Goal: Task Accomplishment & Management: Manage account settings

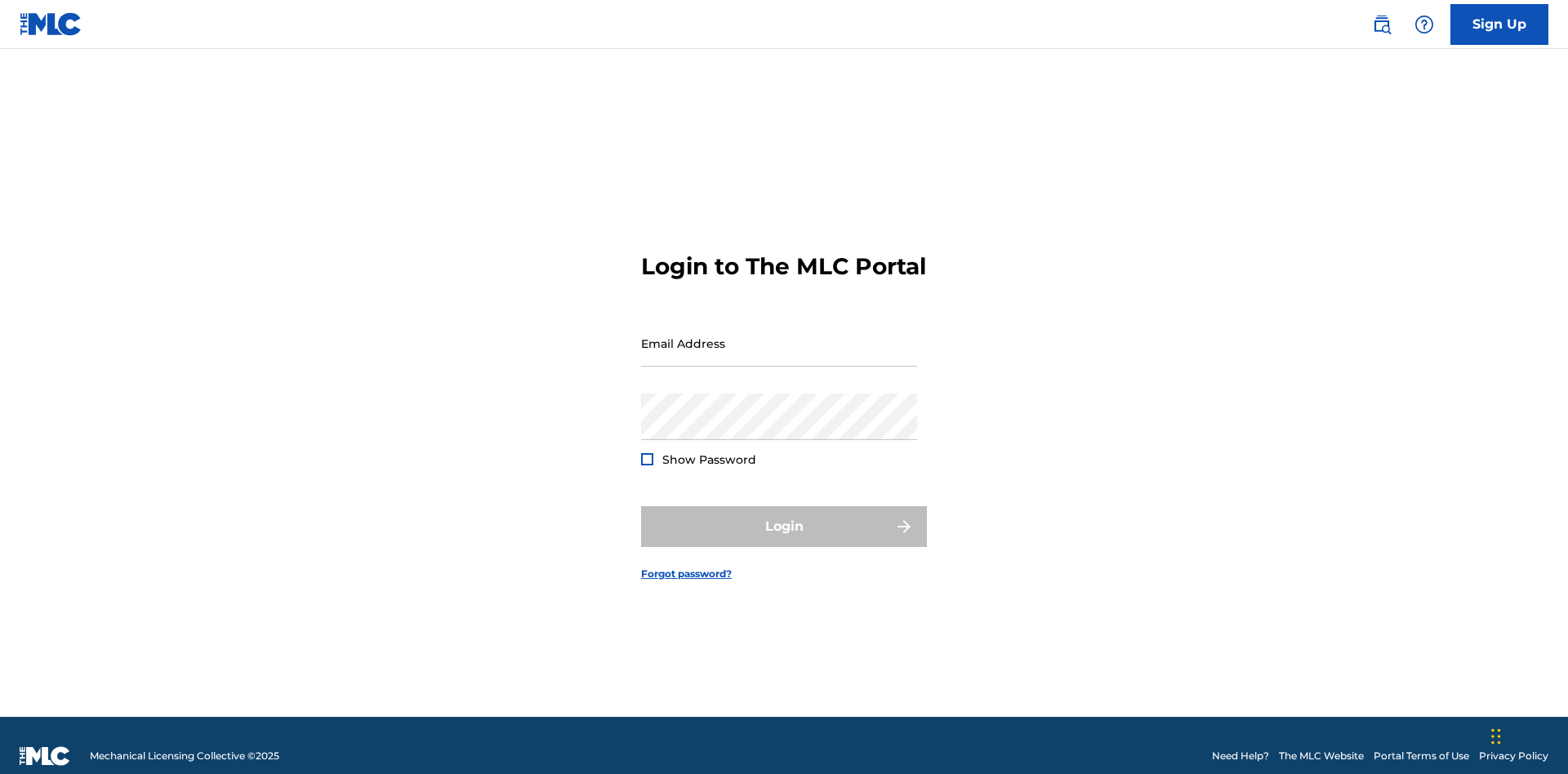
scroll to position [21, 0]
click at [779, 336] on input "Email Address" at bounding box center [779, 343] width 276 height 46
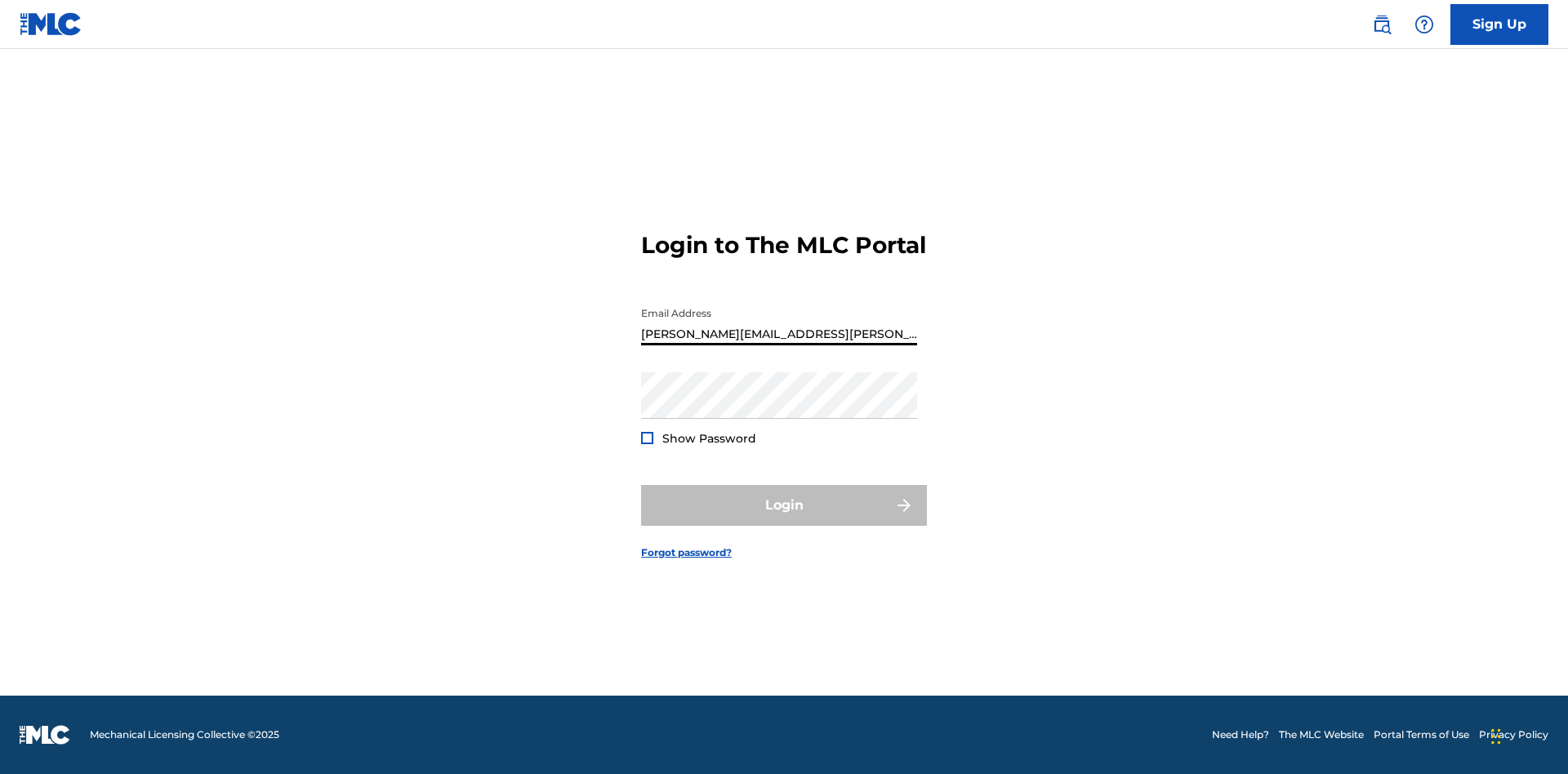
type input "Krystal.Ribble@themlc.com"
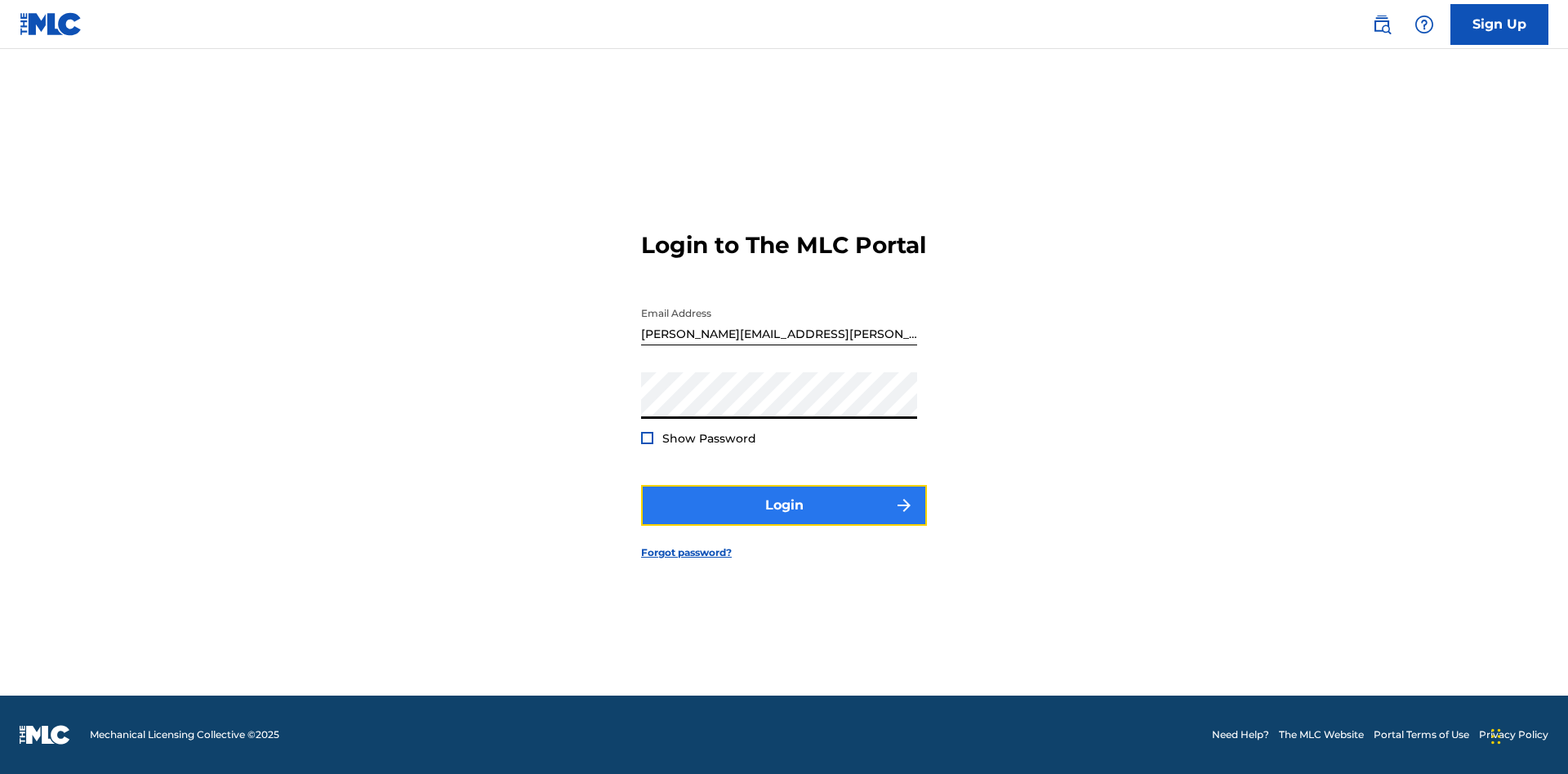
click at [784, 519] on button "Login" at bounding box center [784, 505] width 286 height 41
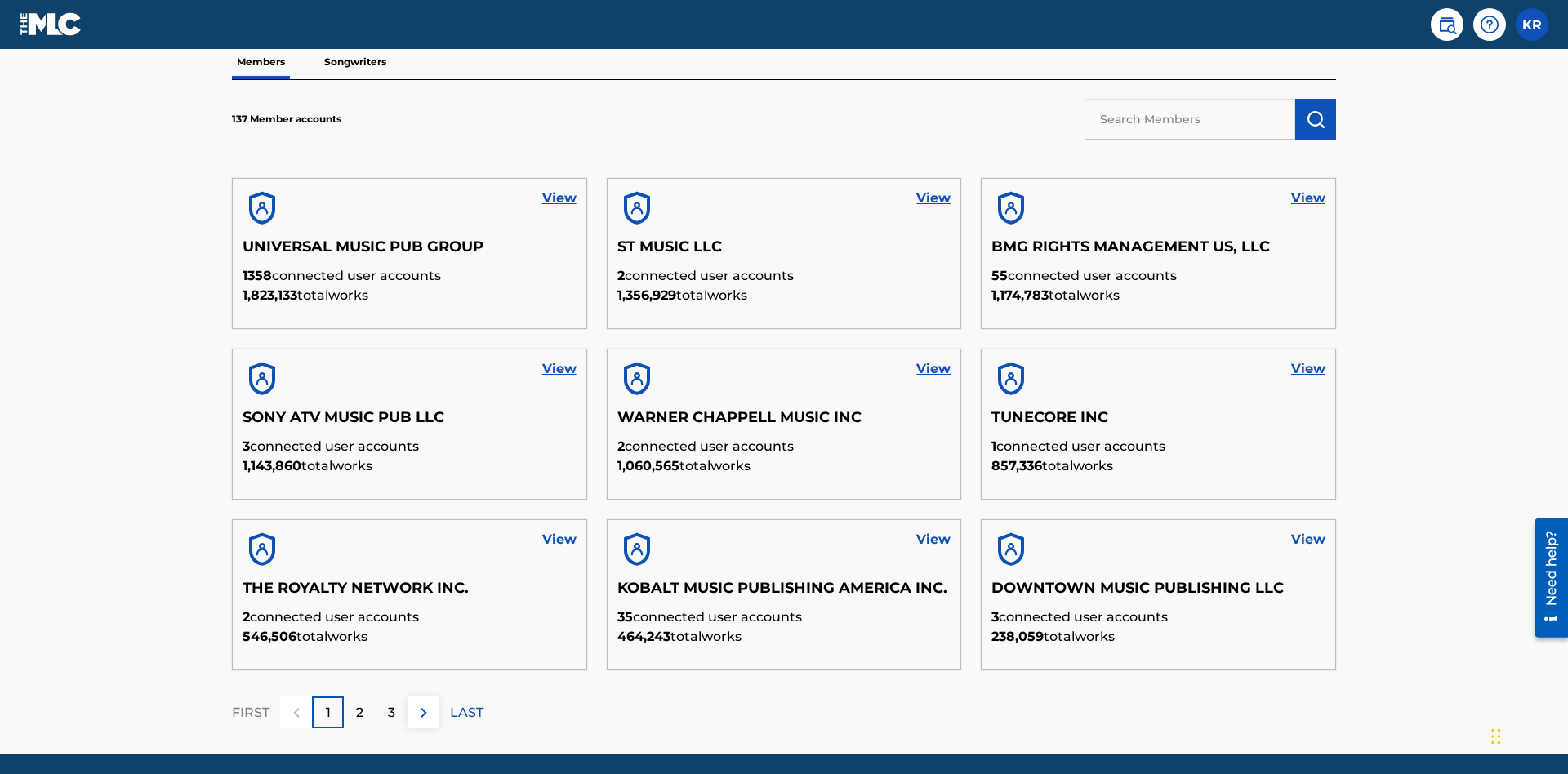
click at [1190, 118] on input "text" at bounding box center [1190, 119] width 211 height 41
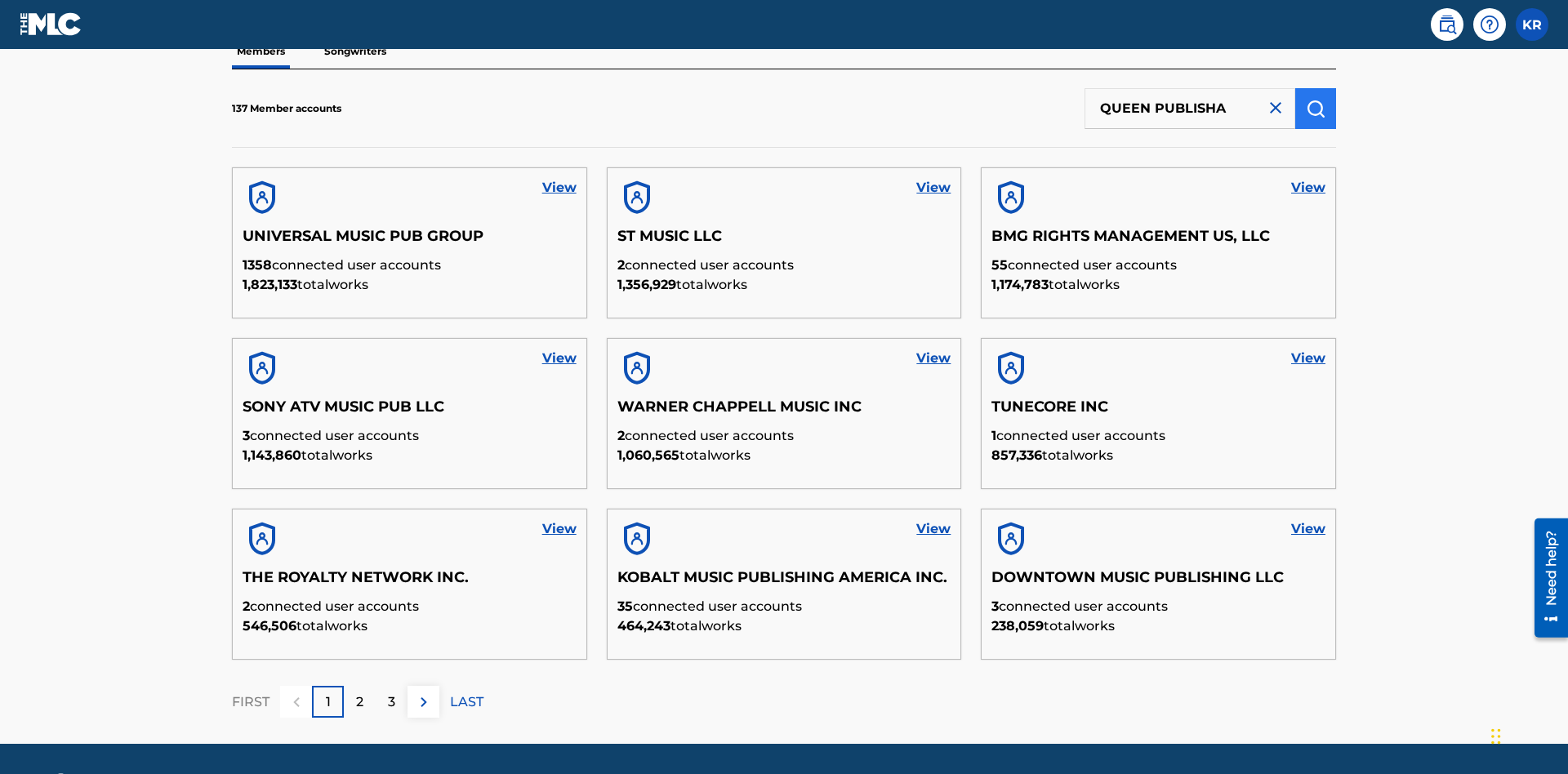
type input "QUEEN PUBLISHA"
click at [1316, 107] on img "submit" at bounding box center [1316, 109] width 20 height 20
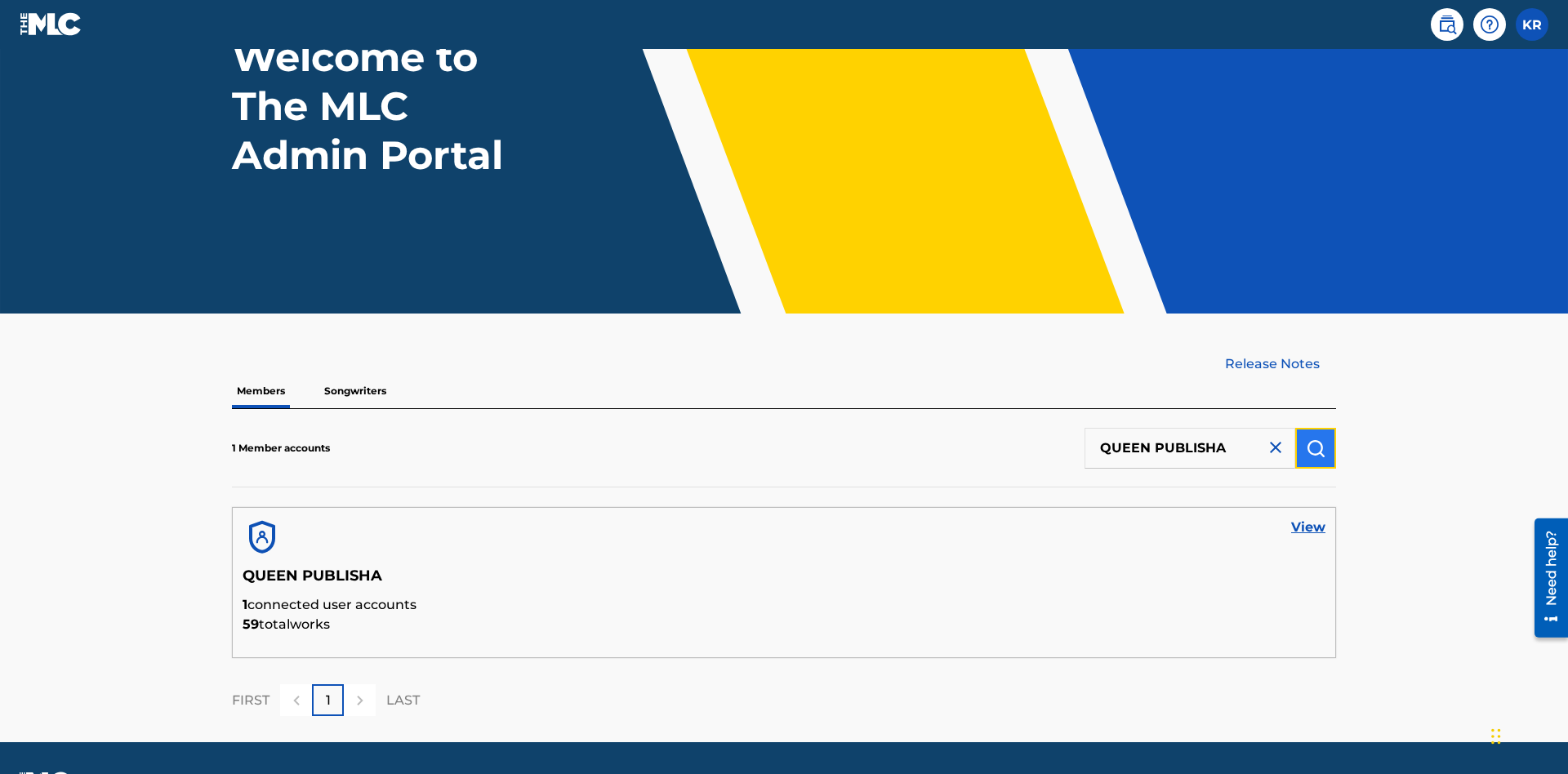
scroll to position [182, 0]
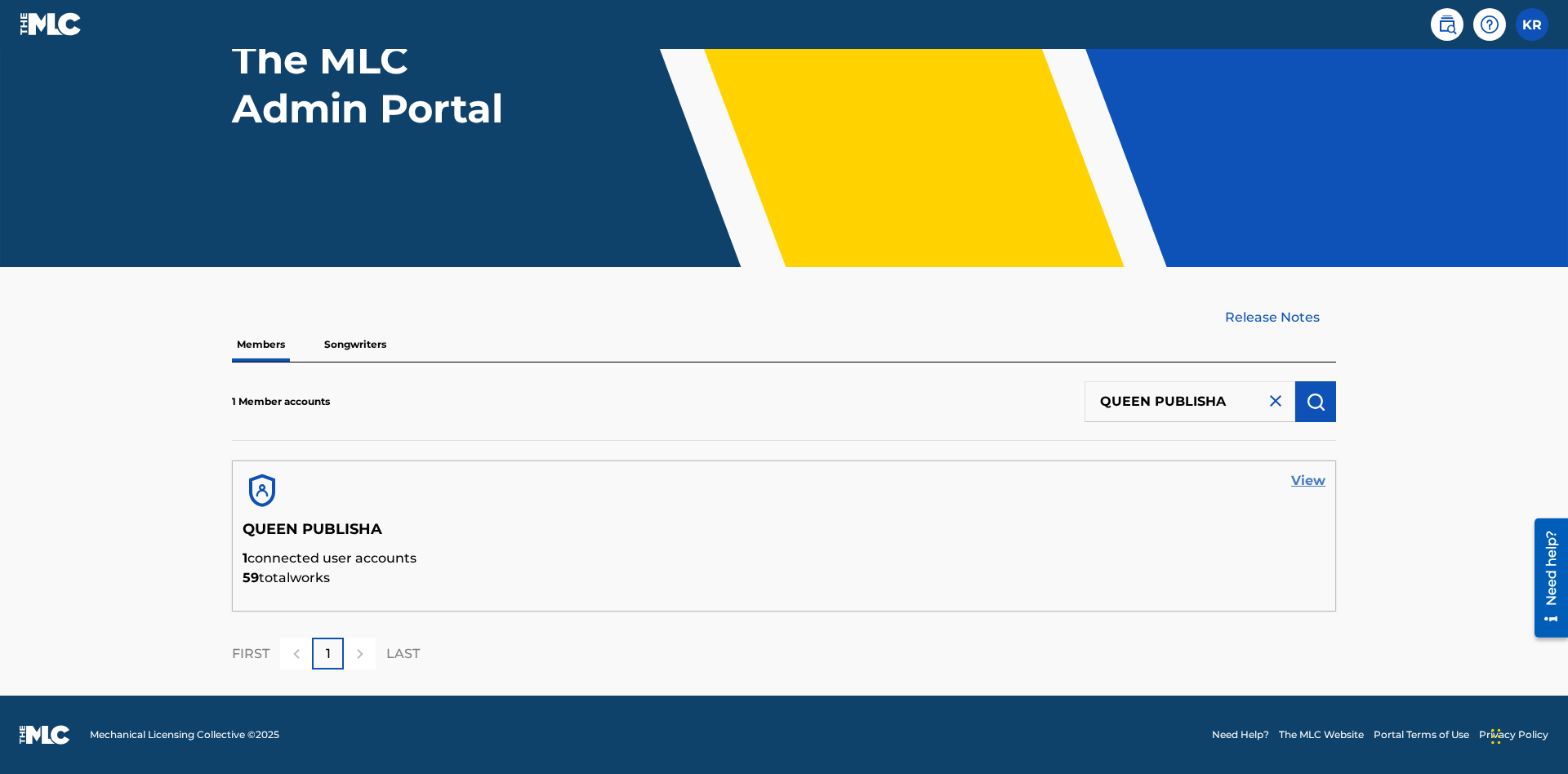
click at [1309, 481] on link "View" at bounding box center [1309, 481] width 35 height 20
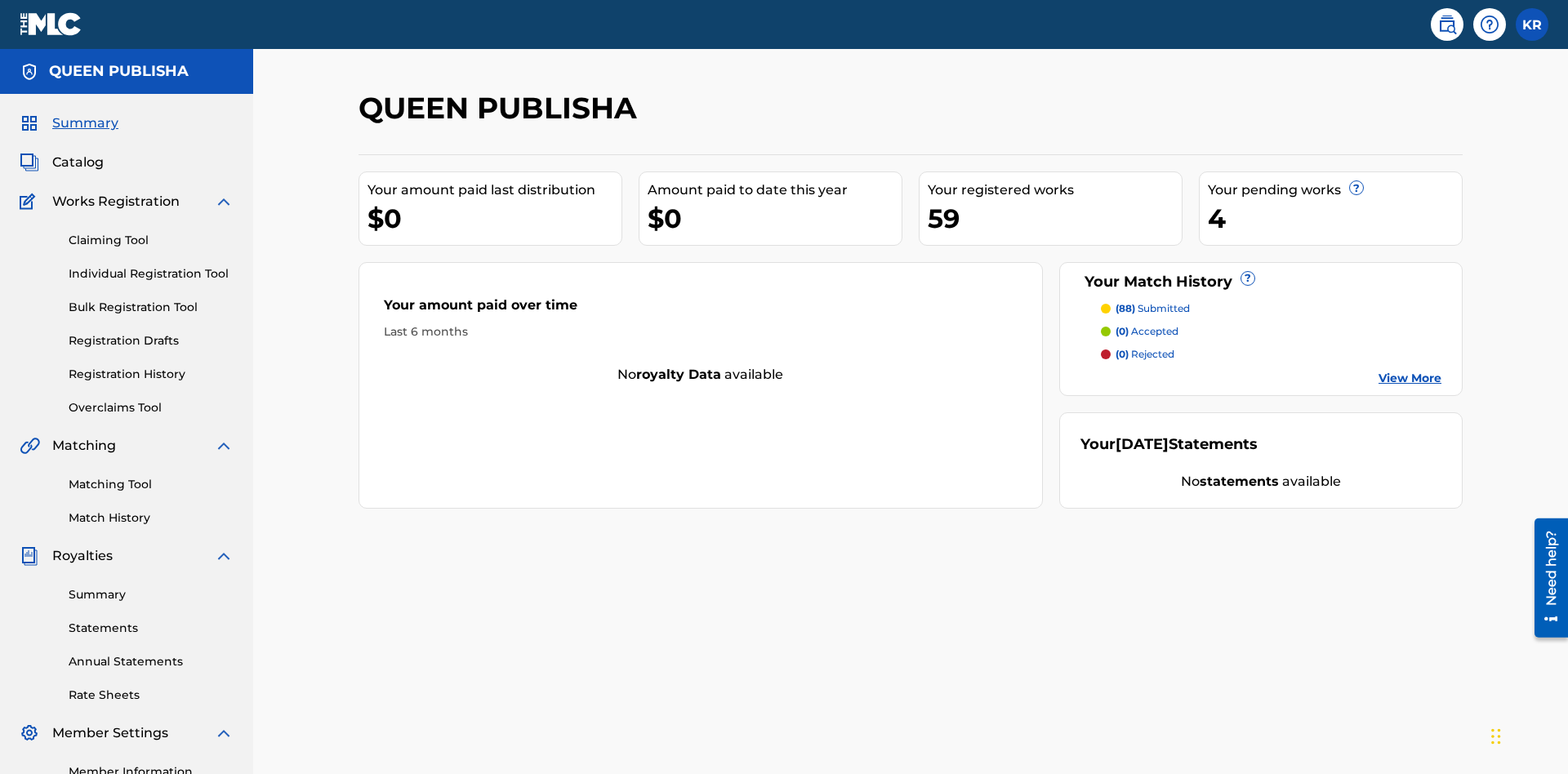
scroll to position [55, 0]
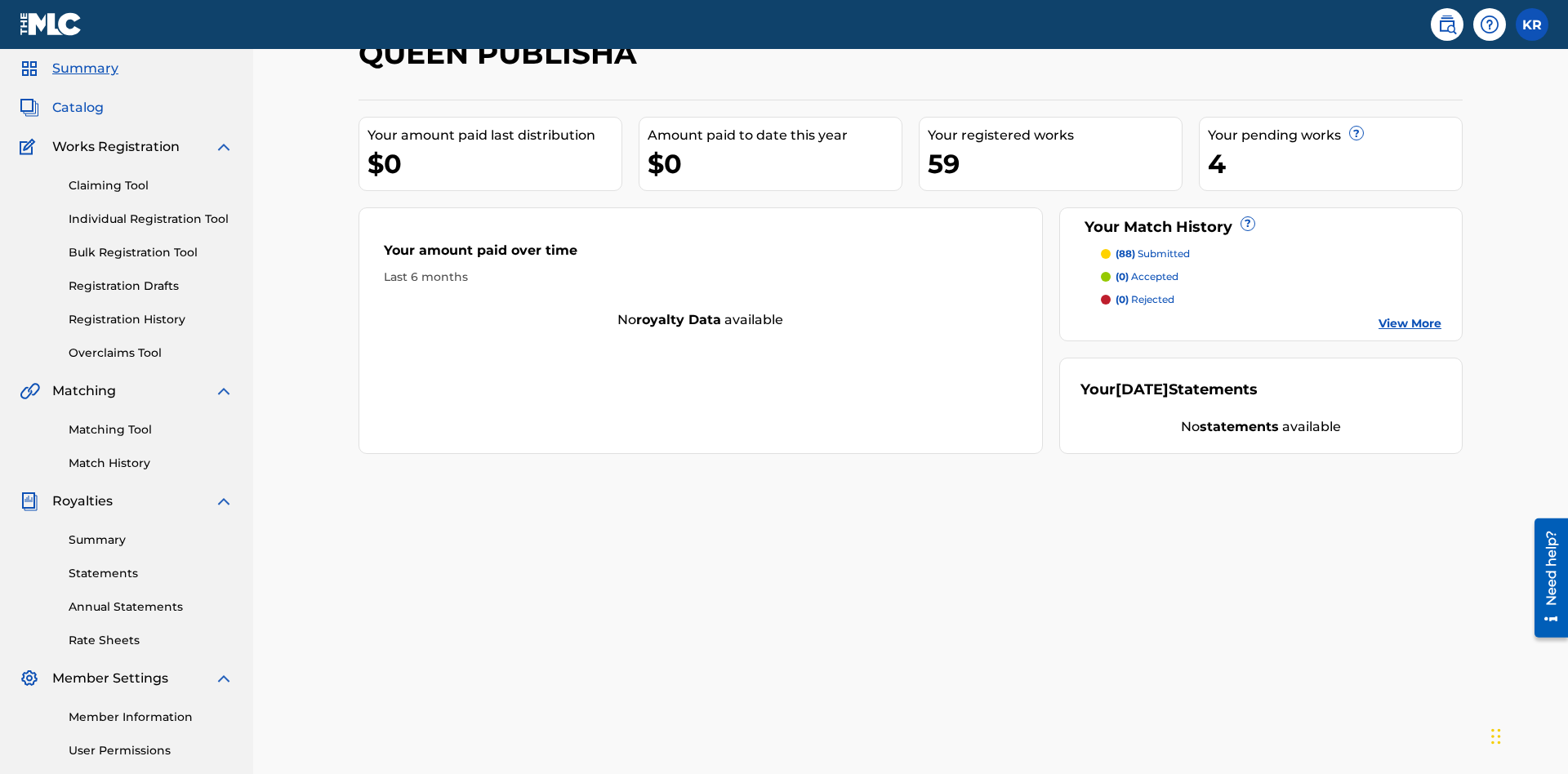
click at [77, 107] on span "Catalog" at bounding box center [77, 108] width 52 height 20
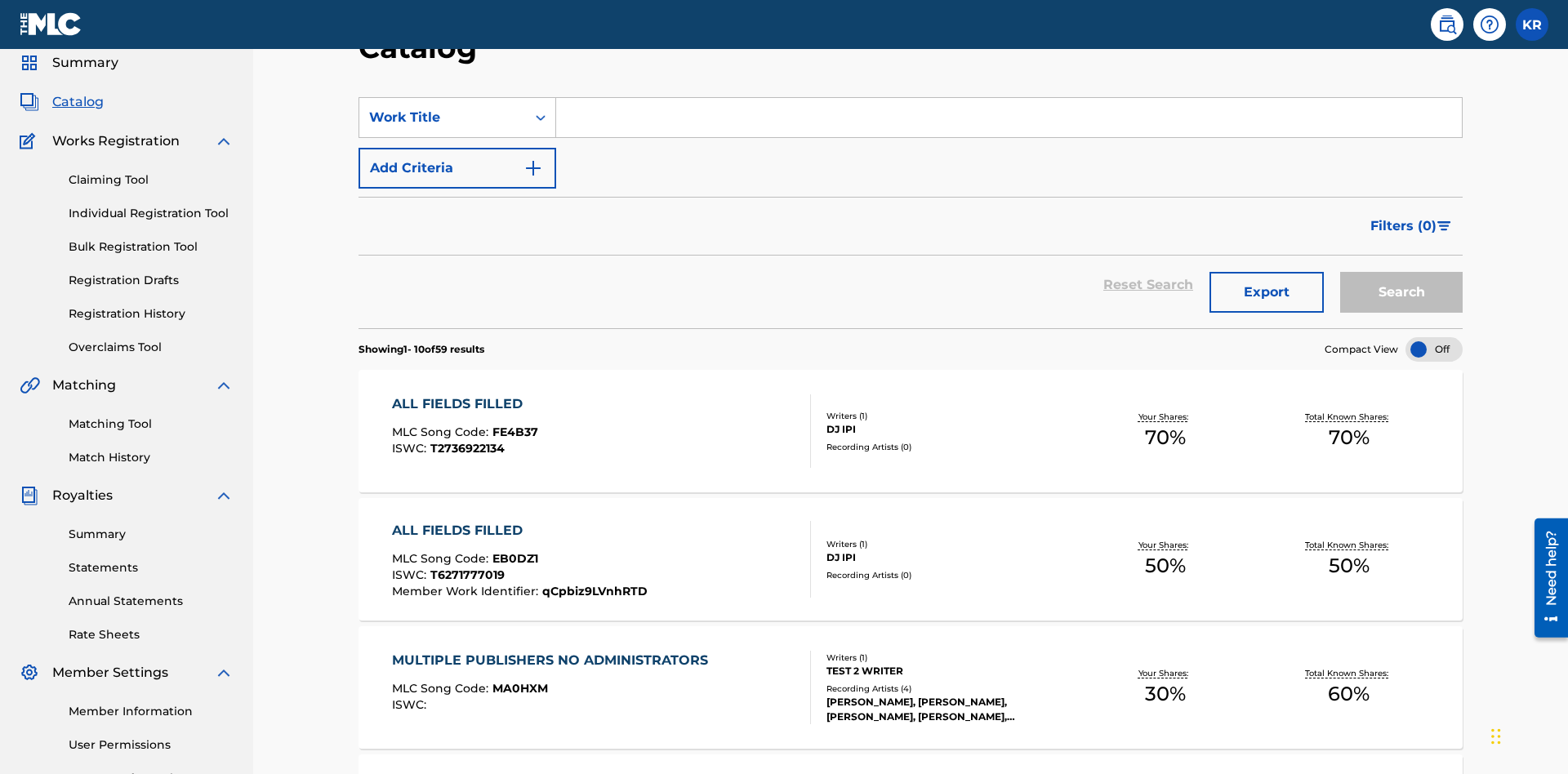
click at [1009, 117] on input "Search Form" at bounding box center [1008, 117] width 905 height 39
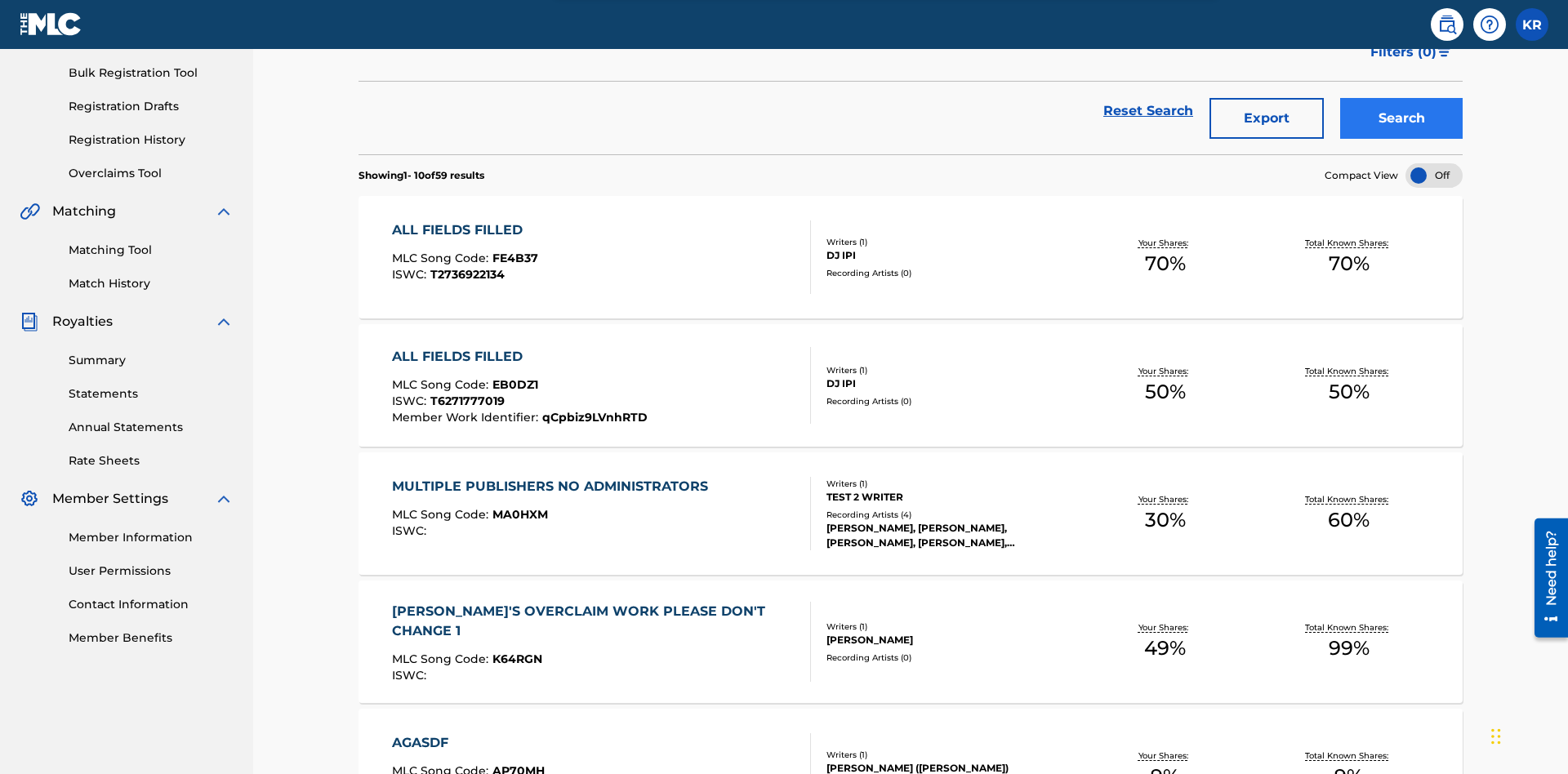
type input "ALL FIELDS FILLED"
click at [1401, 118] on button "Search" at bounding box center [1401, 118] width 123 height 41
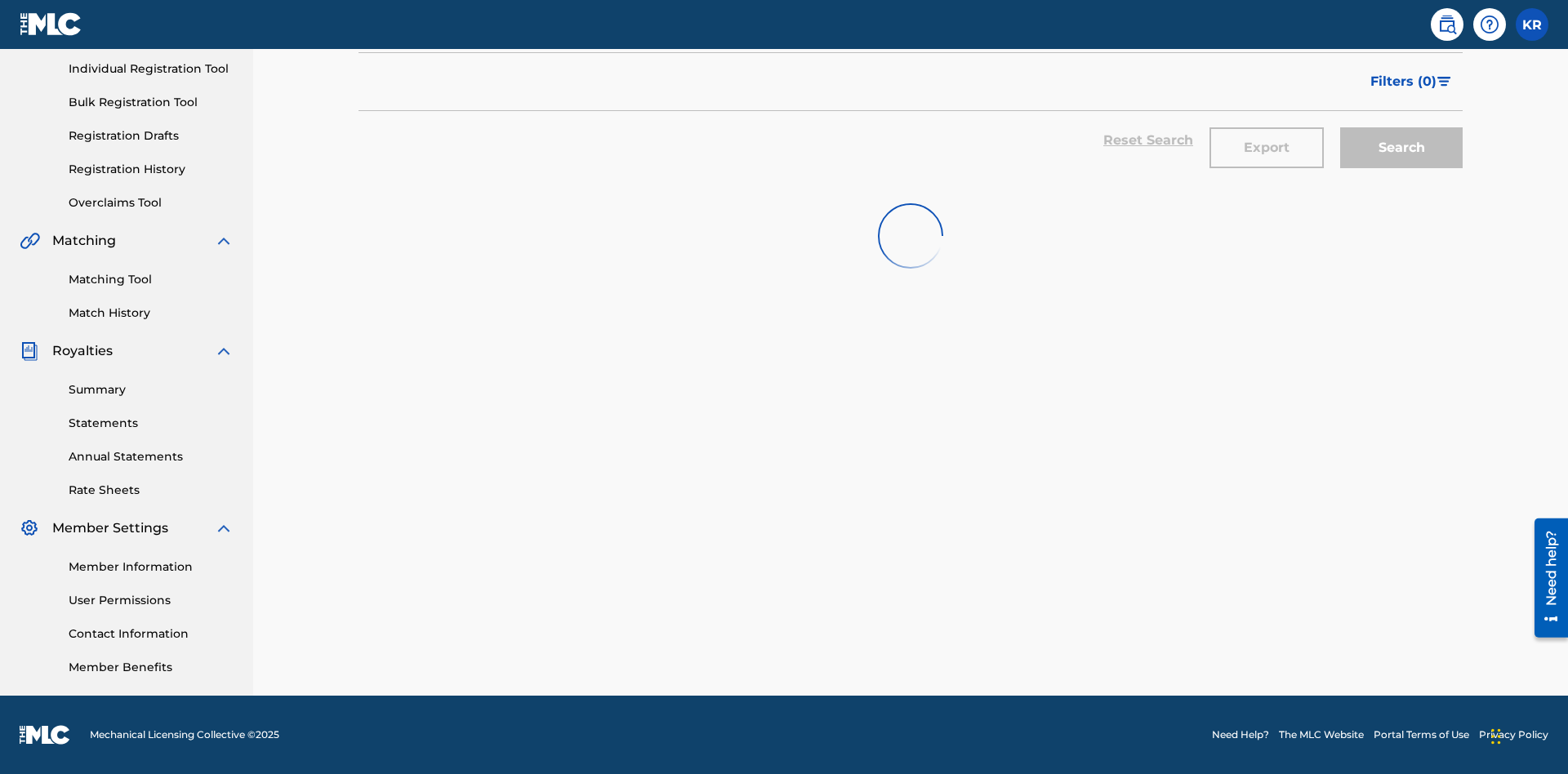
scroll to position [205, 0]
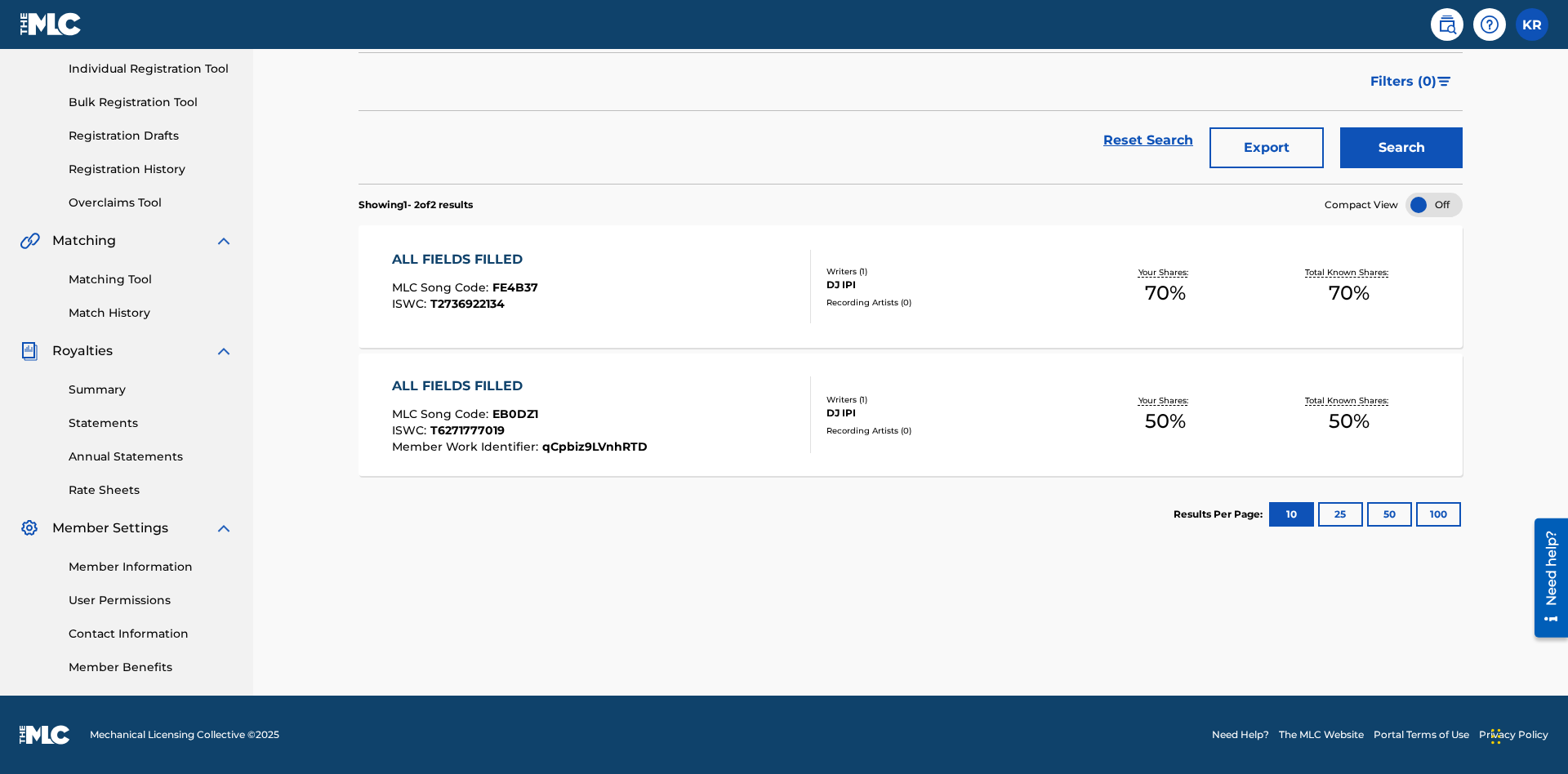
click at [513, 414] on span "EB0DZ1" at bounding box center [515, 414] width 46 height 15
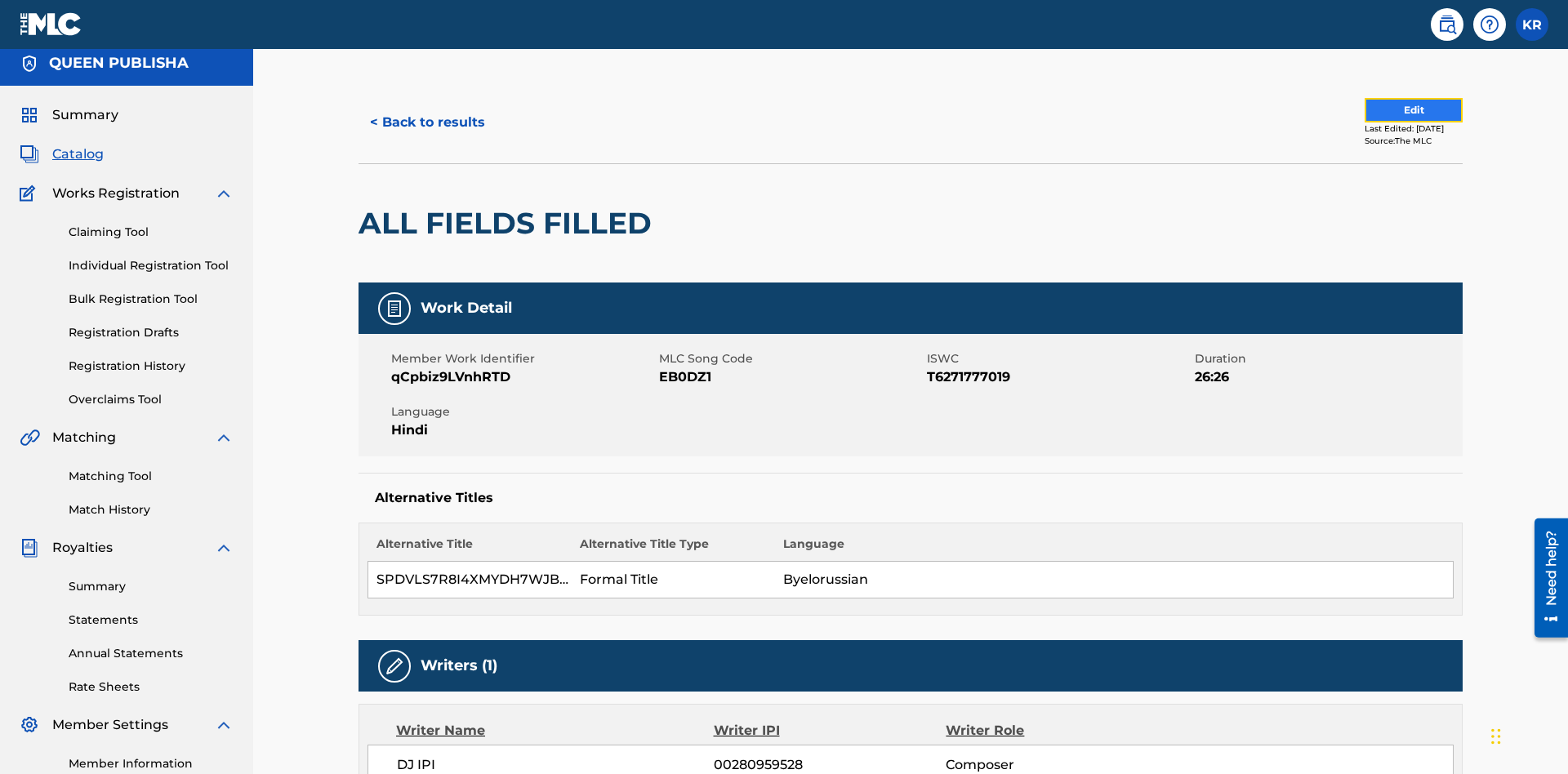
click at [1394, 110] on button "Edit" at bounding box center [1414, 110] width 98 height 25
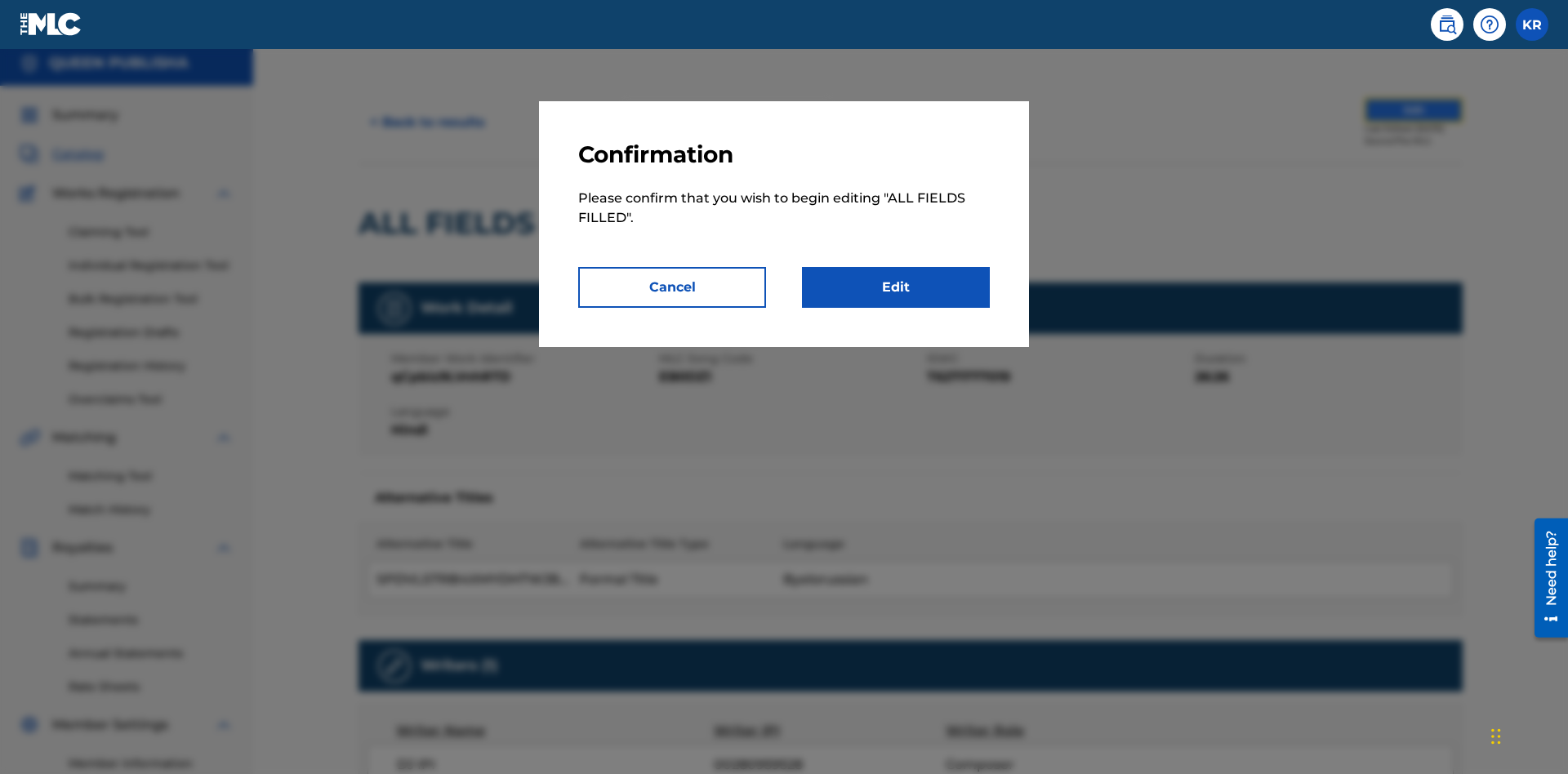
scroll to position [177, 0]
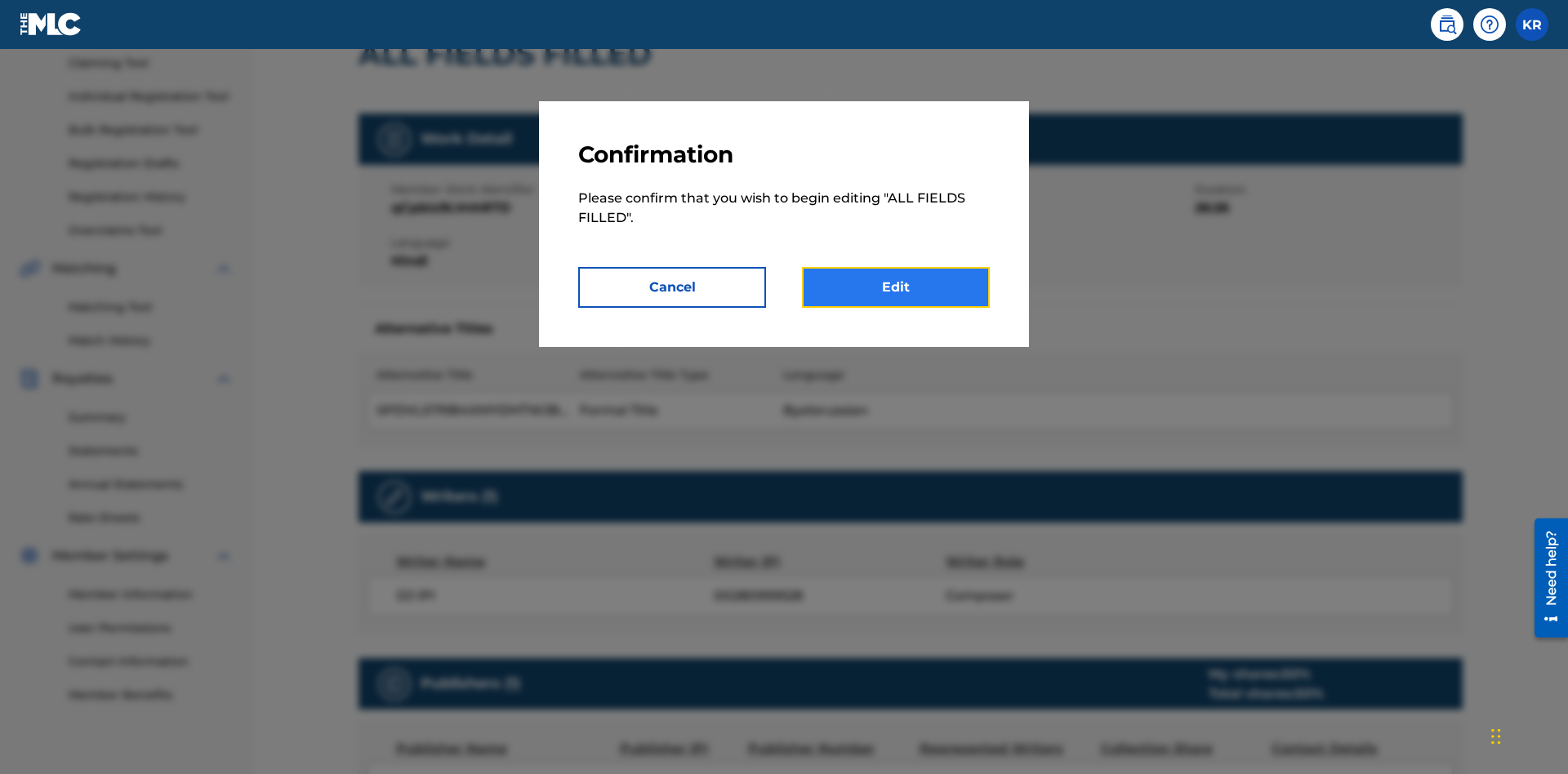
click at [896, 287] on link "Edit" at bounding box center [895, 287] width 187 height 41
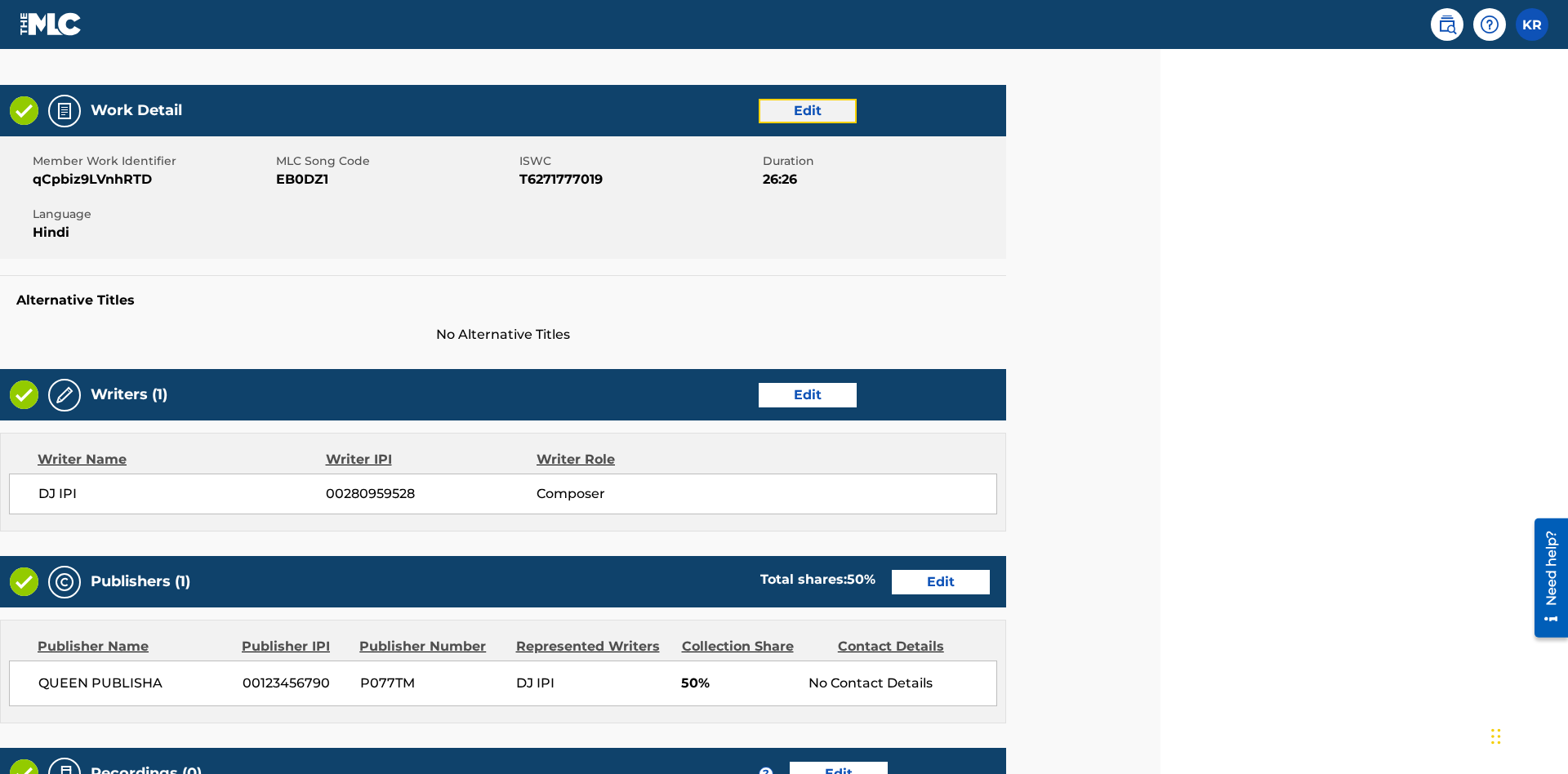
click at [807, 110] on link "Edit" at bounding box center [808, 111] width 98 height 25
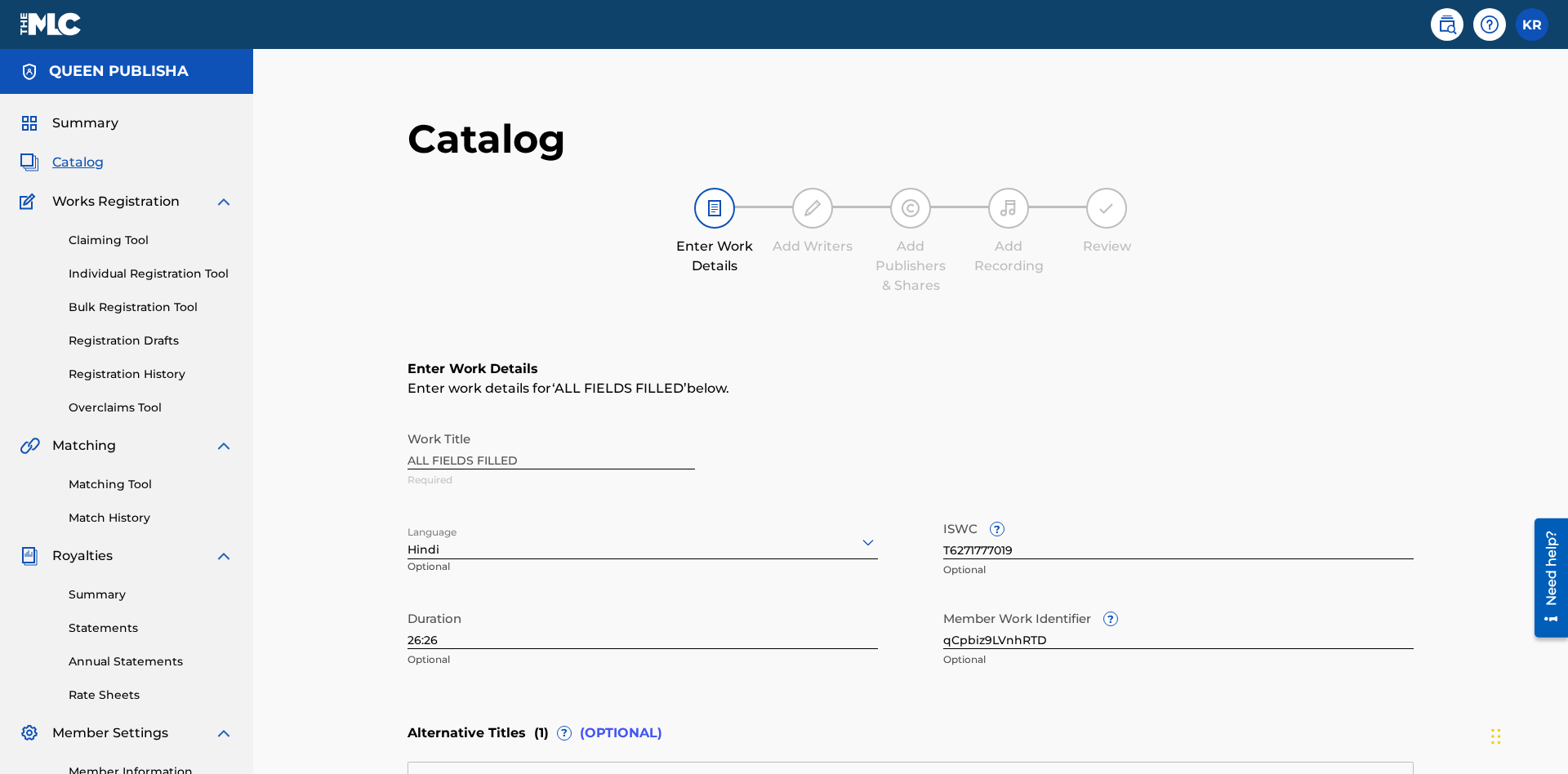
scroll to position [384, 408]
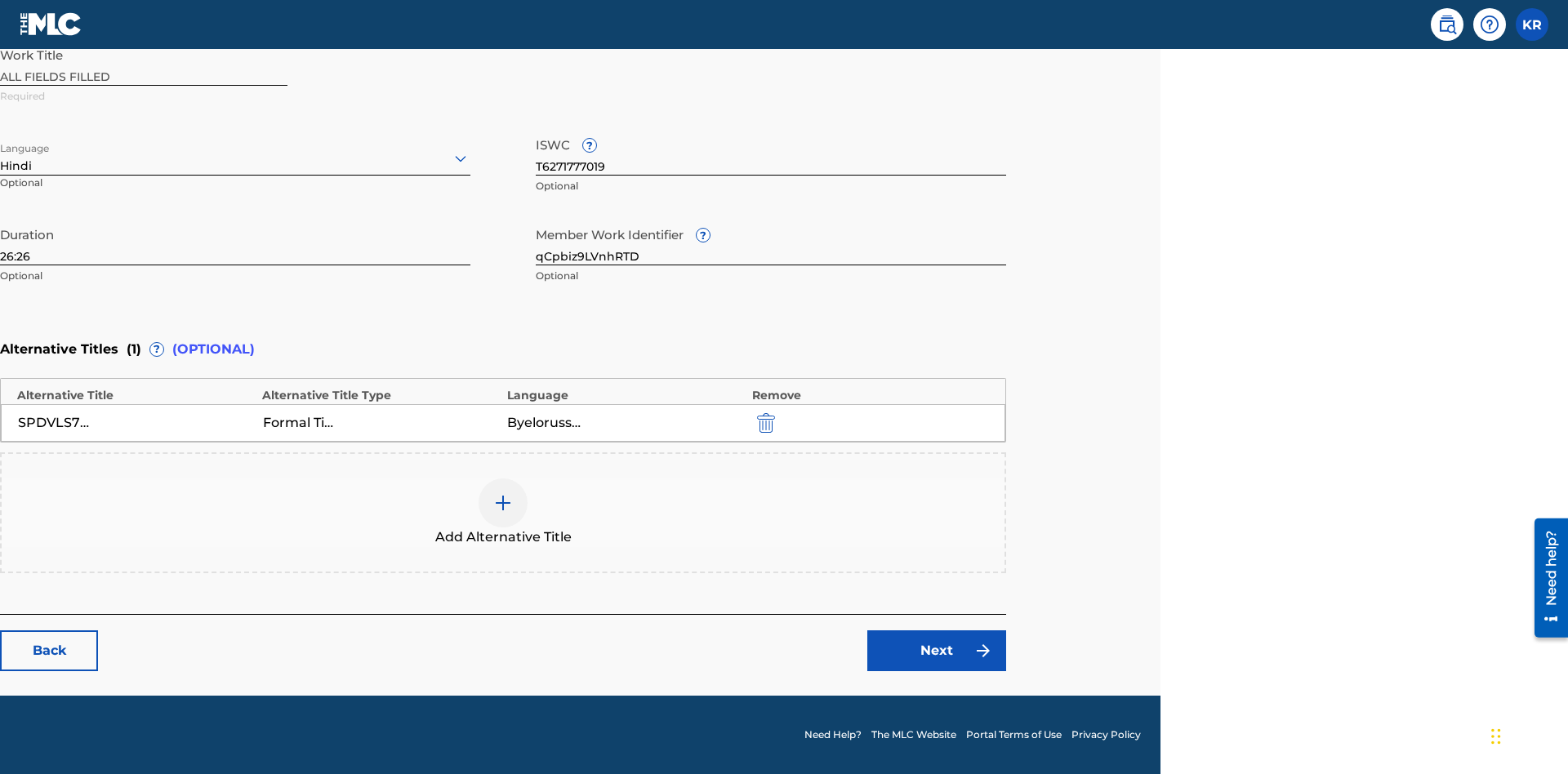
click at [236, 242] on input "26:26" at bounding box center [235, 242] width 470 height 46
type input "27:27"
click at [460, 158] on icon at bounding box center [460, 158] width 20 height 20
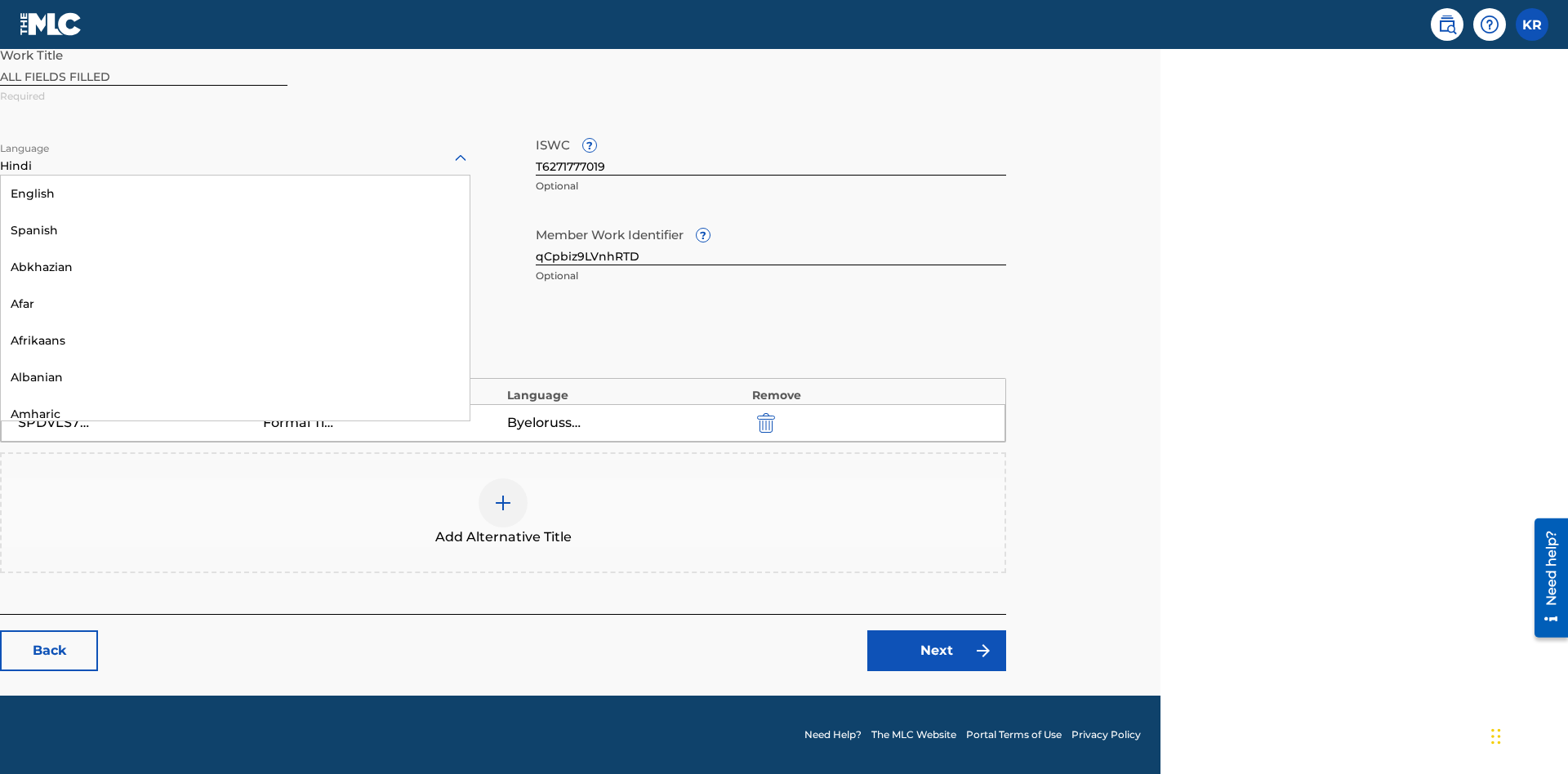
scroll to position [1567, 0]
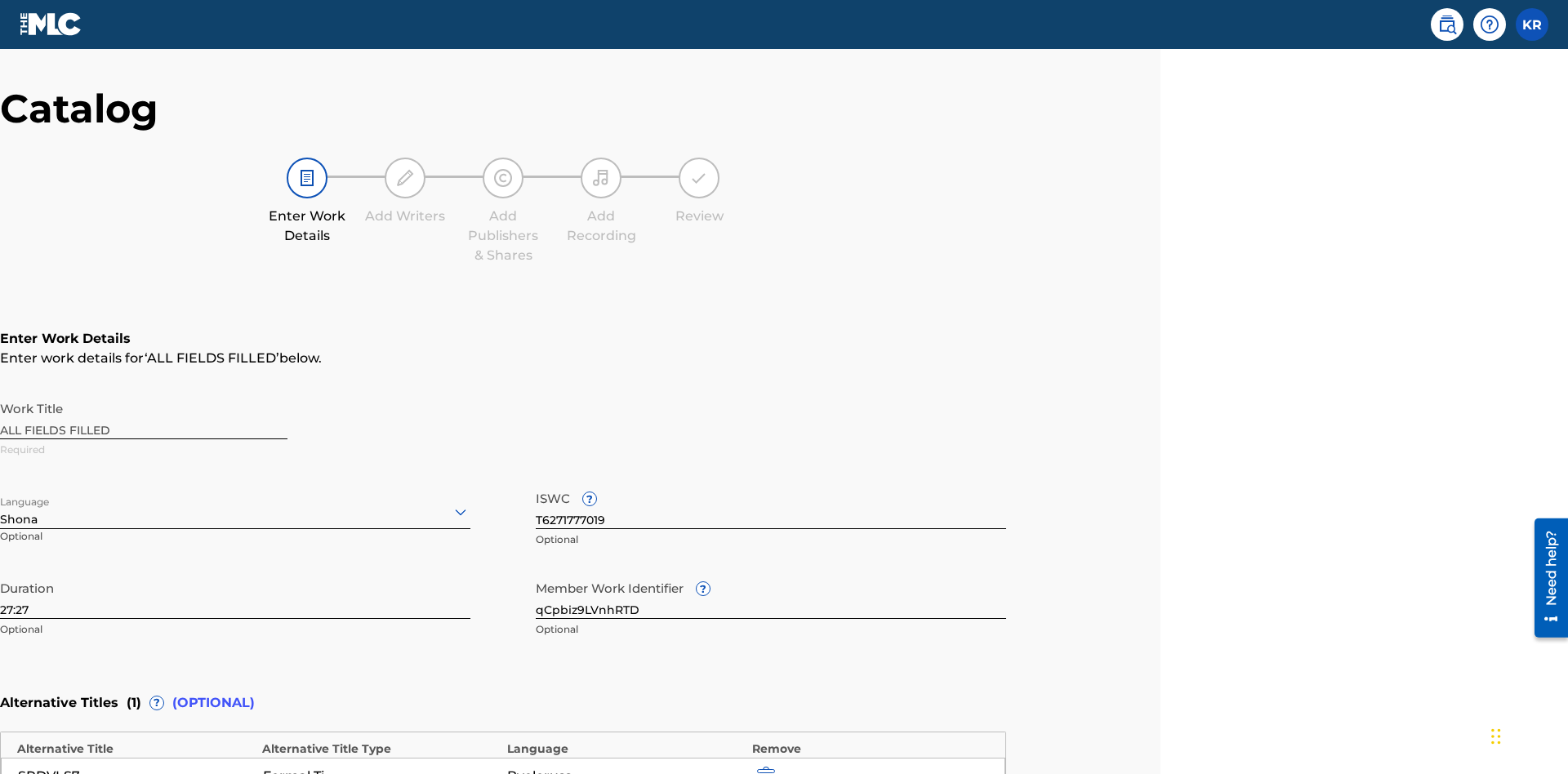
scroll to position [384, 408]
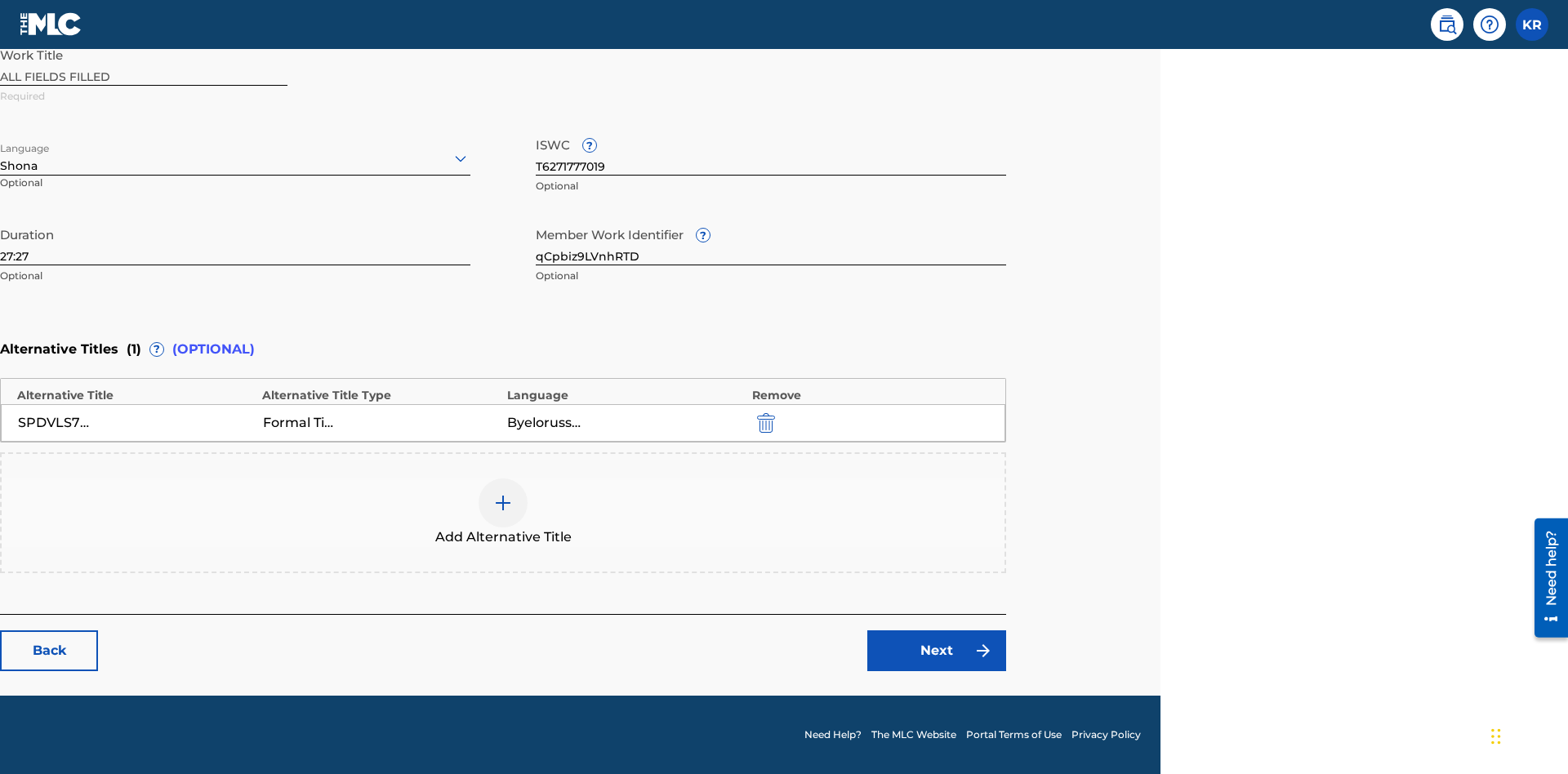
click at [771, 242] on input "qCpbiz9LVnhRTD" at bounding box center [771, 242] width 470 height 46
type input "eCWNbVqIXRYQse"
click at [771, 152] on input "T6271777019" at bounding box center [771, 152] width 470 height 46
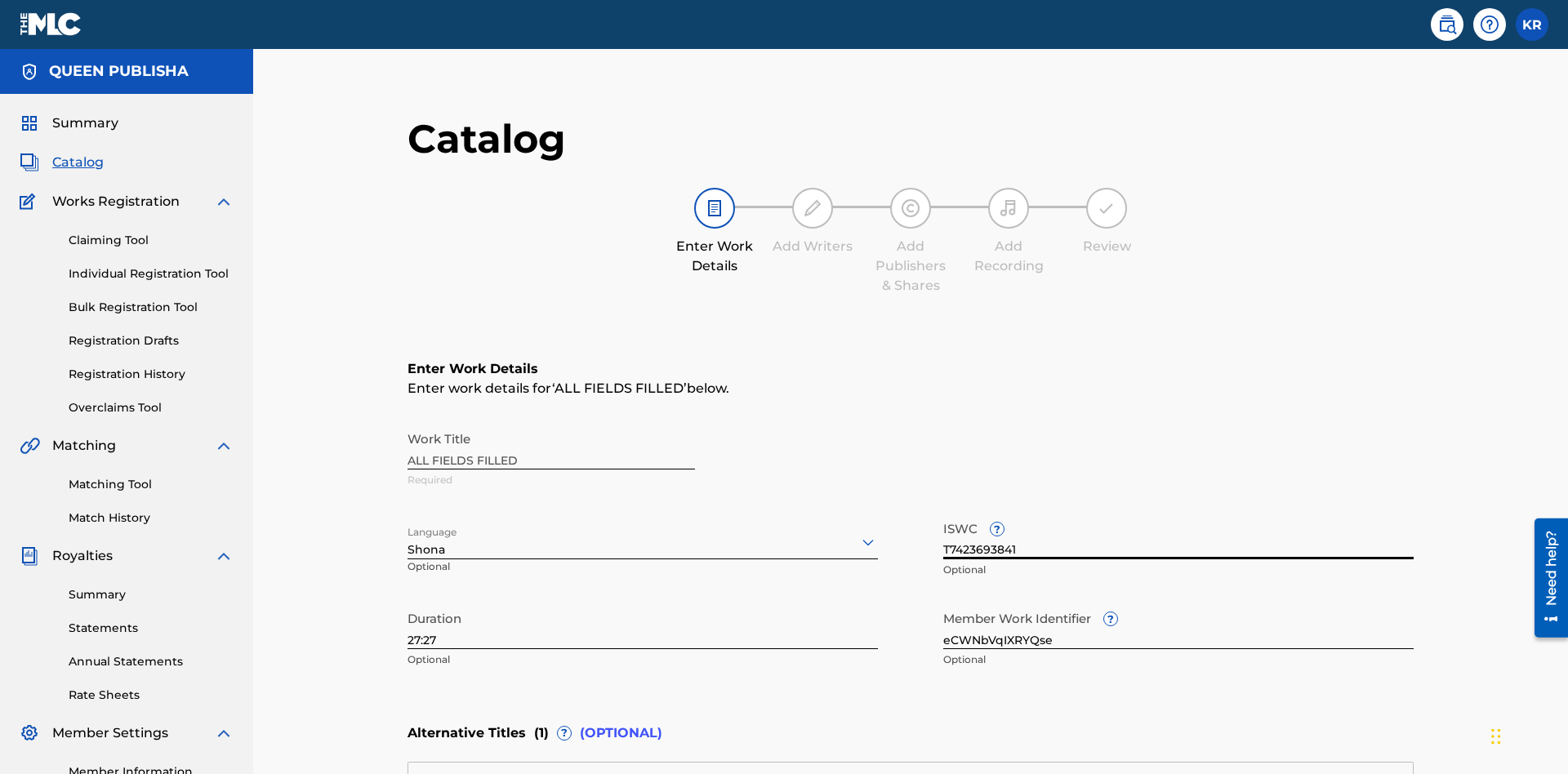
scroll to position [384, 0]
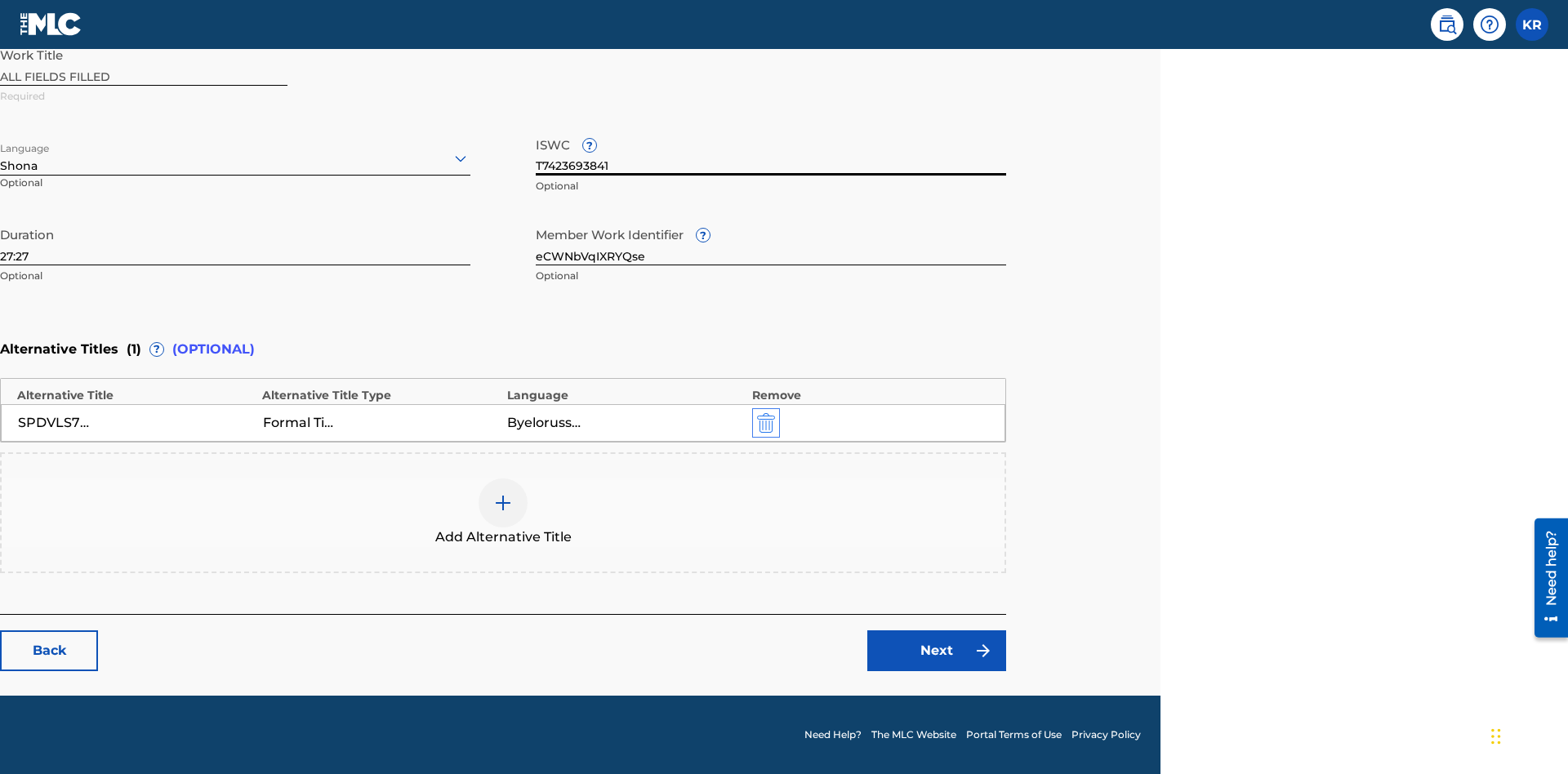
type input "T7423693841"
click at [764, 422] on img "submit" at bounding box center [766, 423] width 18 height 20
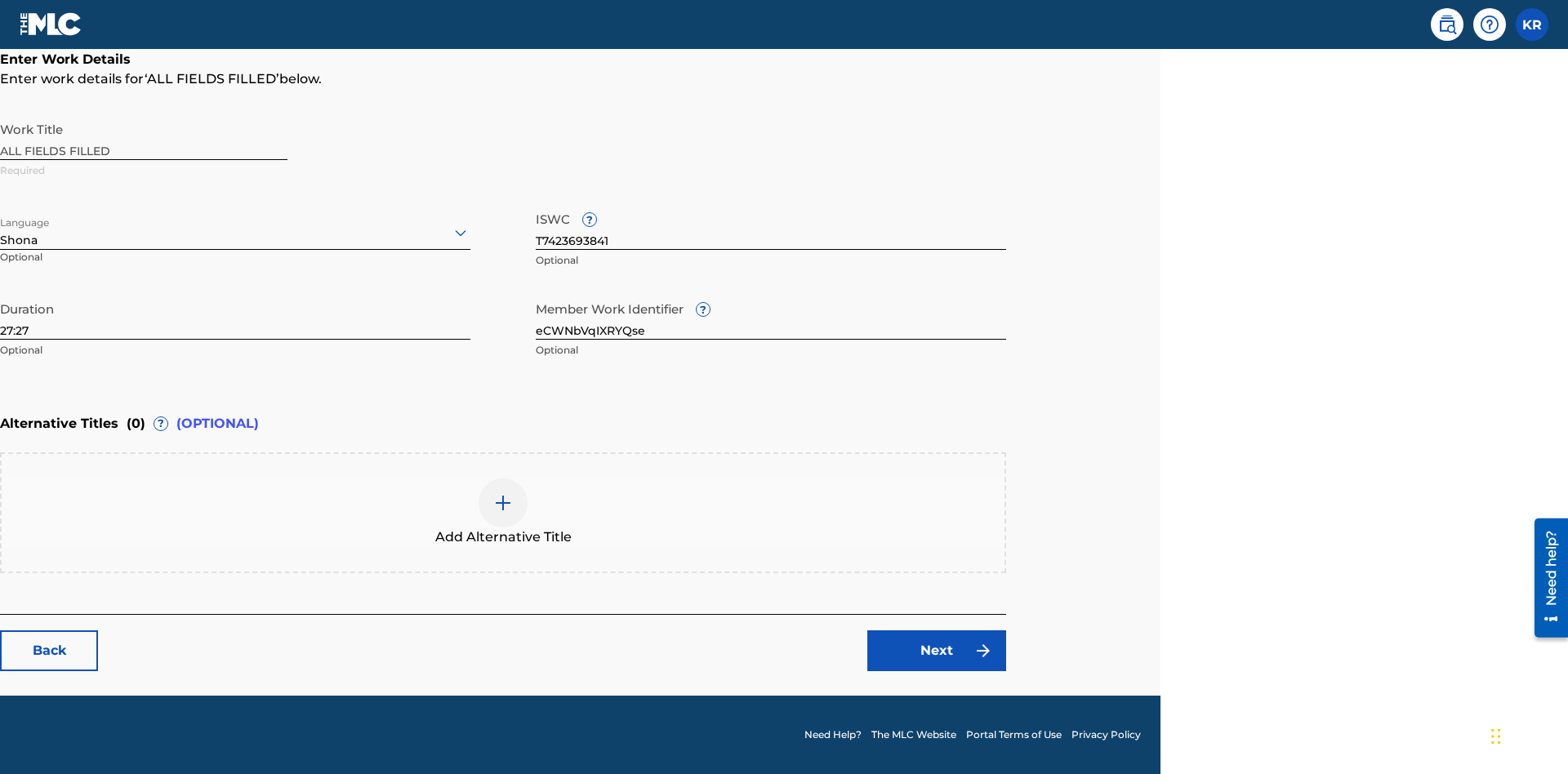
scroll to position [309, 408]
click at [503, 512] on img at bounding box center [503, 503] width 20 height 20
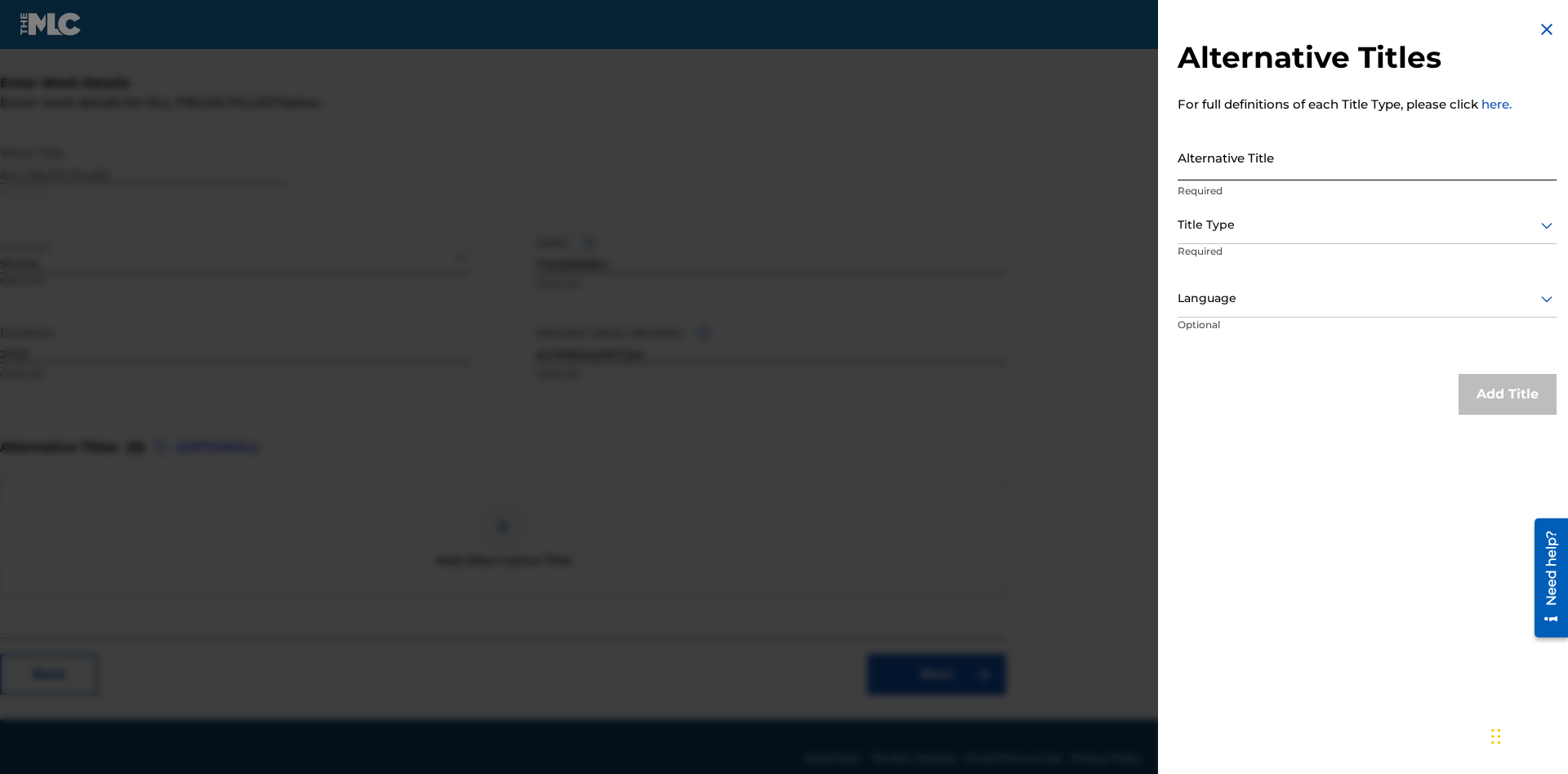
click at [1368, 156] on input "Alternative Title" at bounding box center [1367, 156] width 379 height 46
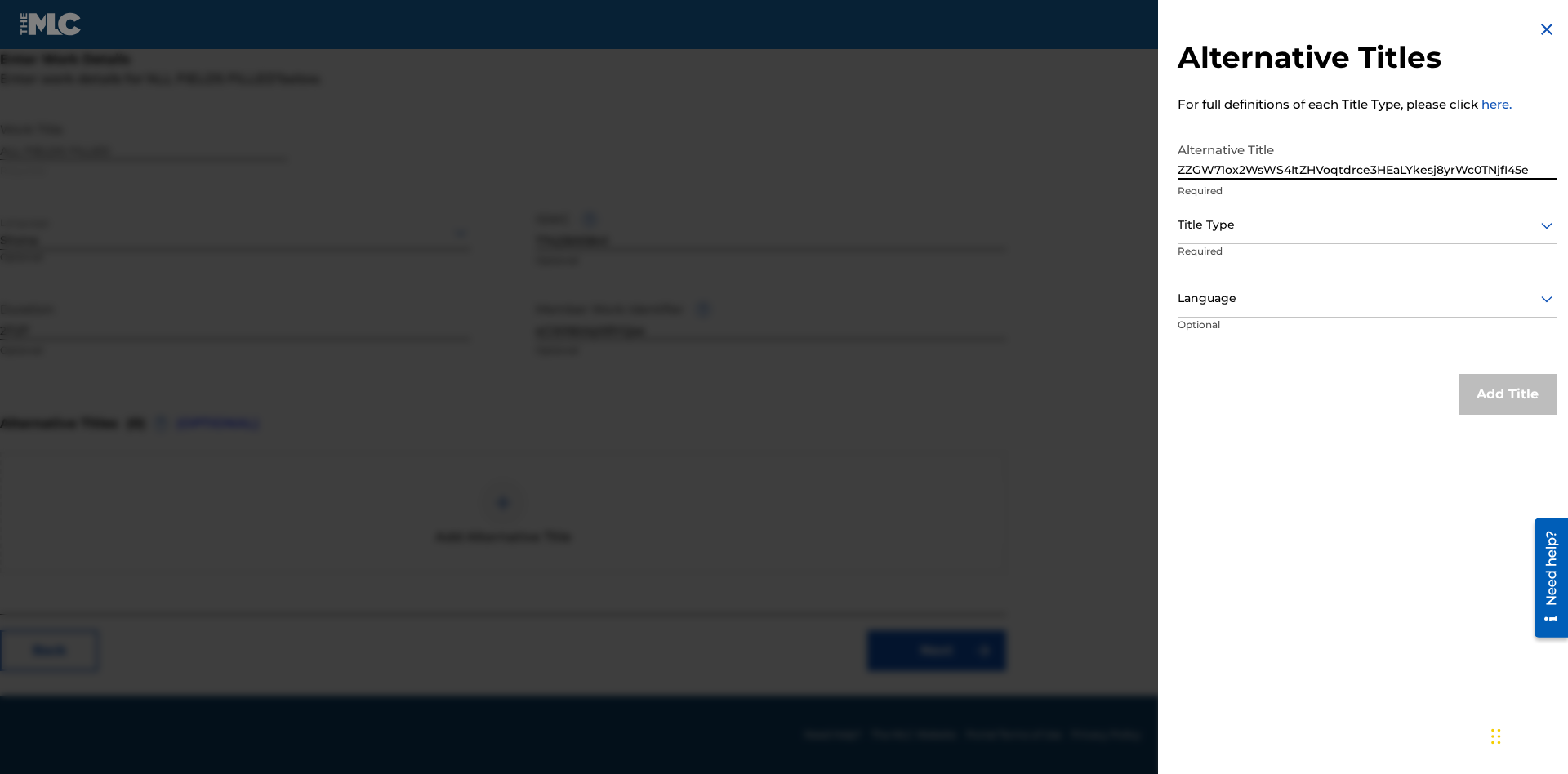
type input "ZZGW71ox2WsWS4ItZHVoqtdrce3HEaLYkesj8yrWc0TNjfI45e"
click at [1368, 225] on div at bounding box center [1367, 225] width 379 height 20
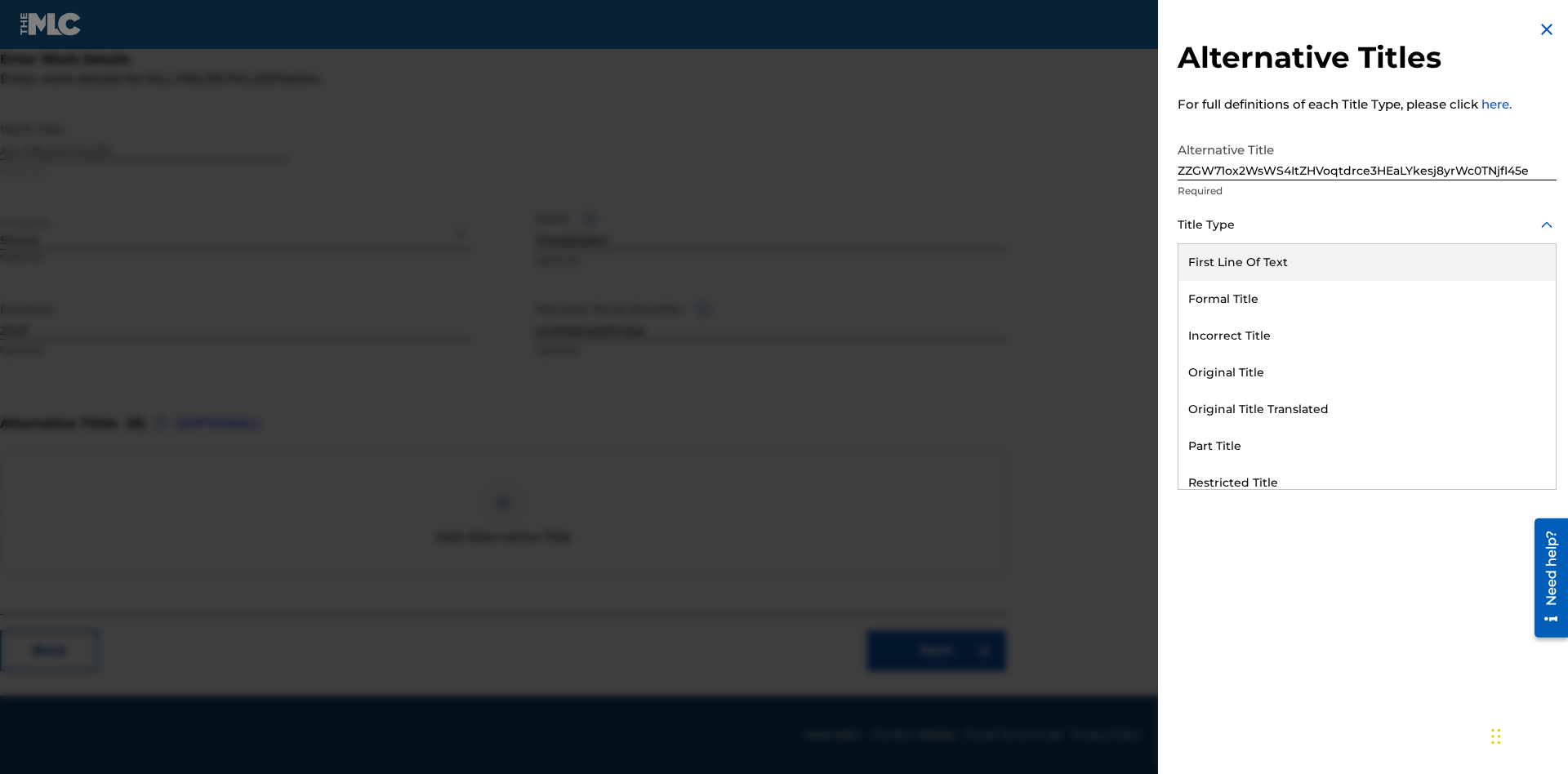
click at [1368, 482] on div "Restricted Title" at bounding box center [1367, 483] width 378 height 36
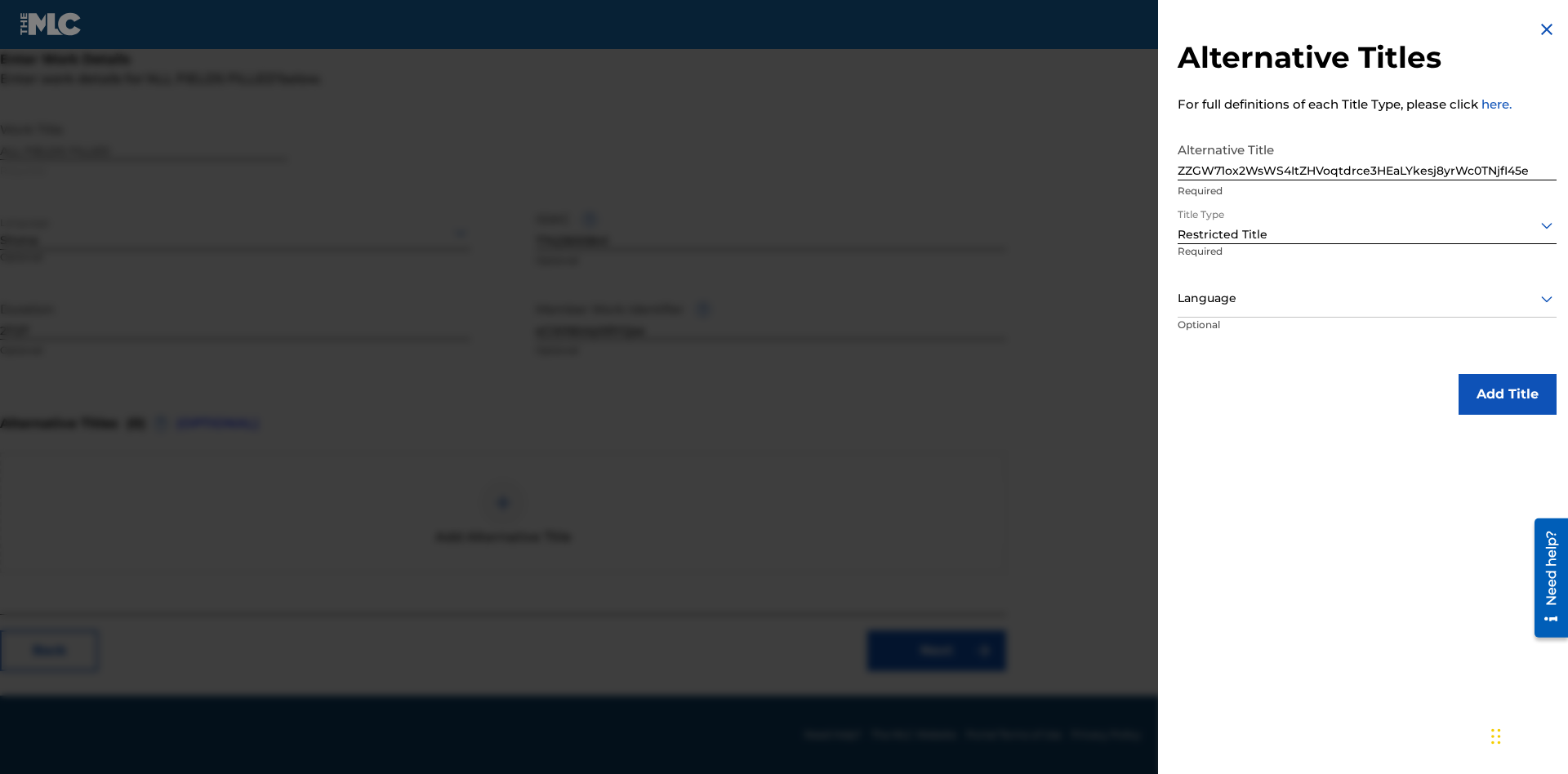
click at [1368, 298] on div at bounding box center [1367, 298] width 379 height 20
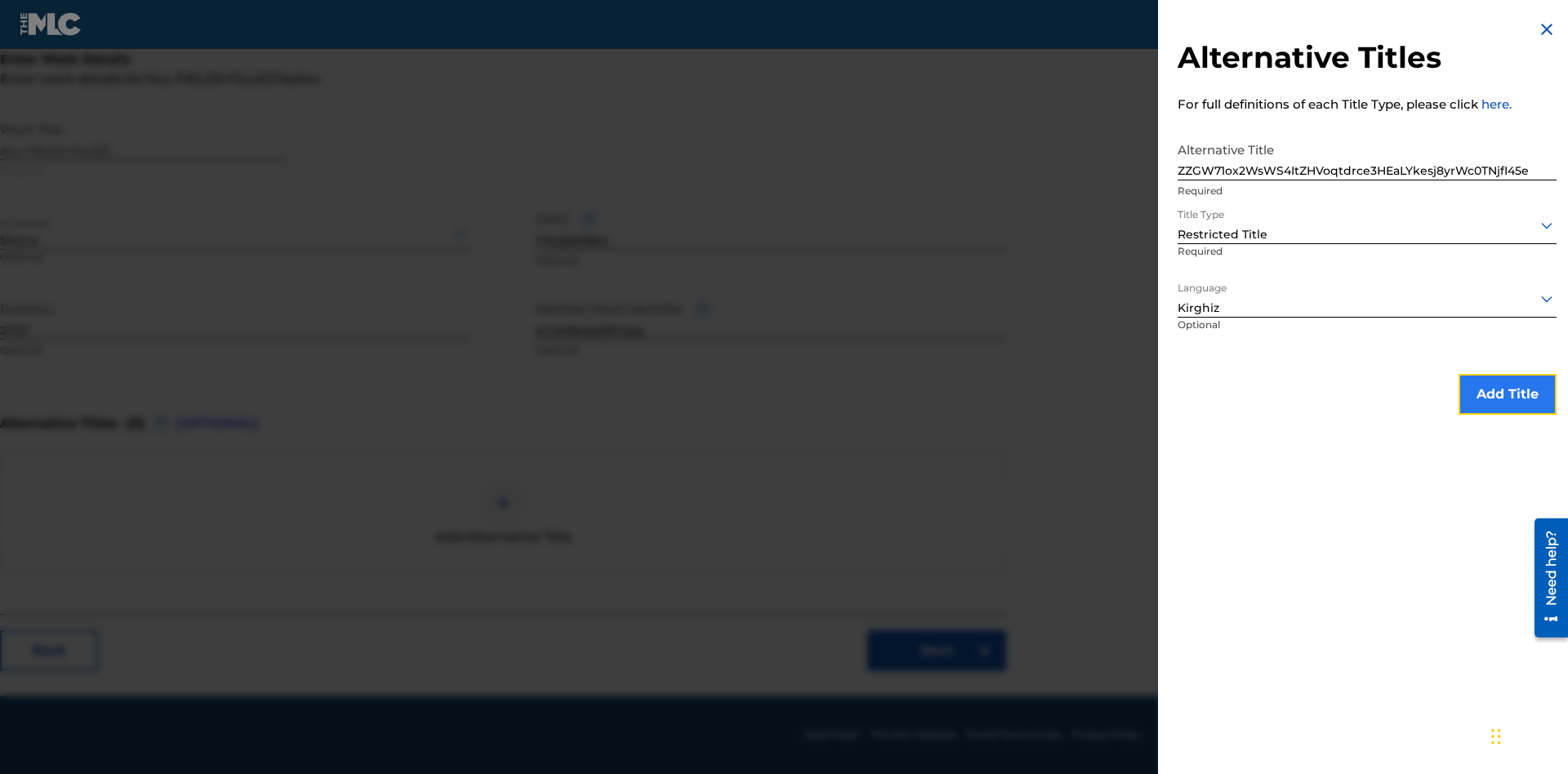
click at [1508, 394] on button "Add Title" at bounding box center [1508, 394] width 98 height 41
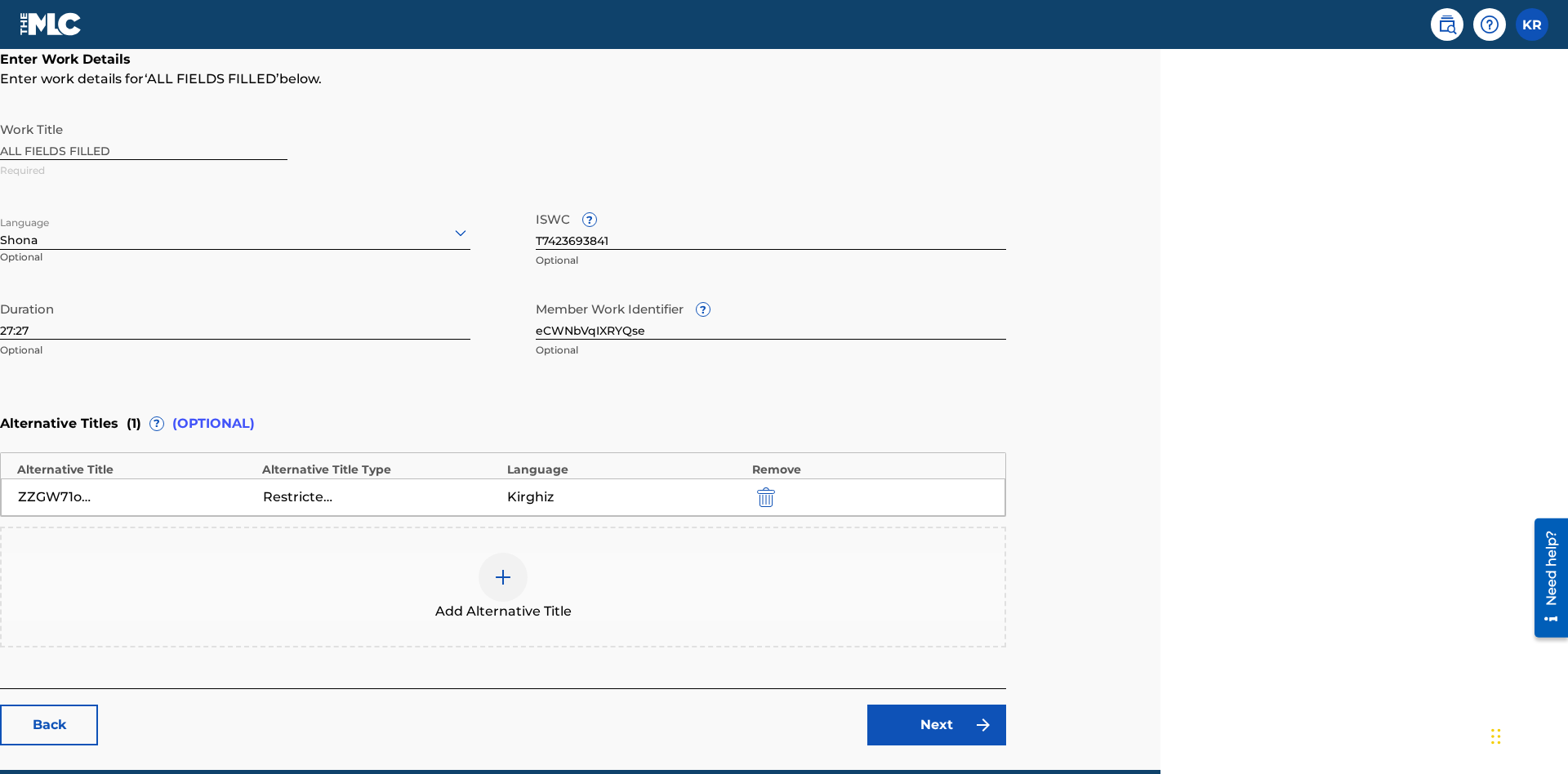
scroll to position [384, 408]
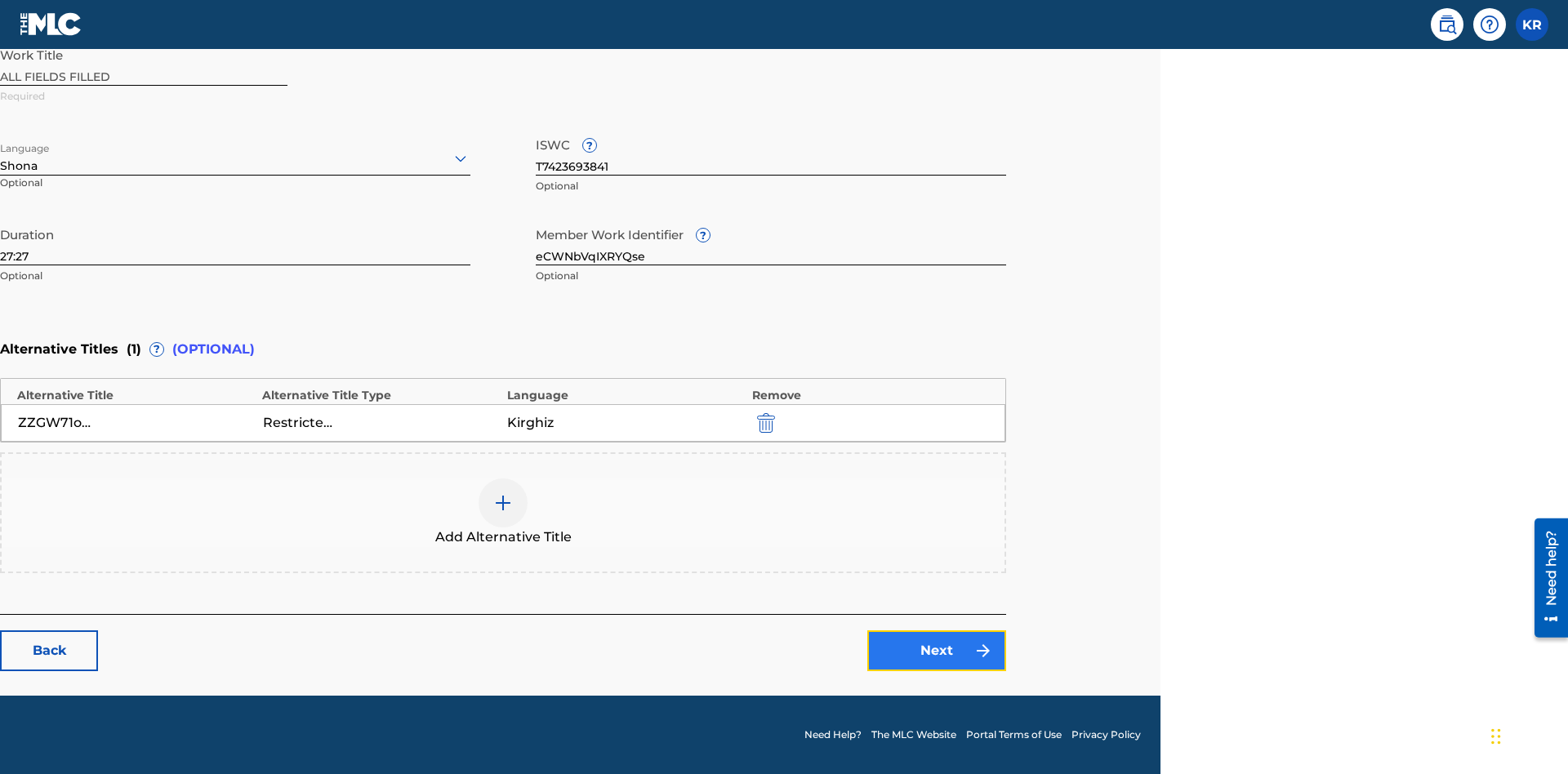
click at [937, 650] on link "Next" at bounding box center [936, 650] width 139 height 41
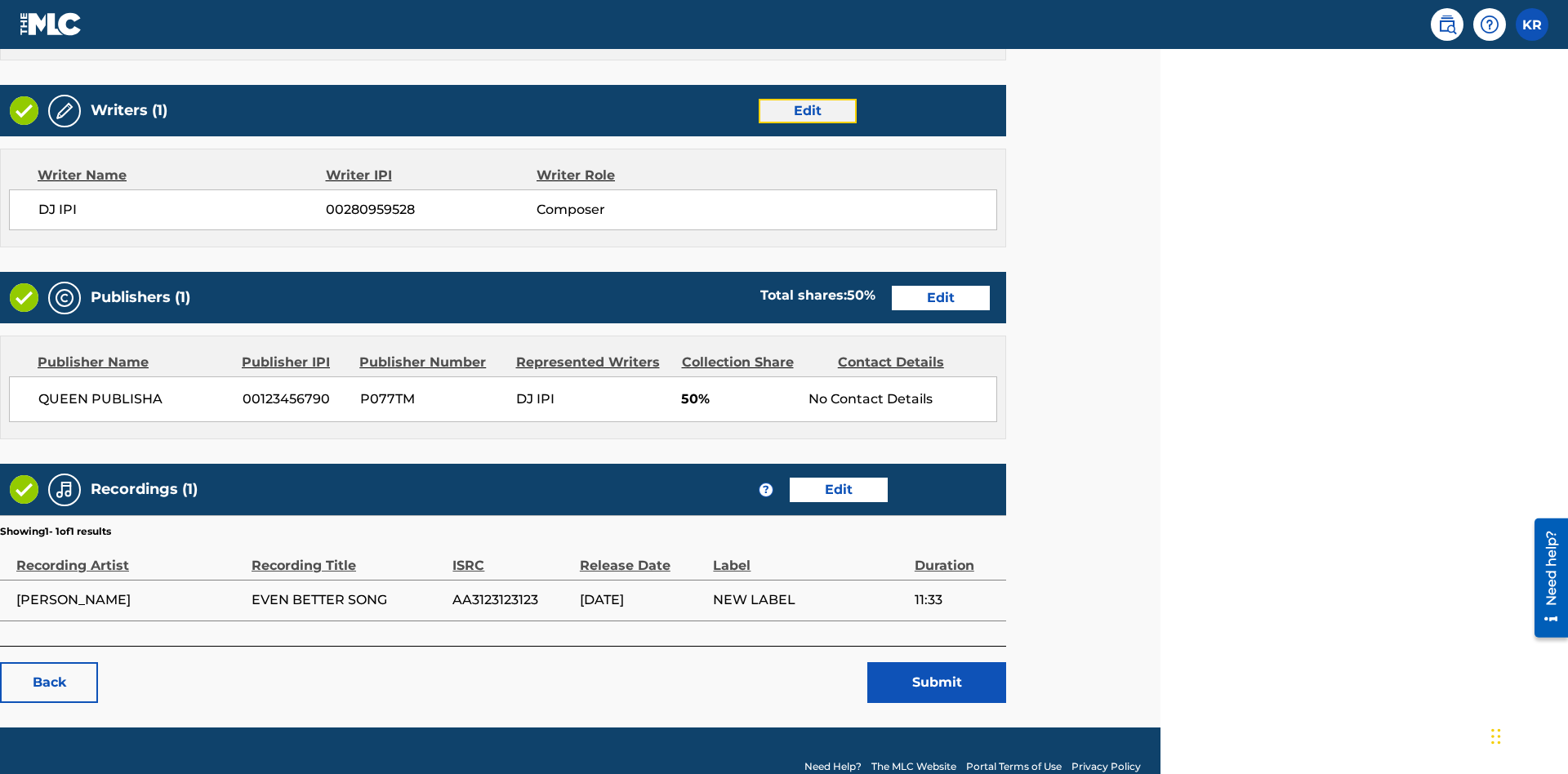
click at [807, 110] on link "Edit" at bounding box center [808, 111] width 98 height 25
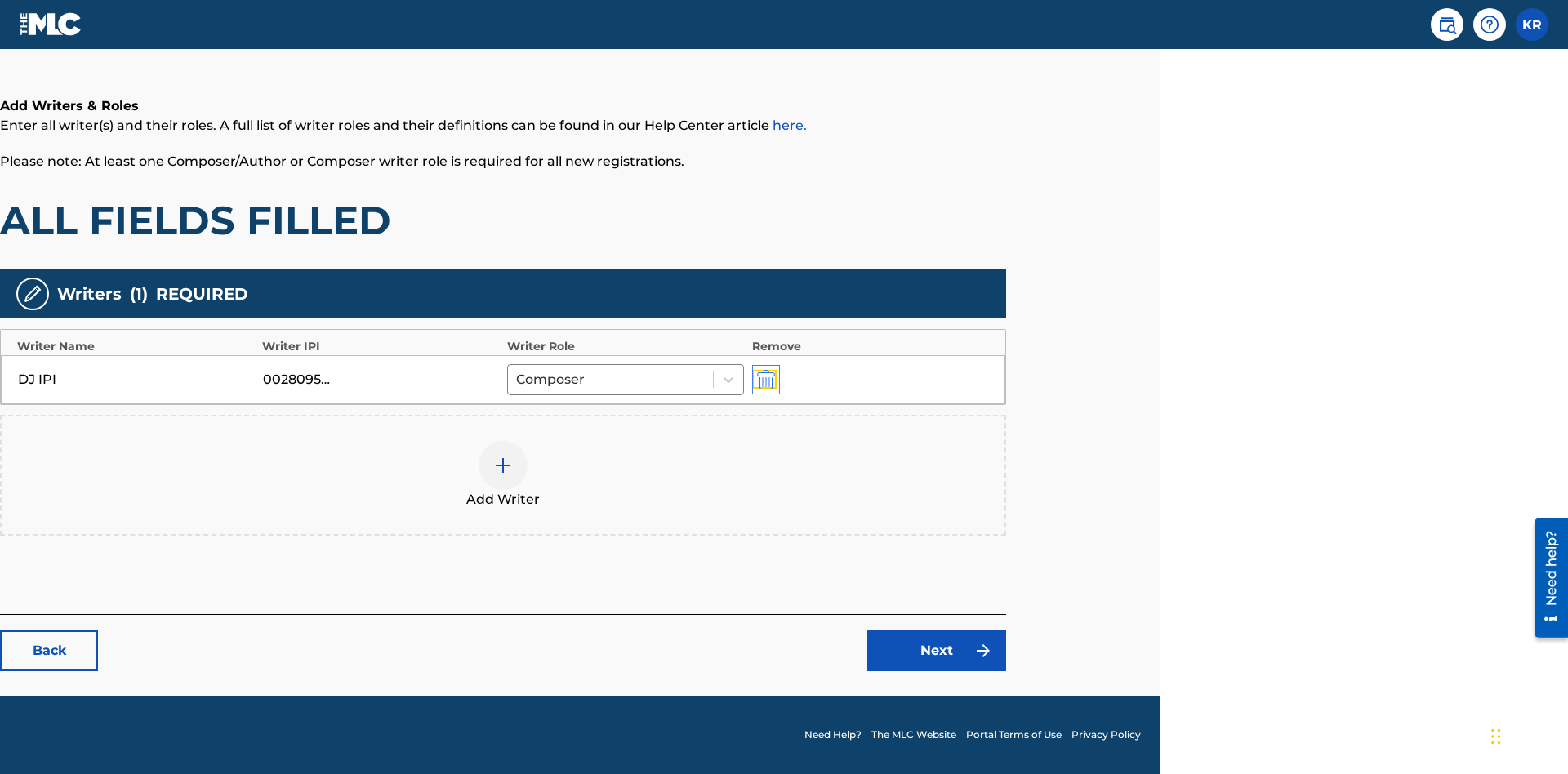
click at [764, 378] on img "submit" at bounding box center [766, 380] width 18 height 20
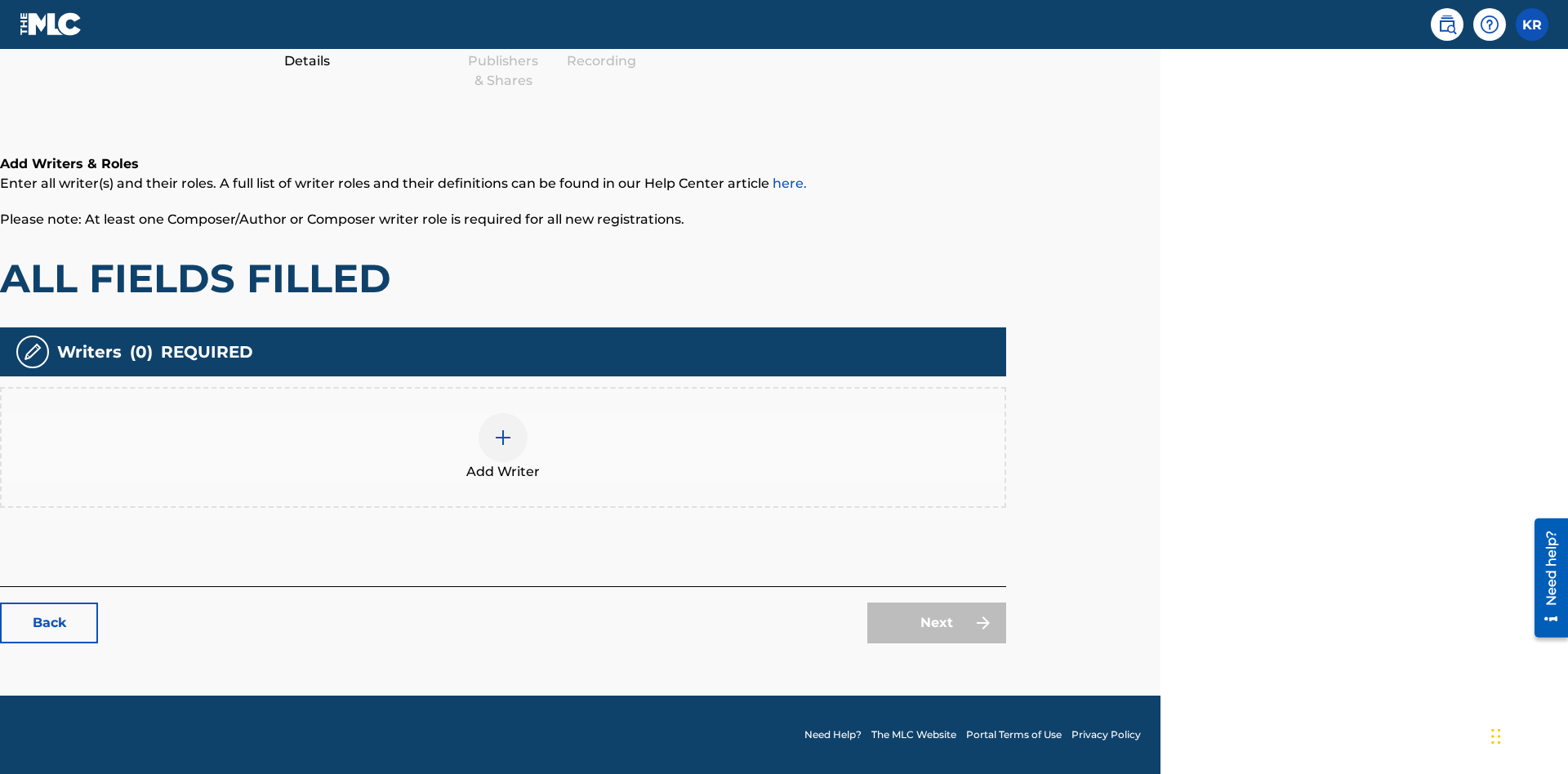
scroll to position [205, 408]
click at [503, 447] on img at bounding box center [503, 437] width 20 height 20
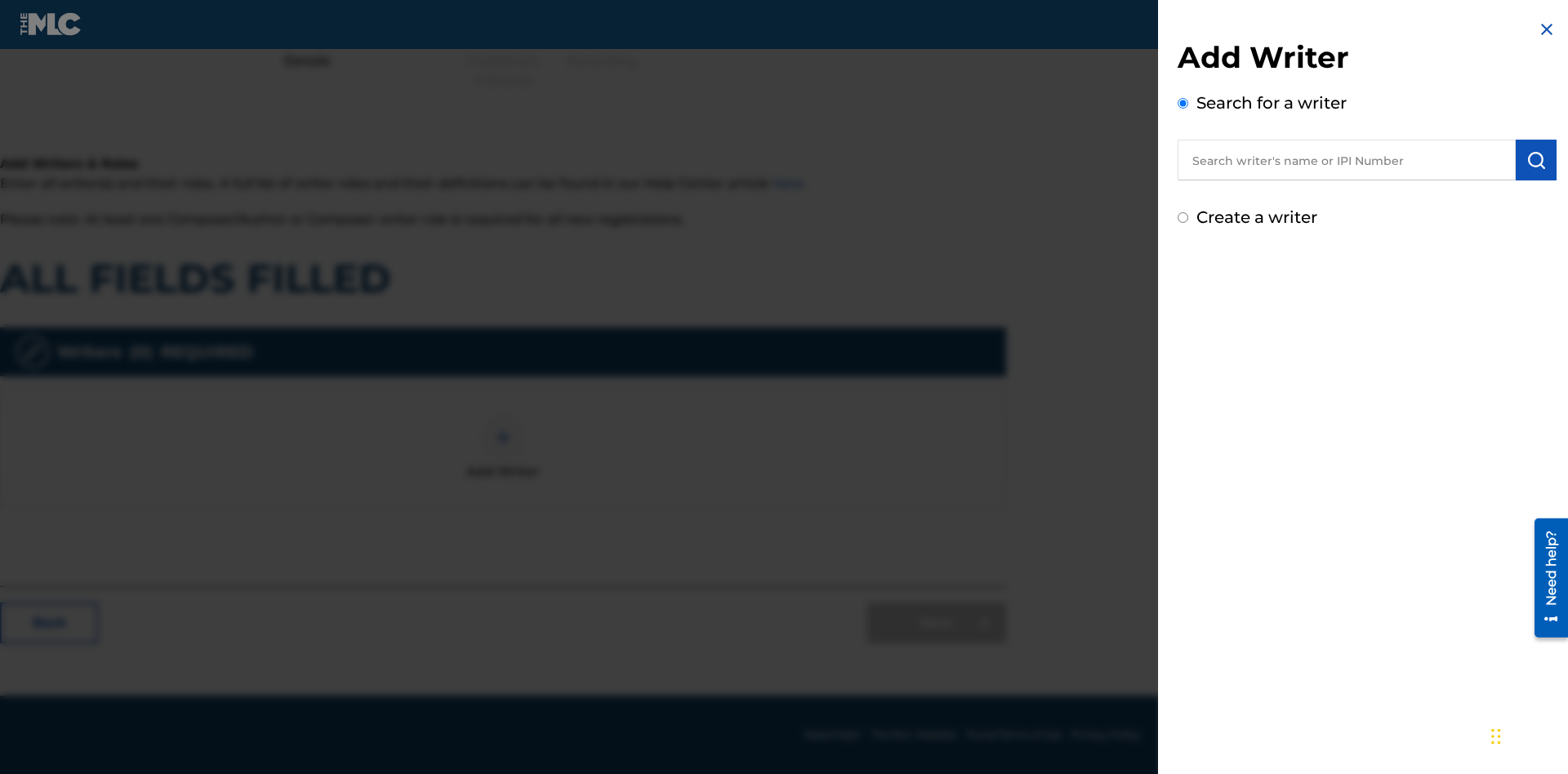
click at [1184, 218] on input "Create a writer" at bounding box center [1183, 217] width 11 height 11
radio input "false"
radio input "true"
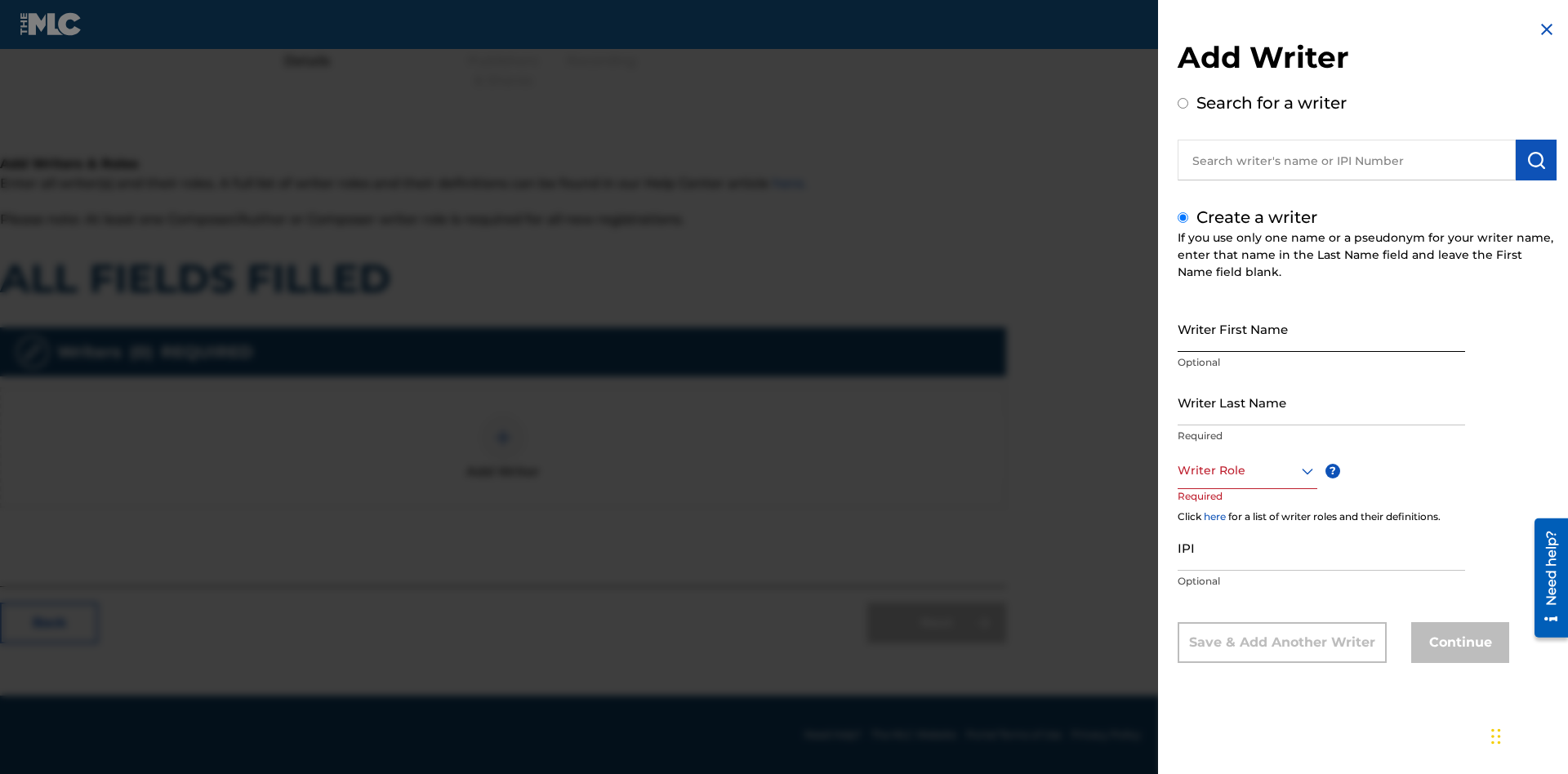
click at [1321, 328] on input "Writer First Name" at bounding box center [1321, 328] width 288 height 46
type input "WhPJ0GcjtJLX87ROi6EYlwrFx"
click at [1321, 402] on input "Writer Last Name" at bounding box center [1321, 401] width 288 height 46
type input "KuTHX2jbeF1Zd9x00TUIrO0ZJ"
click at [1247, 470] on div at bounding box center [1247, 470] width 139 height 20
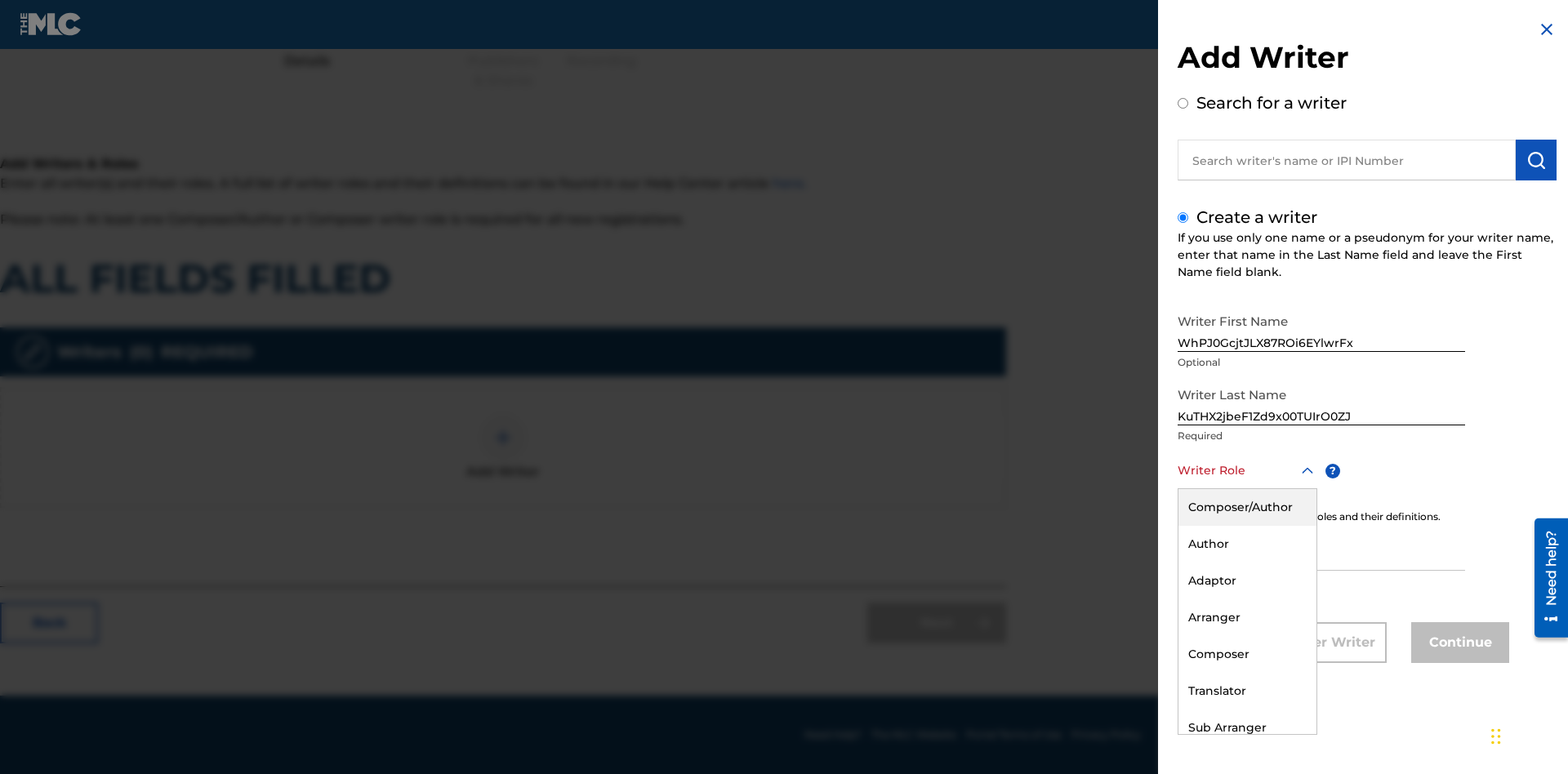
click at [1247, 654] on div "Composer" at bounding box center [1248, 654] width 138 height 36
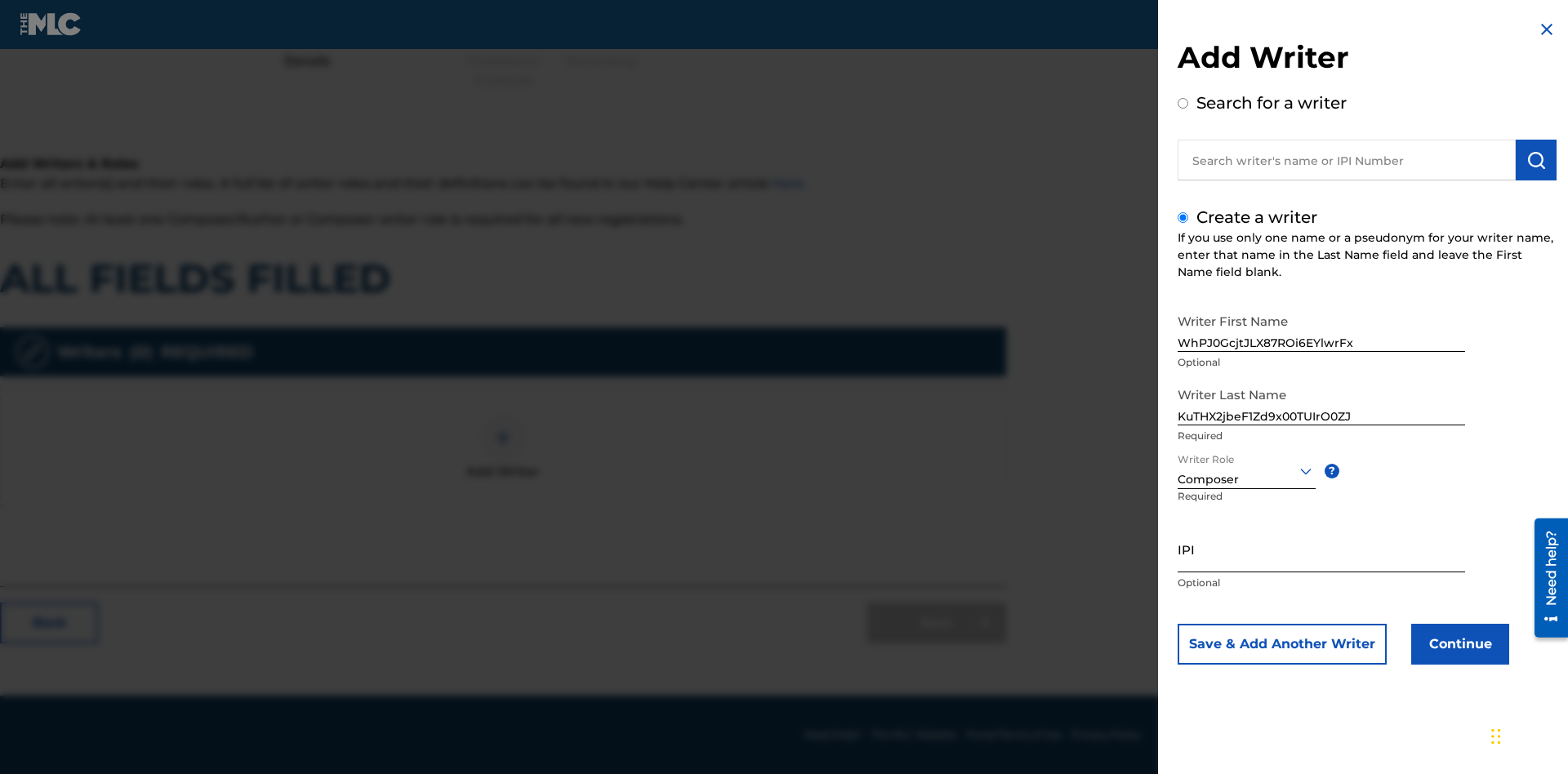
click at [1321, 548] on input "IPI" at bounding box center [1321, 548] width 288 height 46
type input "55151879456"
click at [1458, 644] on button "Continue" at bounding box center [1461, 644] width 98 height 41
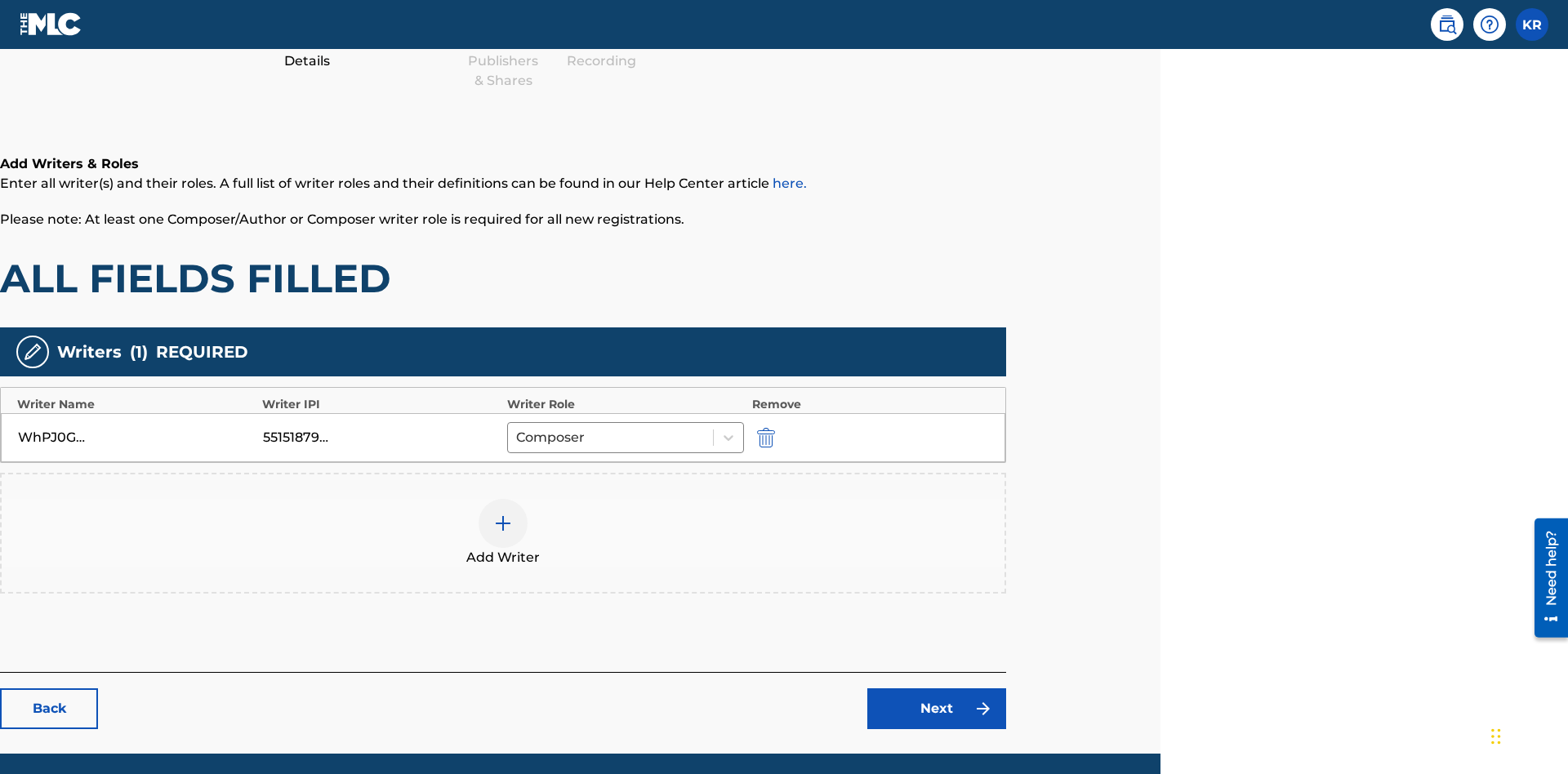
scroll to position [263, 408]
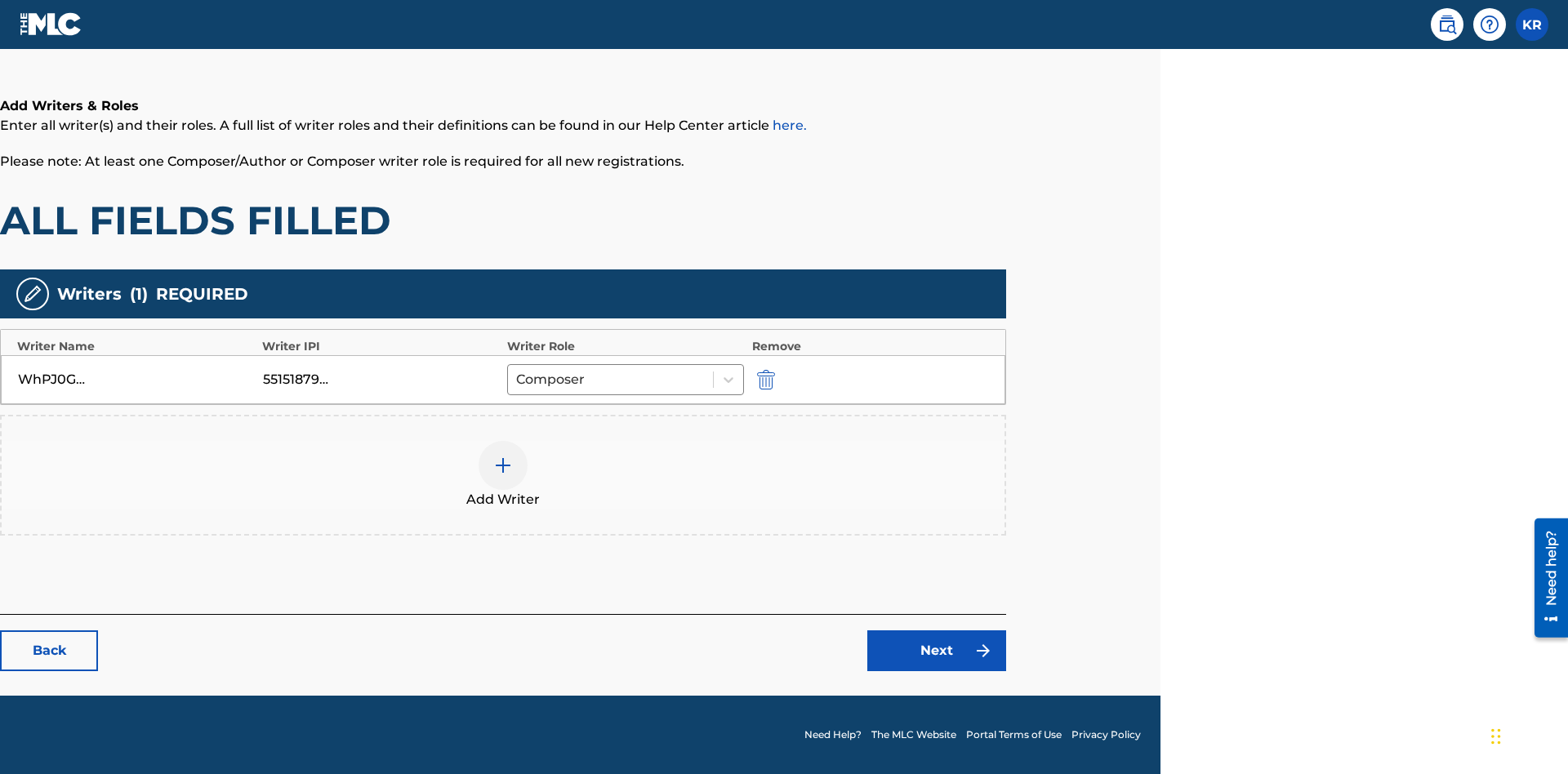
click at [503, 475] on div at bounding box center [503, 466] width 49 height 49
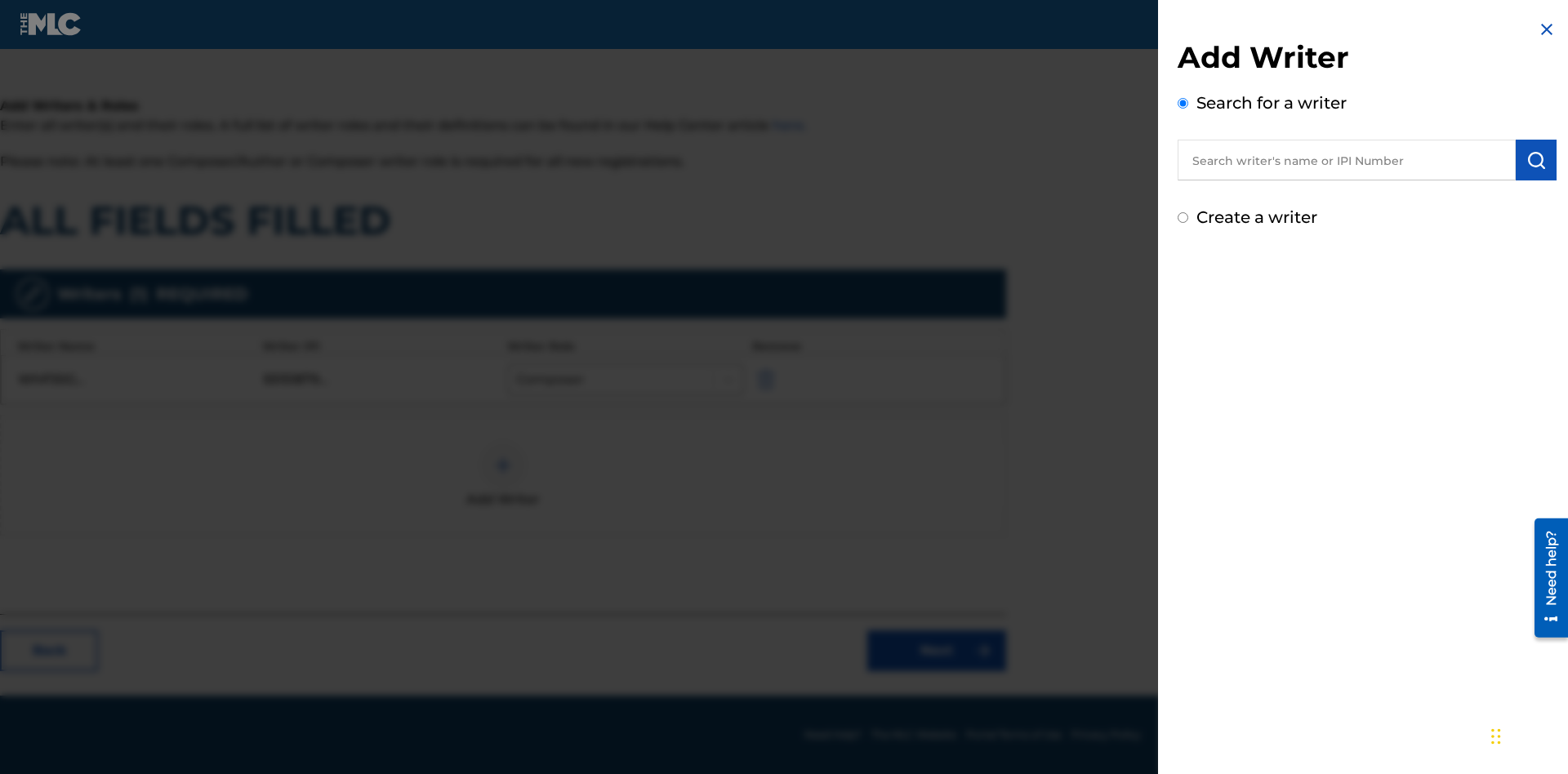
click at [1184, 218] on input "Create a writer" at bounding box center [1183, 217] width 11 height 11
radio input "false"
radio input "true"
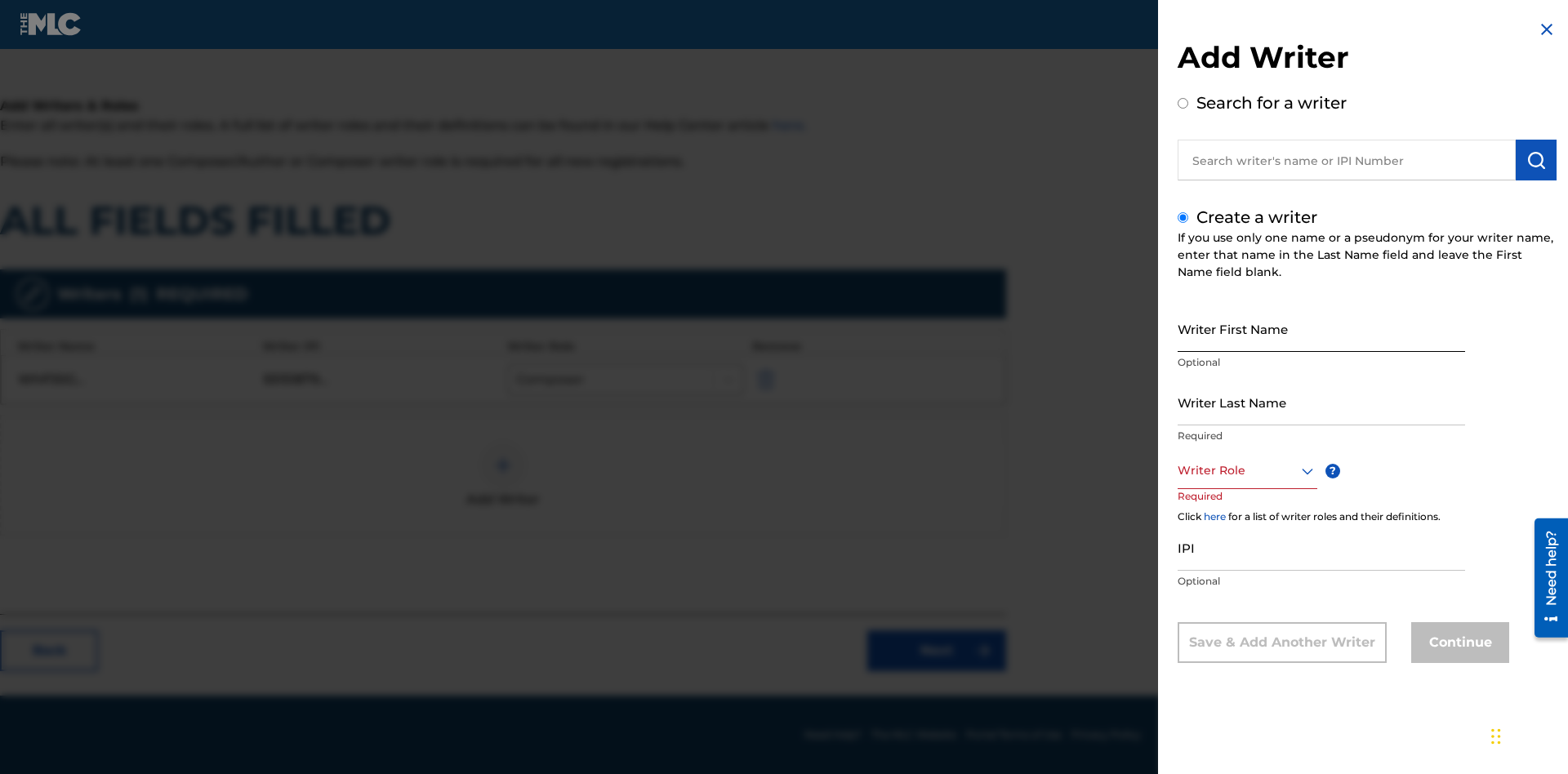
click at [1321, 328] on input "Writer First Name" at bounding box center [1321, 328] width 288 height 46
type input "Y0CVnHj4SG0fx3Qki9ICLnyKR"
click at [1321, 402] on input "Writer Last Name" at bounding box center [1321, 401] width 288 height 46
type input "yStbpU29RkWwrXb0ommA8Myou"
click at [1247, 470] on div at bounding box center [1247, 470] width 139 height 20
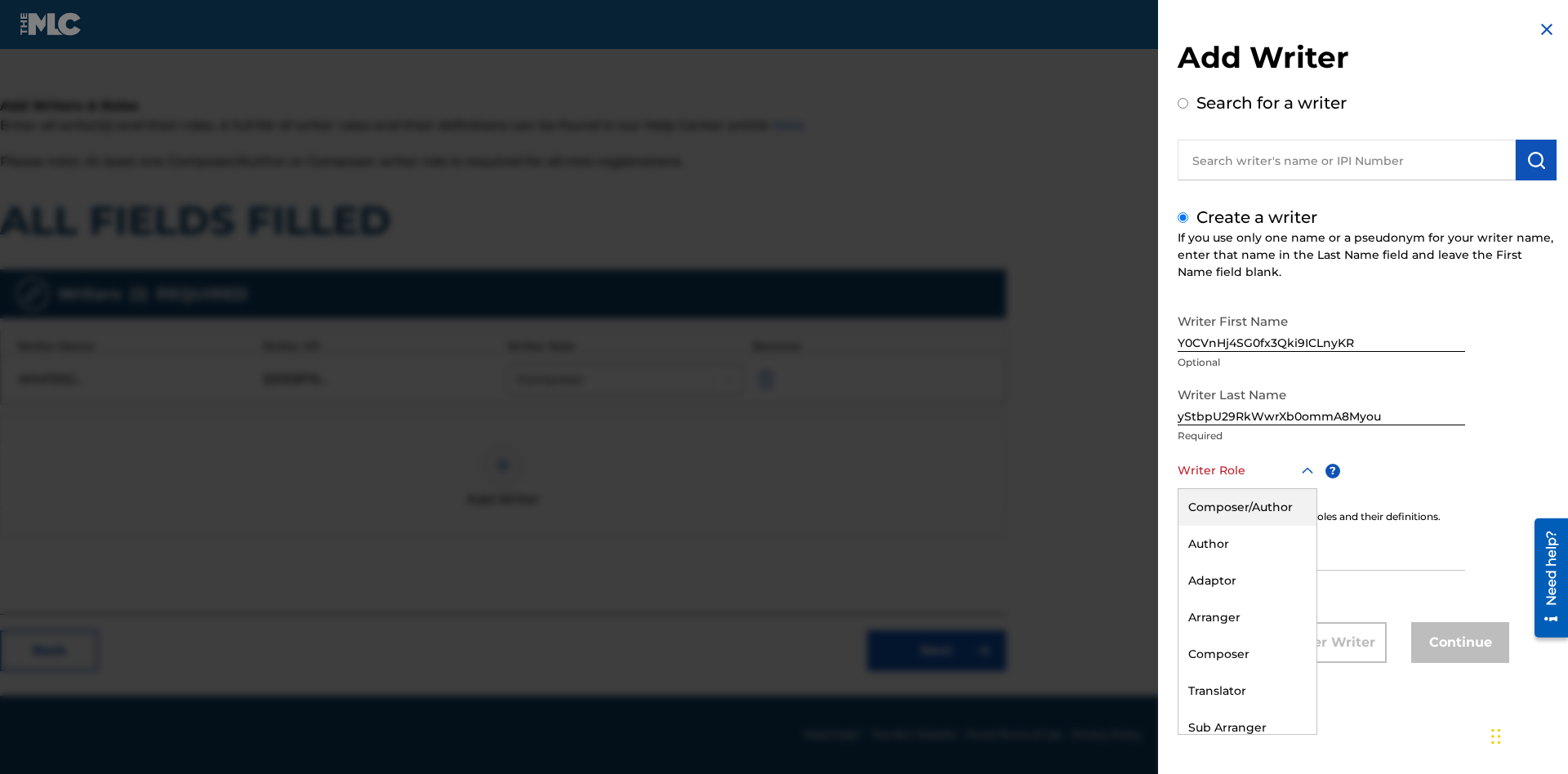
click at [1247, 544] on div "Author" at bounding box center [1248, 544] width 138 height 36
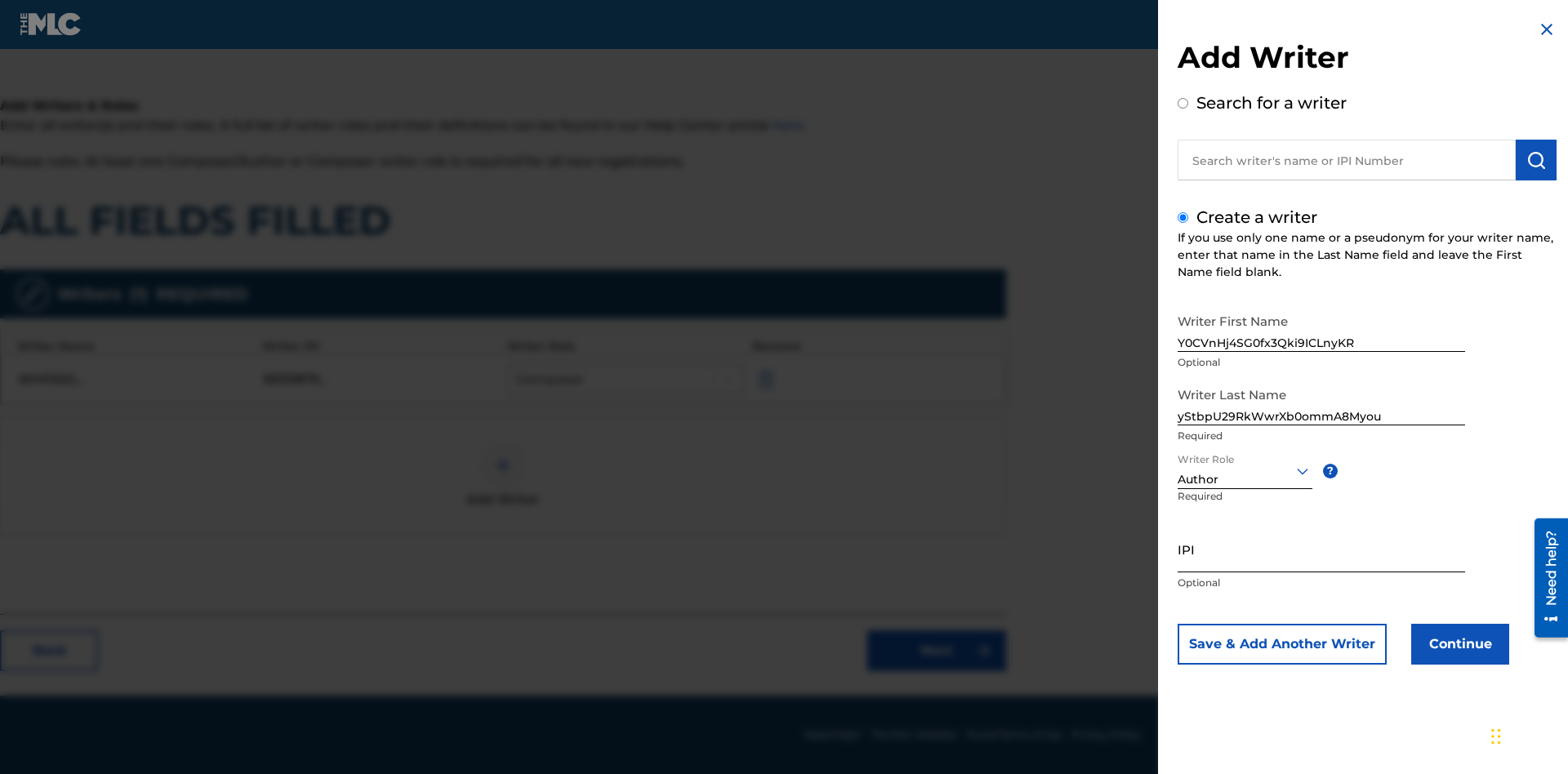
click at [1321, 548] on input "IPI" at bounding box center [1321, 548] width 288 height 46
type input "61173186496"
click at [1458, 644] on button "Continue" at bounding box center [1461, 644] width 98 height 41
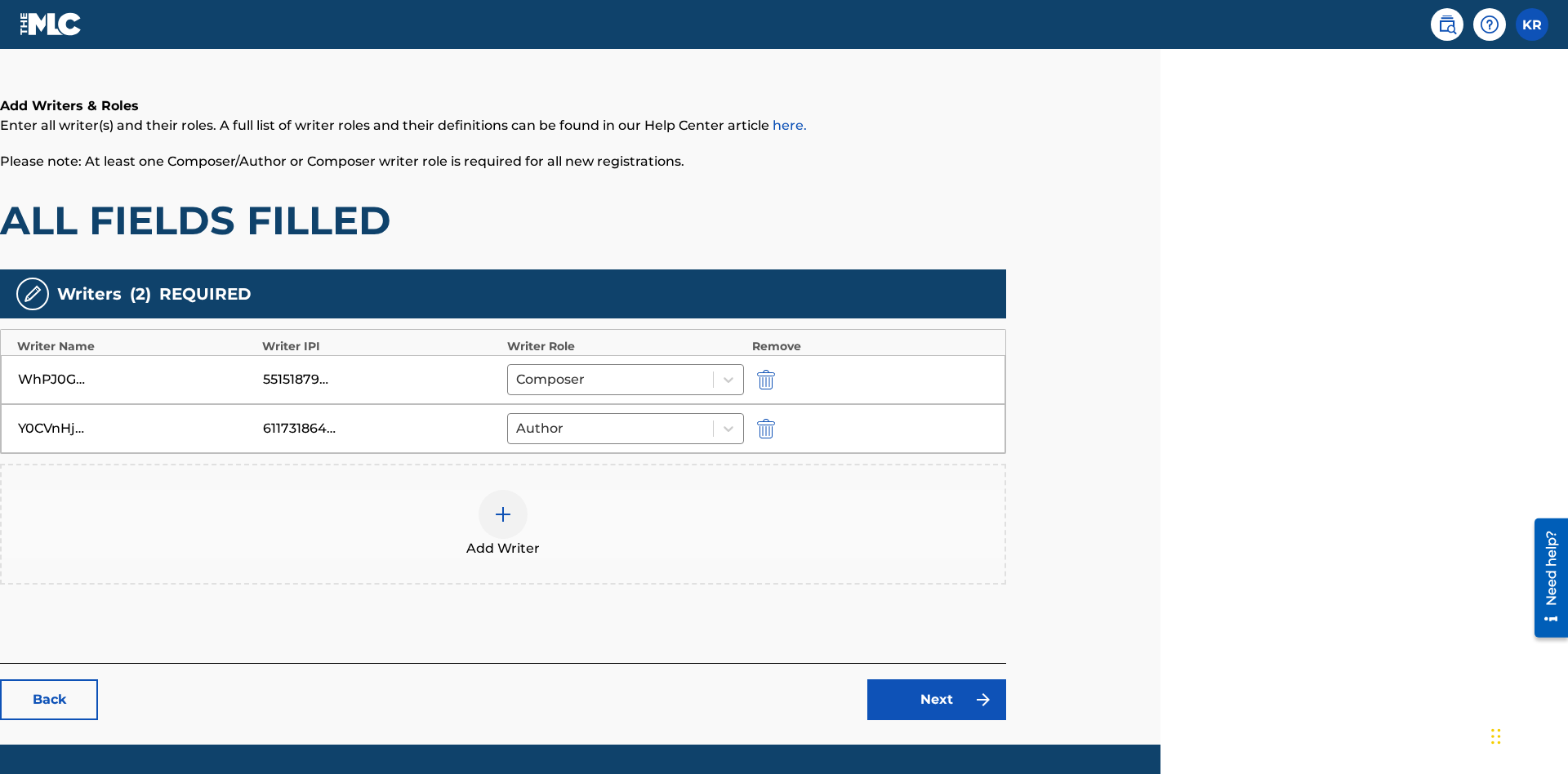
scroll to position [312, 408]
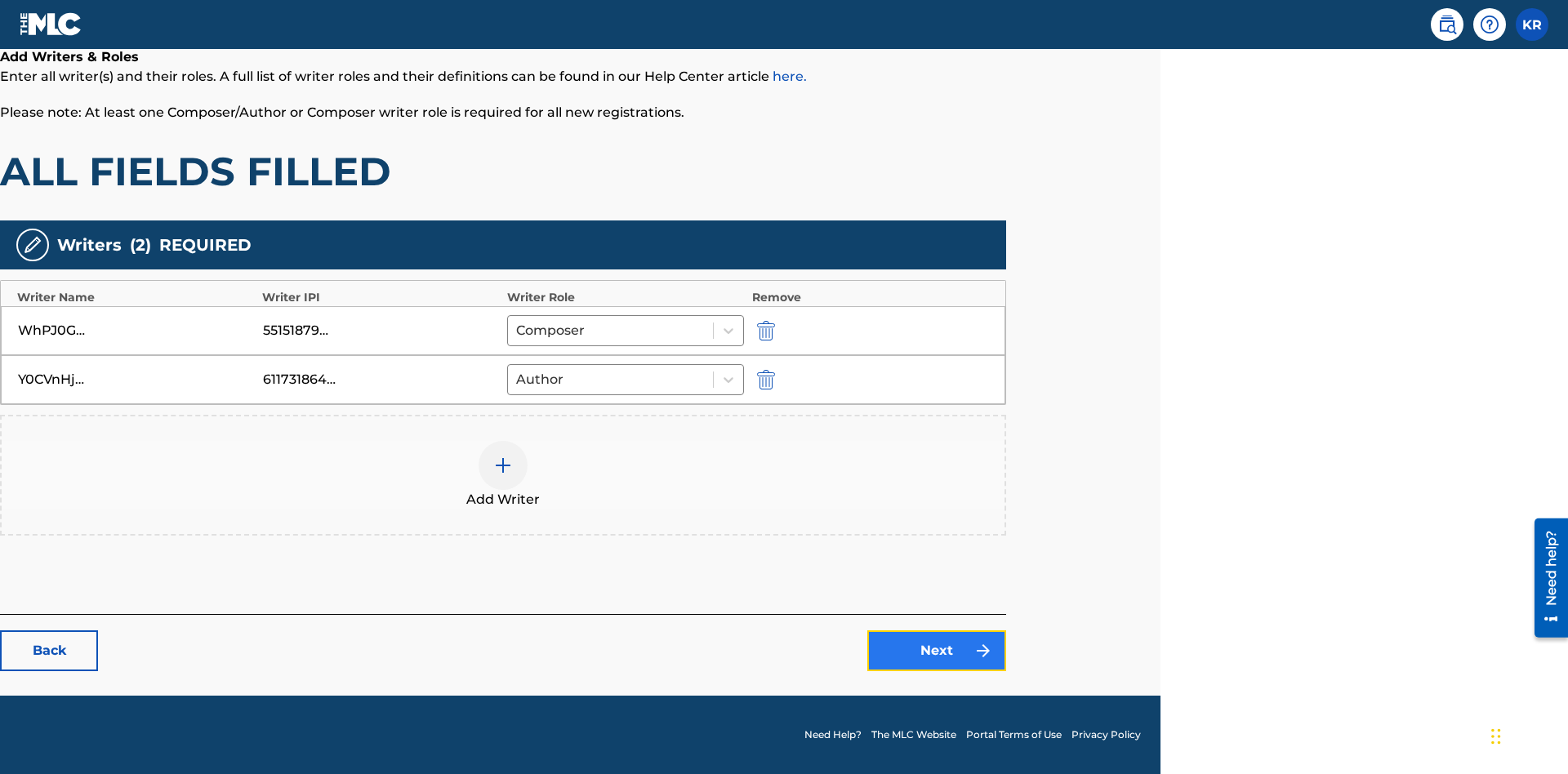
click at [937, 650] on link "Next" at bounding box center [936, 650] width 139 height 41
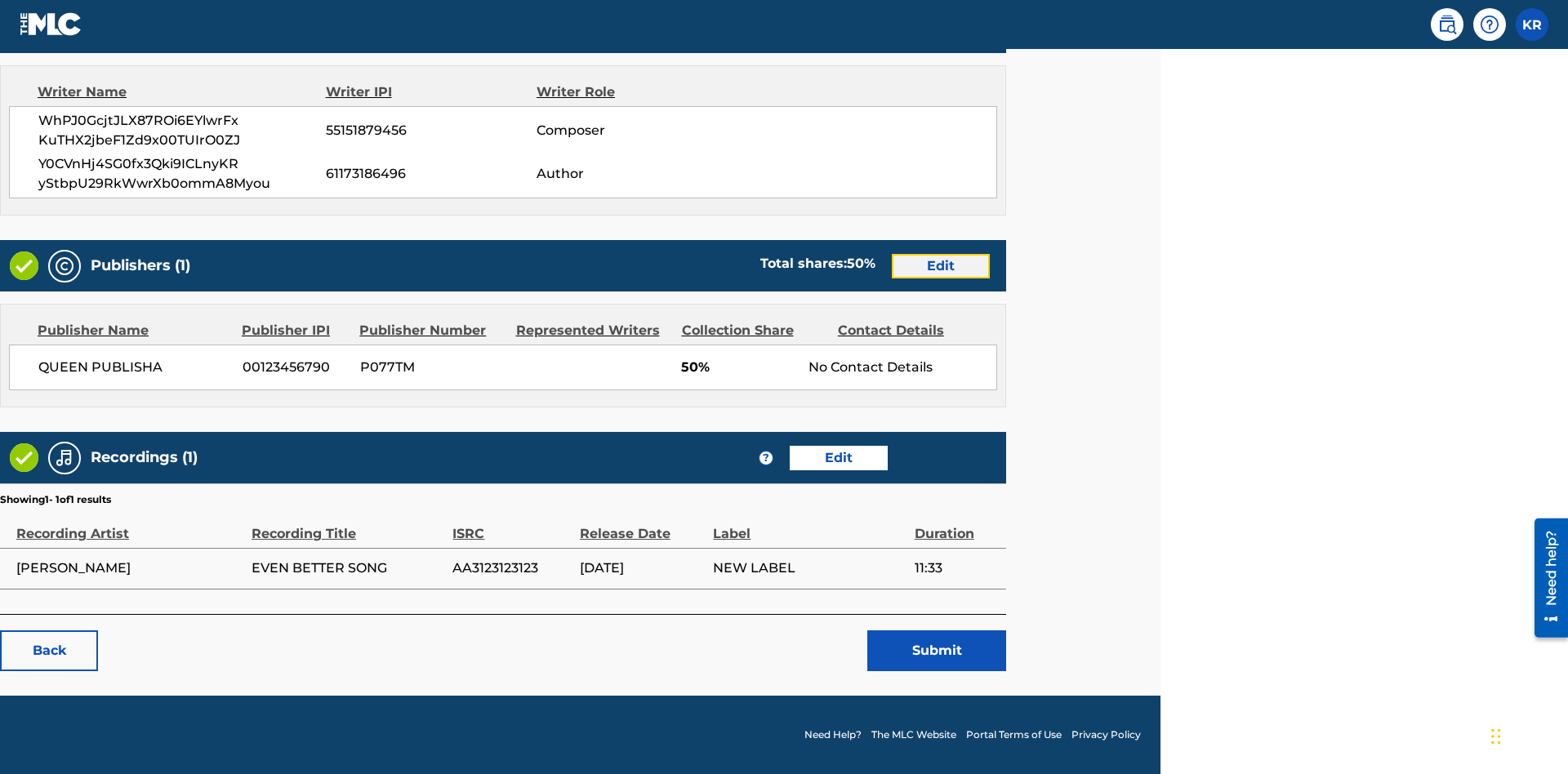
click at [941, 266] on link "Edit" at bounding box center [941, 266] width 98 height 25
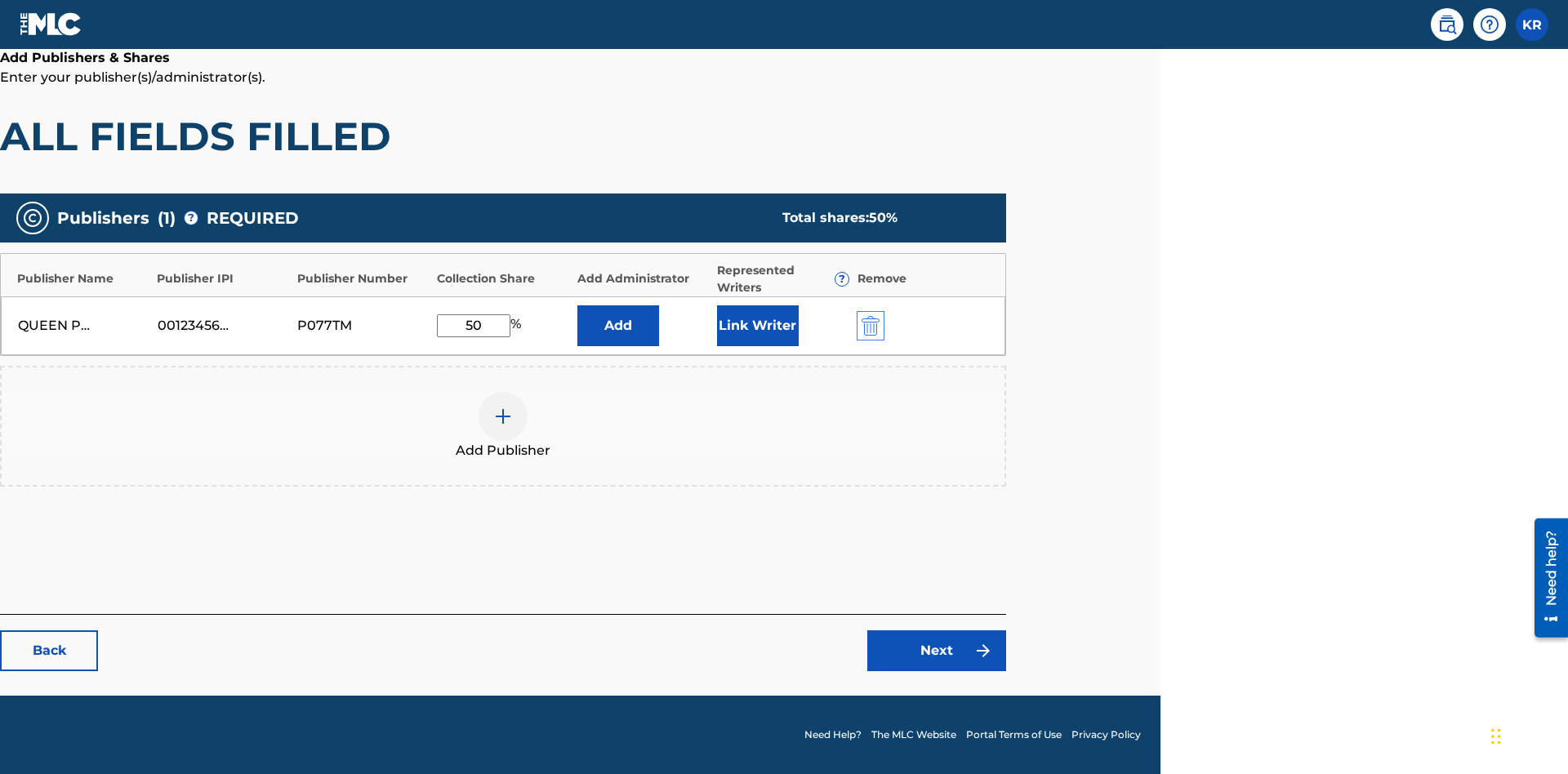
click at [868, 325] on img "submit" at bounding box center [871, 326] width 18 height 20
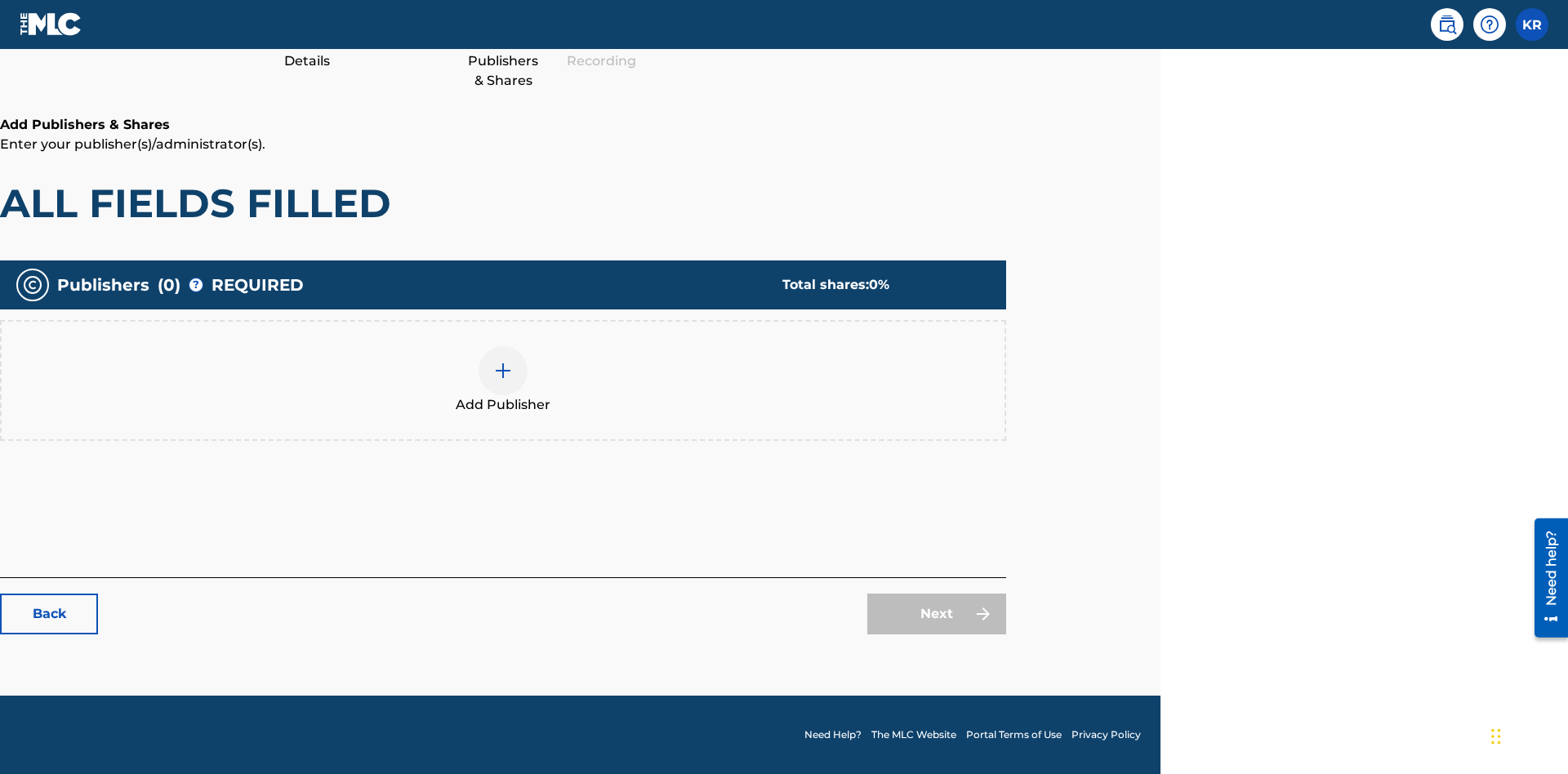
scroll to position [205, 408]
click at [503, 370] on img at bounding box center [503, 371] width 20 height 20
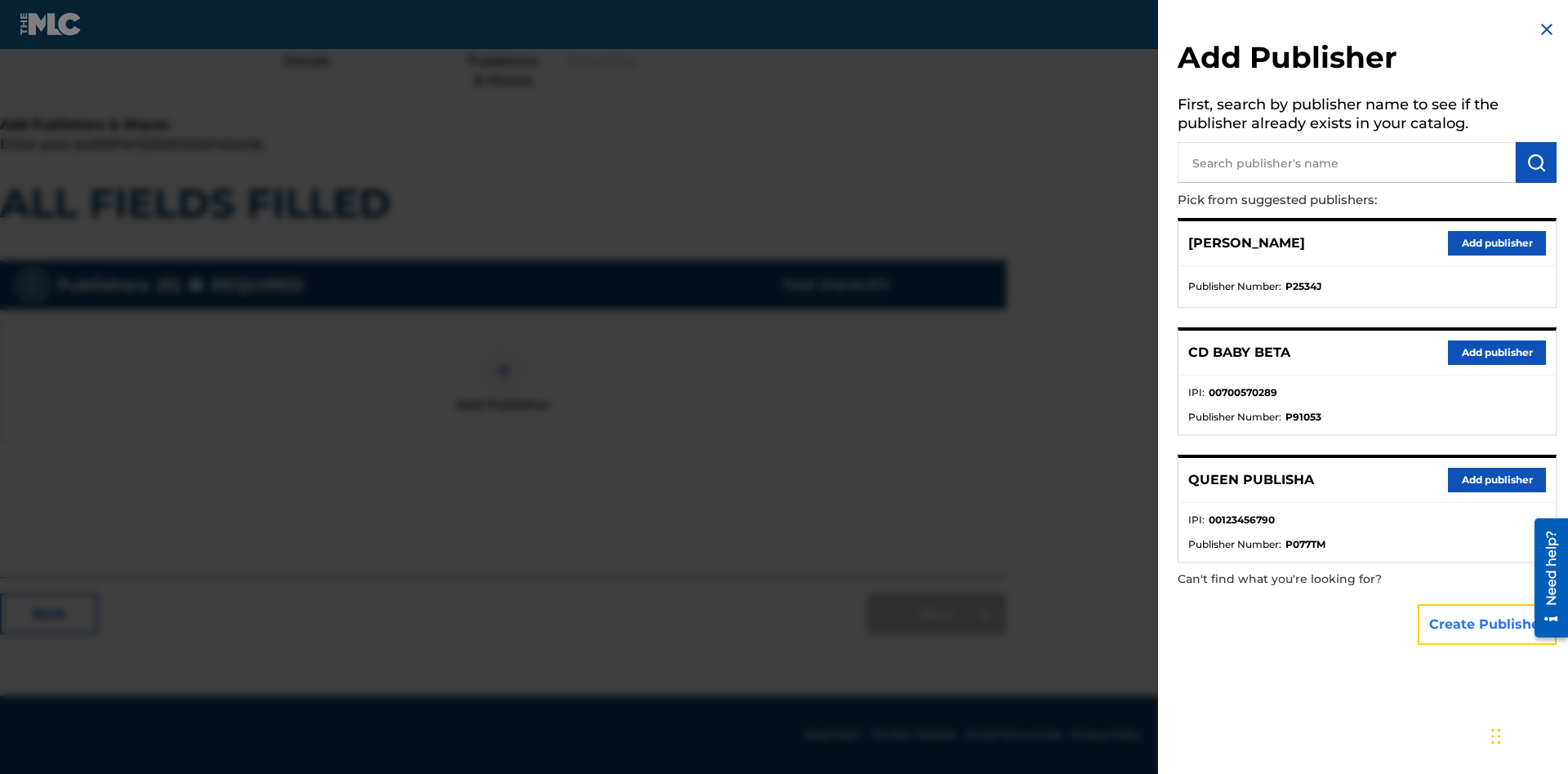
click at [1488, 624] on button "Create Publisher" at bounding box center [1487, 624] width 139 height 41
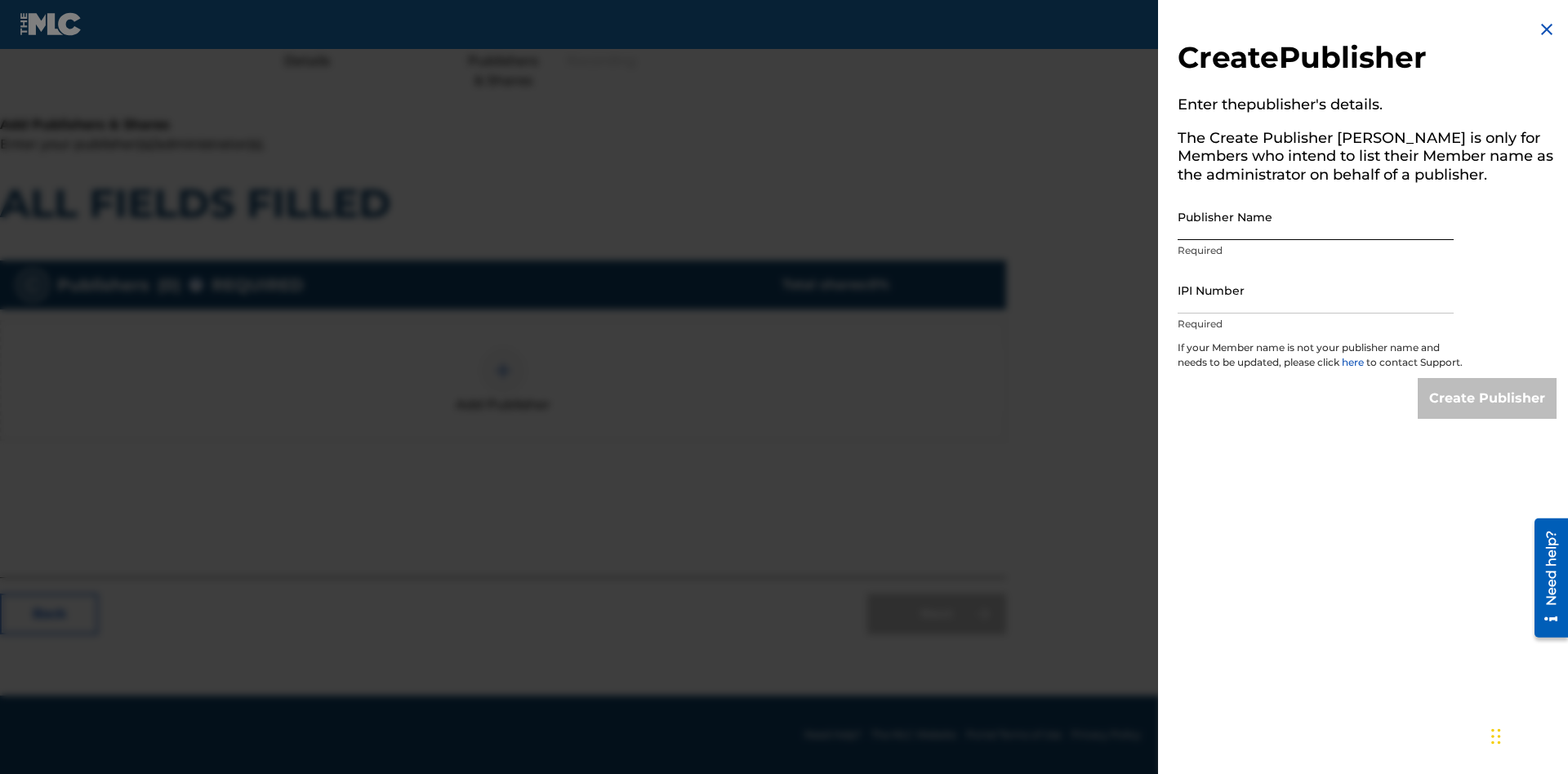
click at [1316, 216] on input "Publisher Name" at bounding box center [1315, 216] width 276 height 46
type input "slp6wwx9ZIdu44TKIhPp"
click at [1316, 290] on input "IPI Number" at bounding box center [1315, 290] width 276 height 46
type input "27981638902"
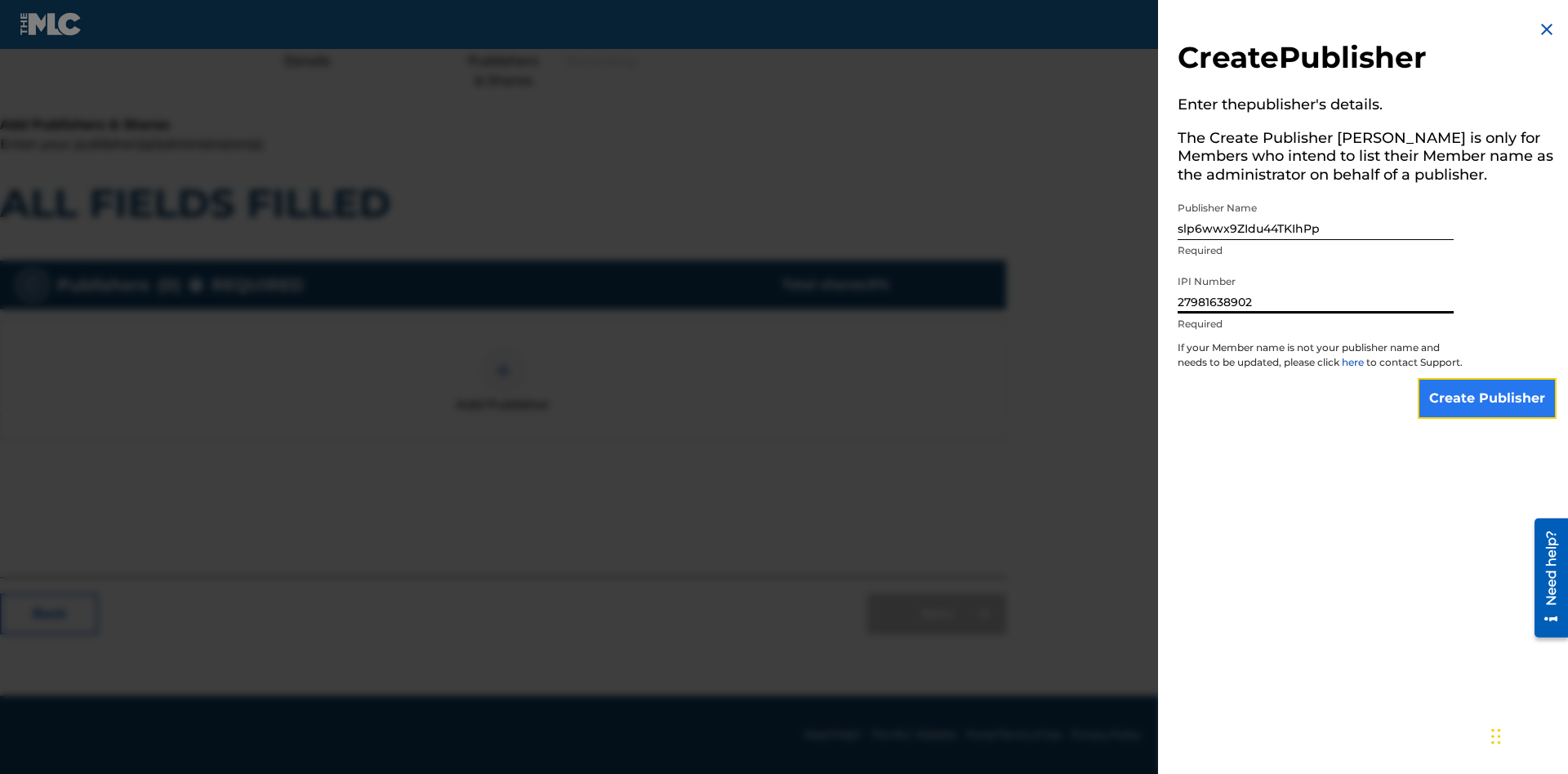
click at [1488, 413] on input "Create Publisher" at bounding box center [1487, 398] width 139 height 41
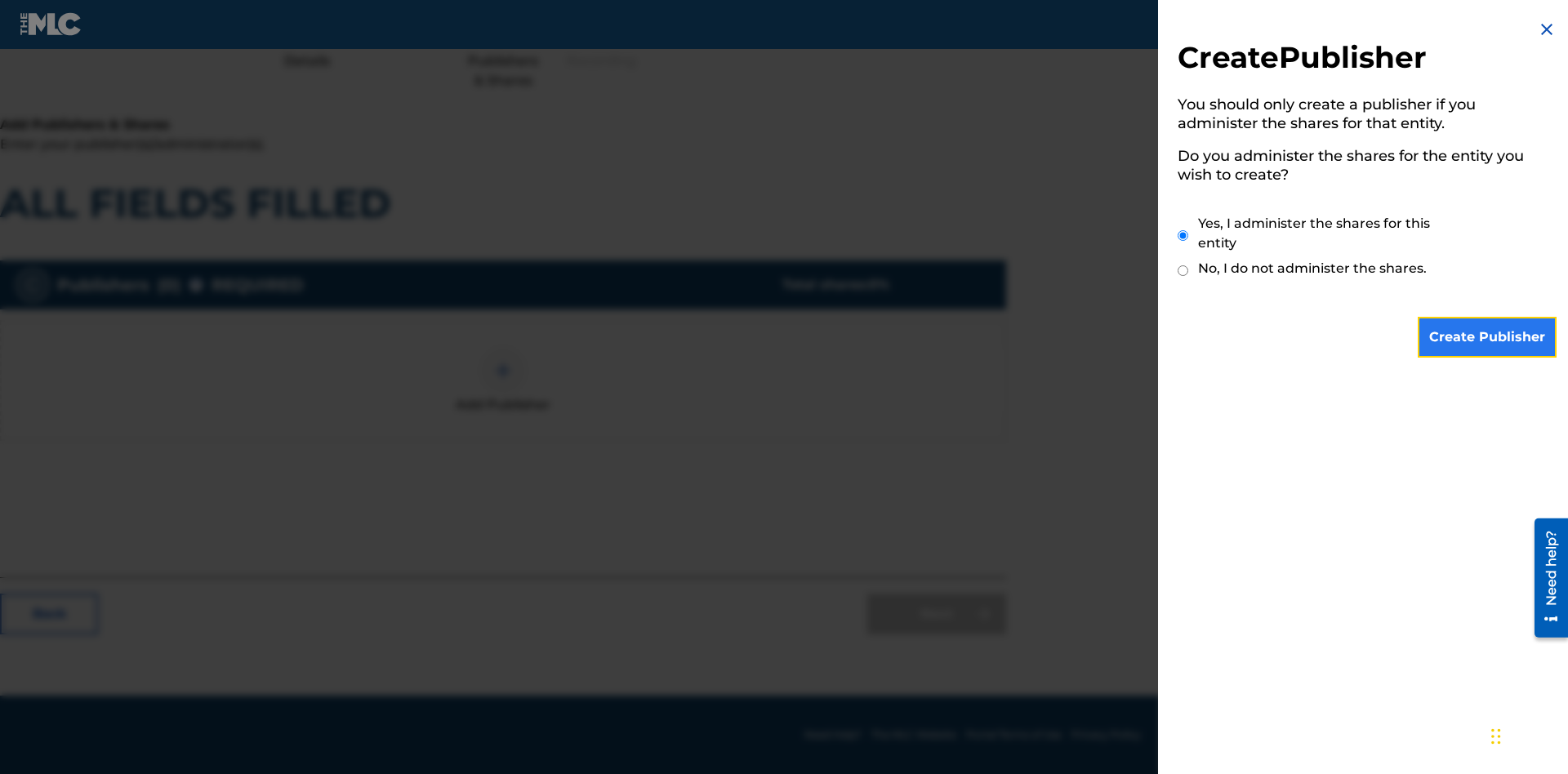
click at [1488, 337] on input "Create Publisher" at bounding box center [1487, 337] width 139 height 41
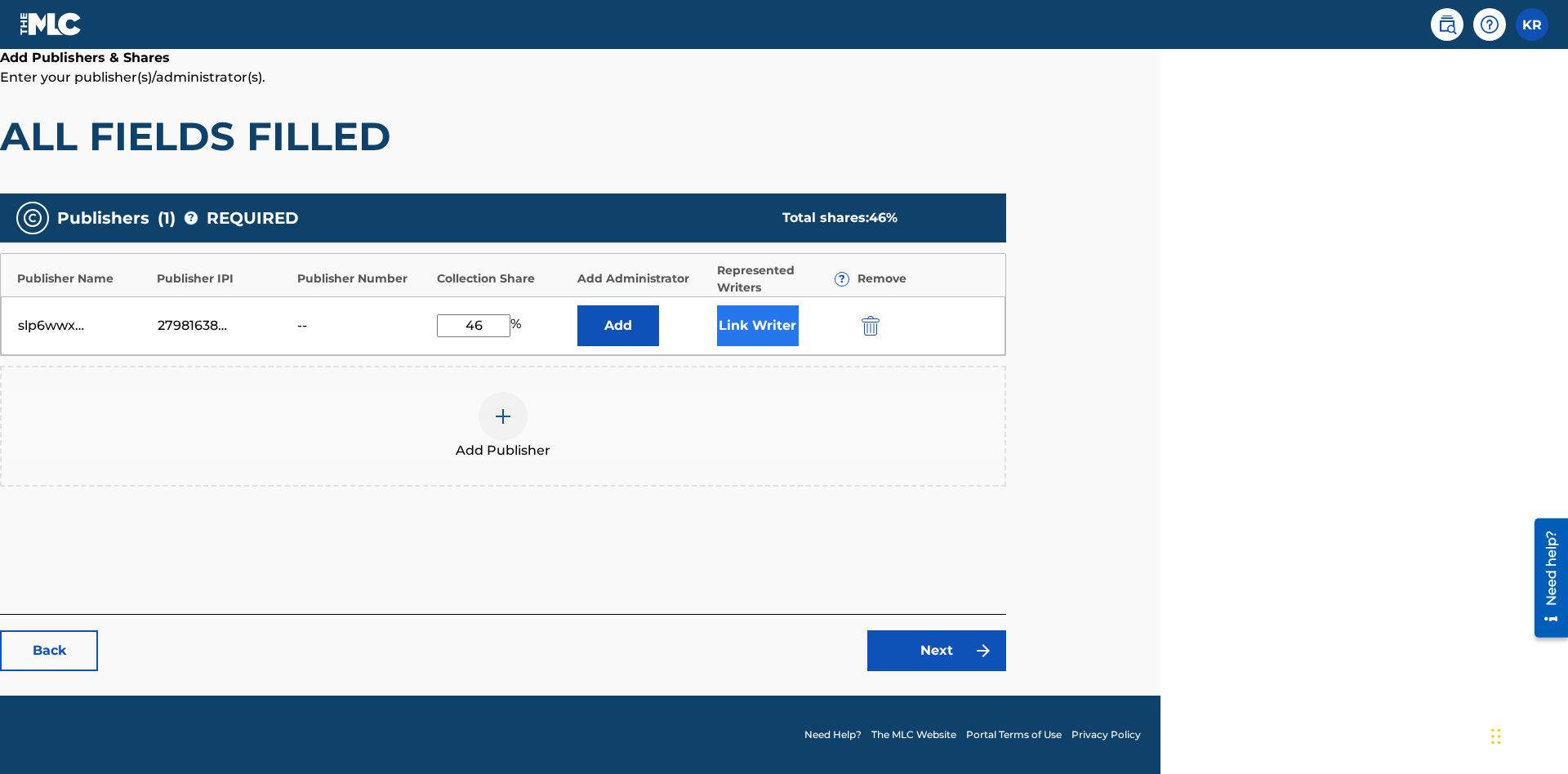
type input "46"
click at [757, 325] on button "Link Writer" at bounding box center [758, 326] width 82 height 41
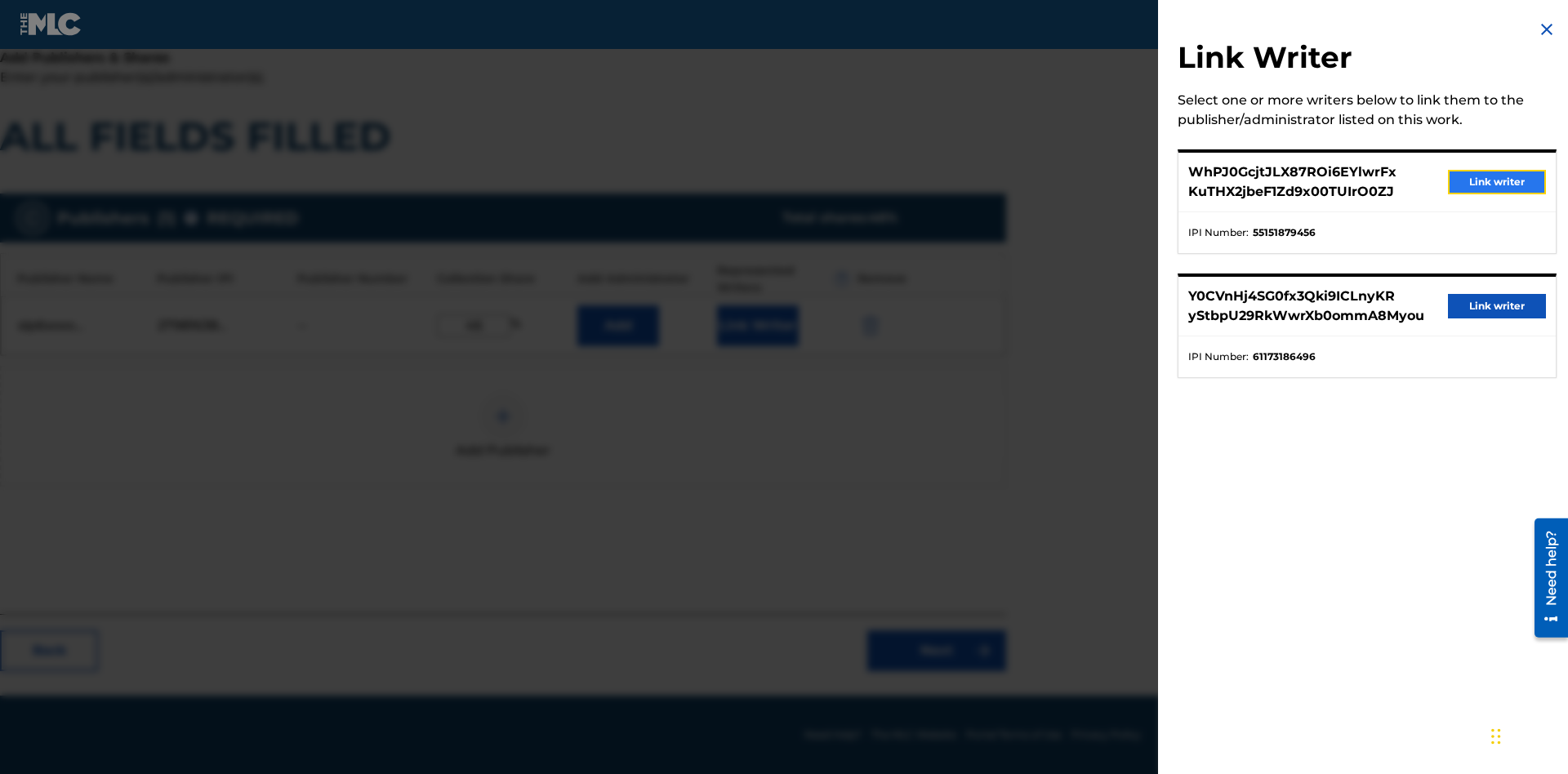
click at [1497, 182] on button "Link writer" at bounding box center [1497, 182] width 98 height 25
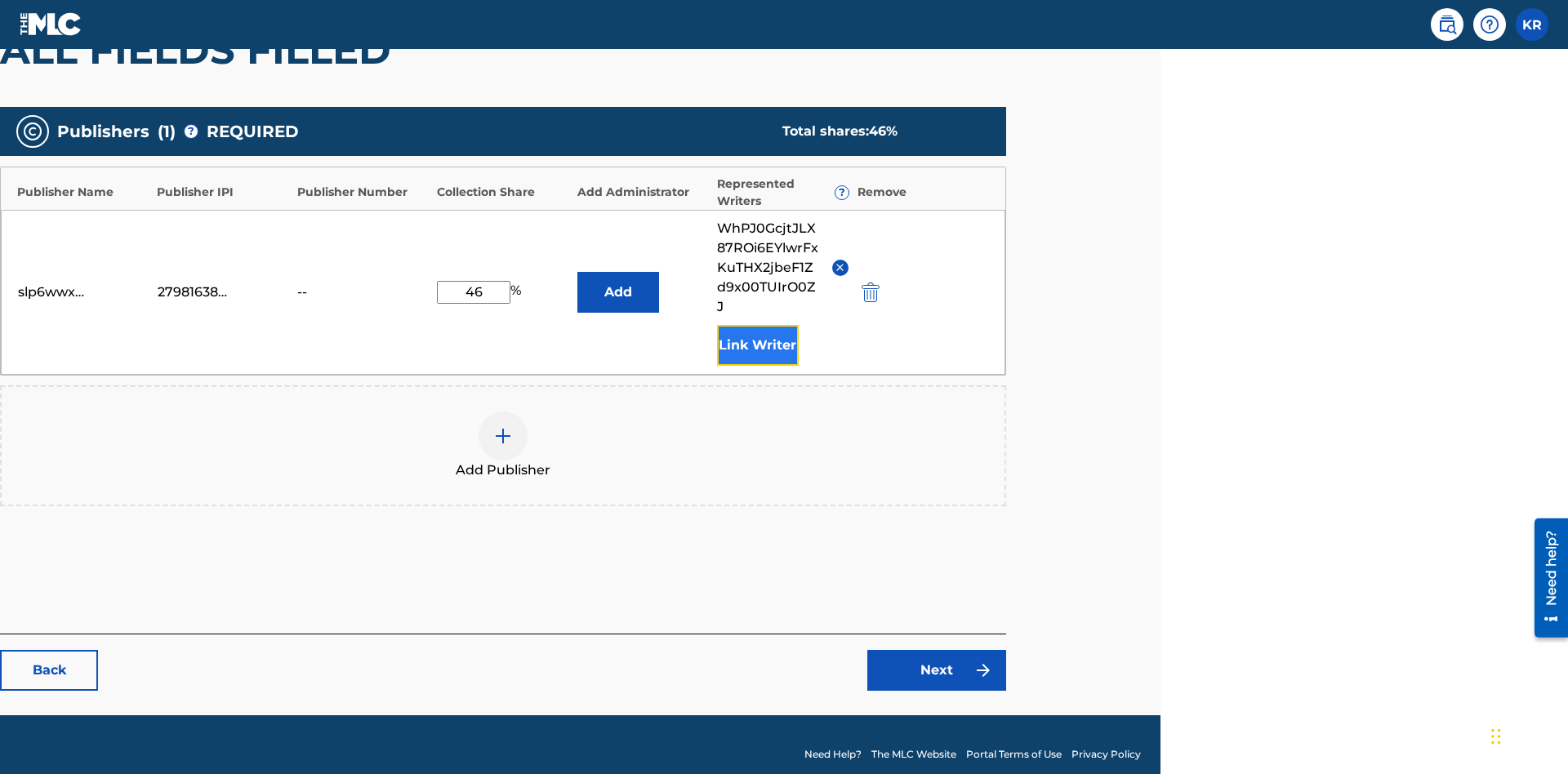
click at [757, 325] on button "Link Writer" at bounding box center [758, 345] width 82 height 41
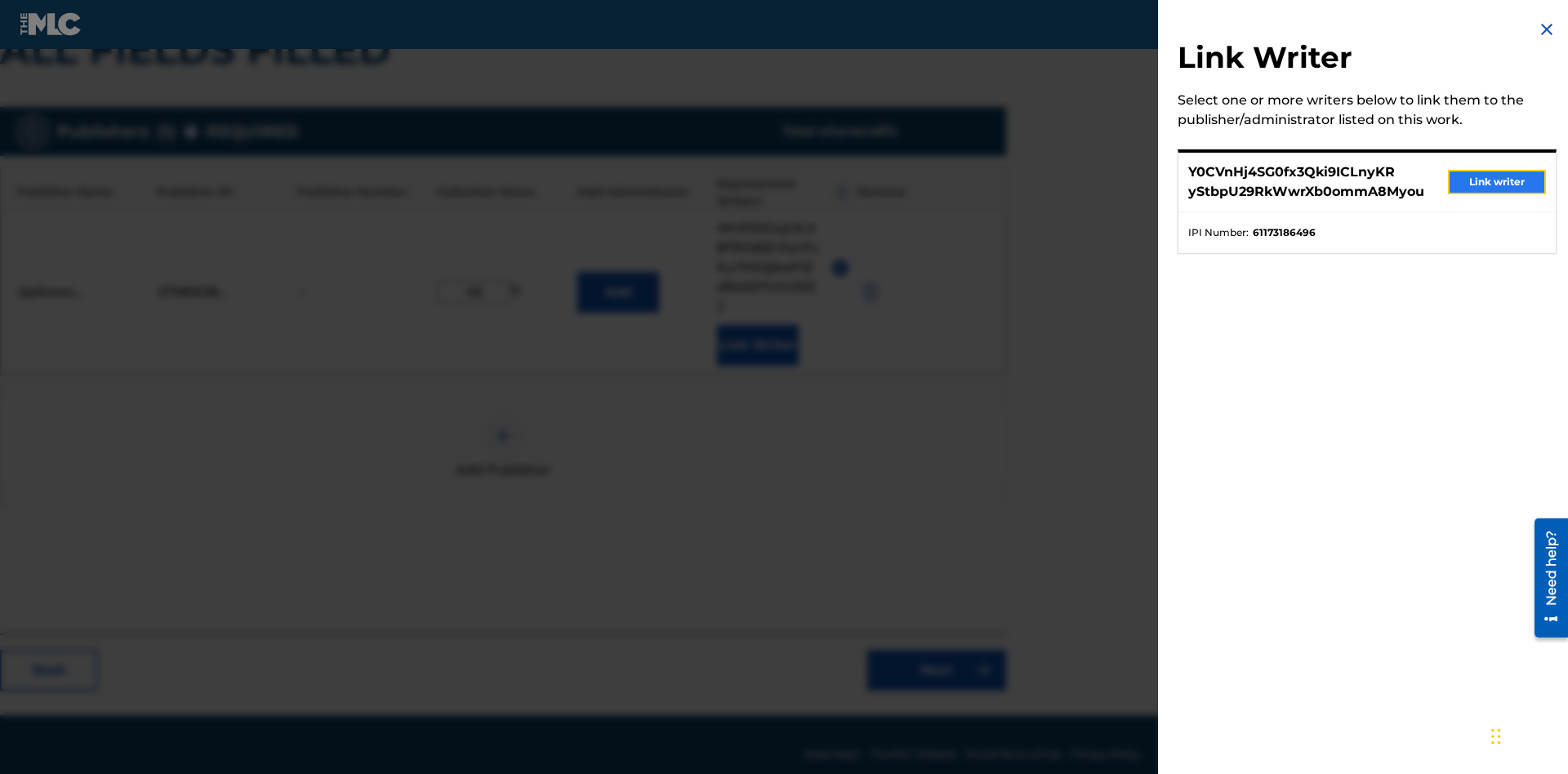
click at [1497, 182] on button "Link writer" at bounding box center [1497, 182] width 98 height 25
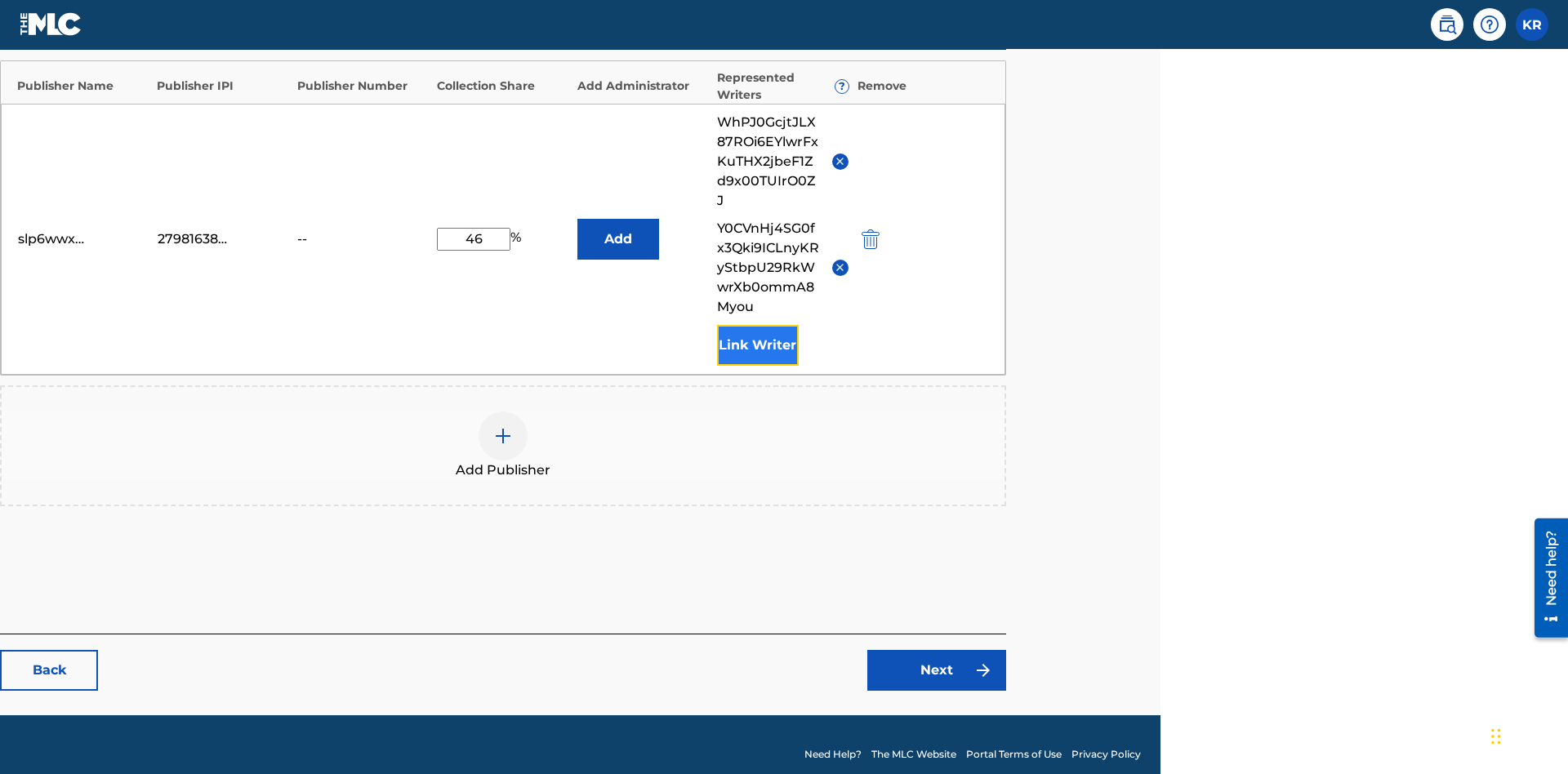
click at [757, 325] on button "Link Writer" at bounding box center [758, 345] width 82 height 41
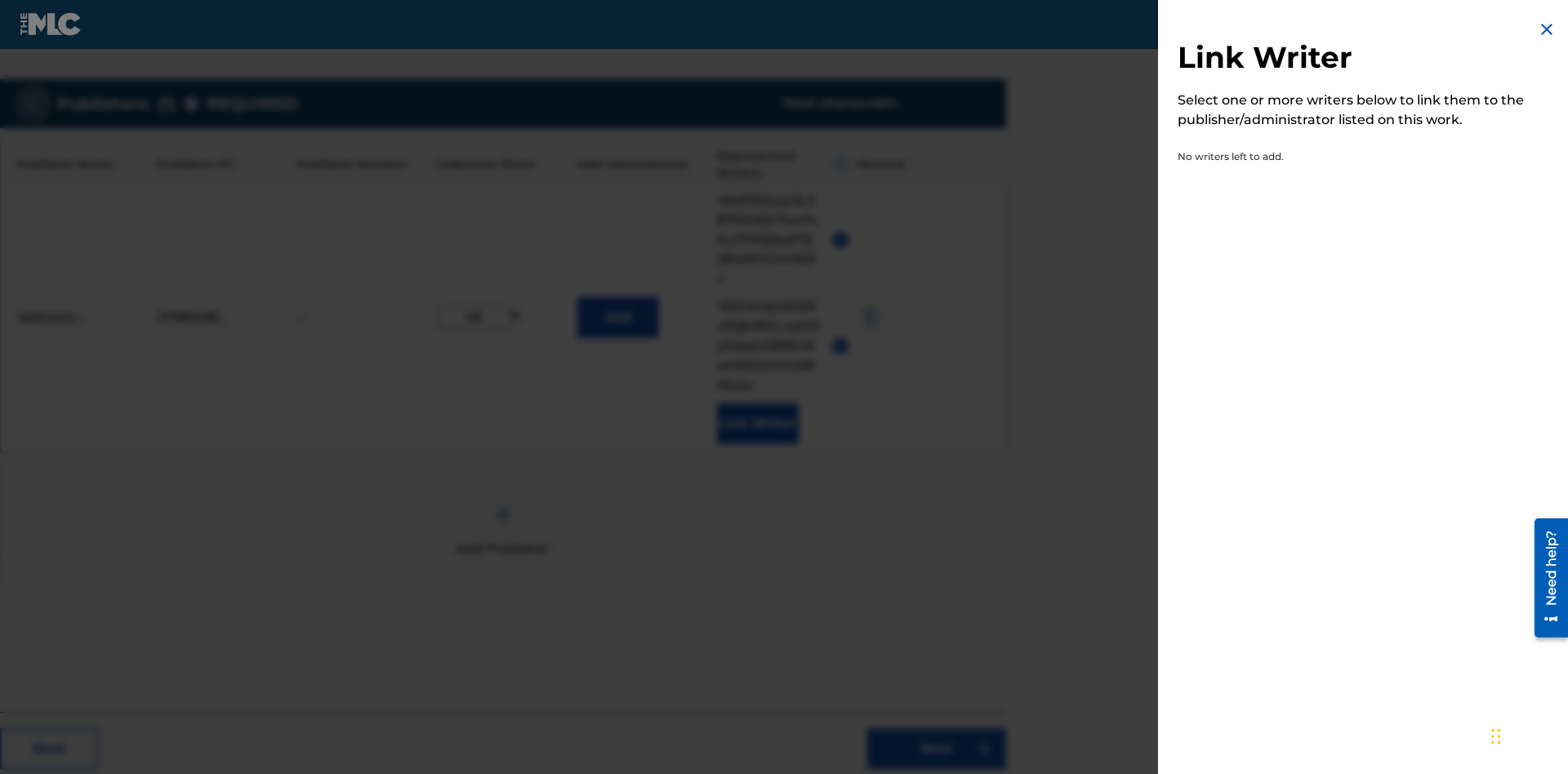
click at [1547, 29] on img at bounding box center [1547, 30] width 20 height 20
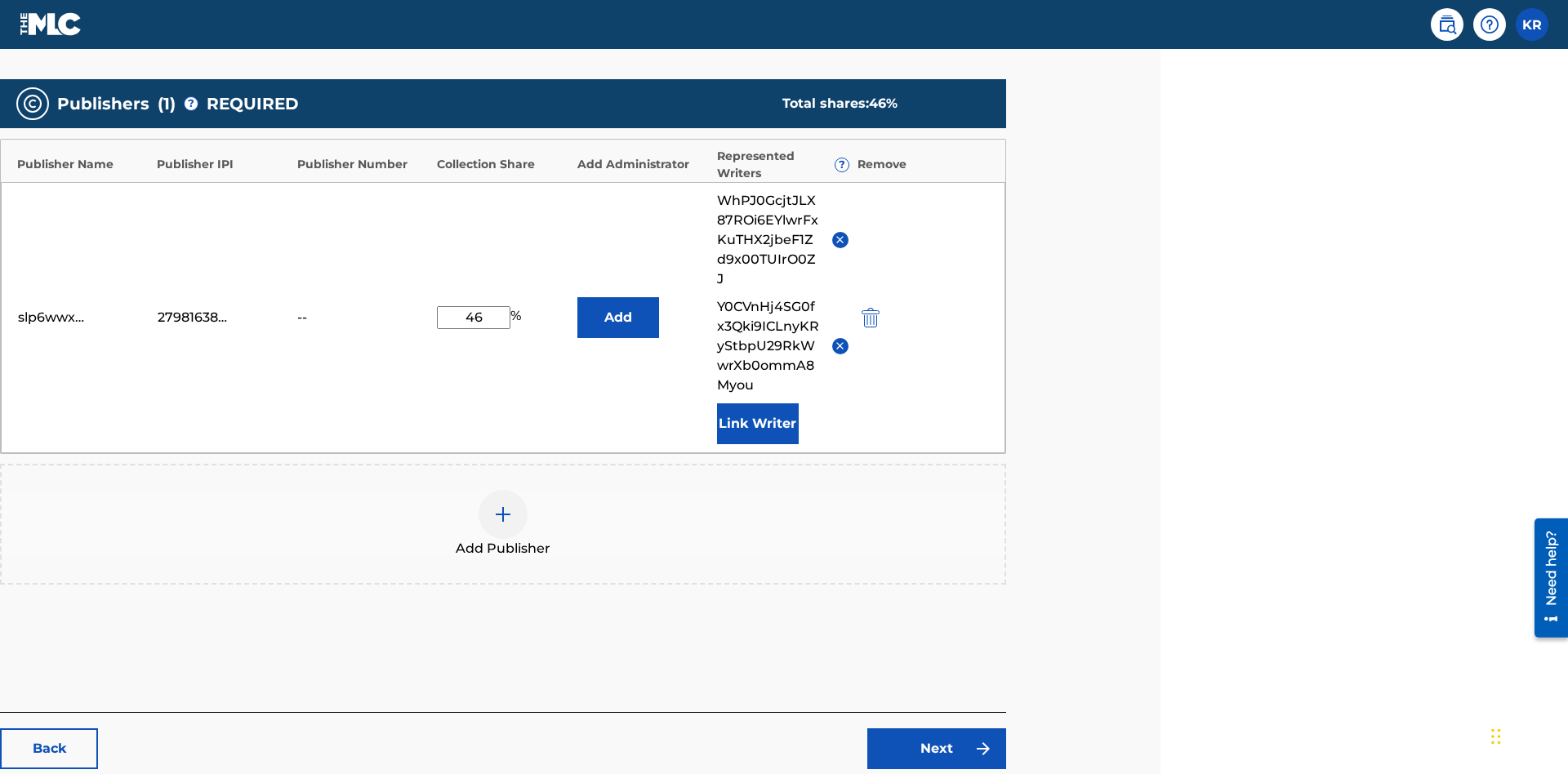
scroll to position [465, 408]
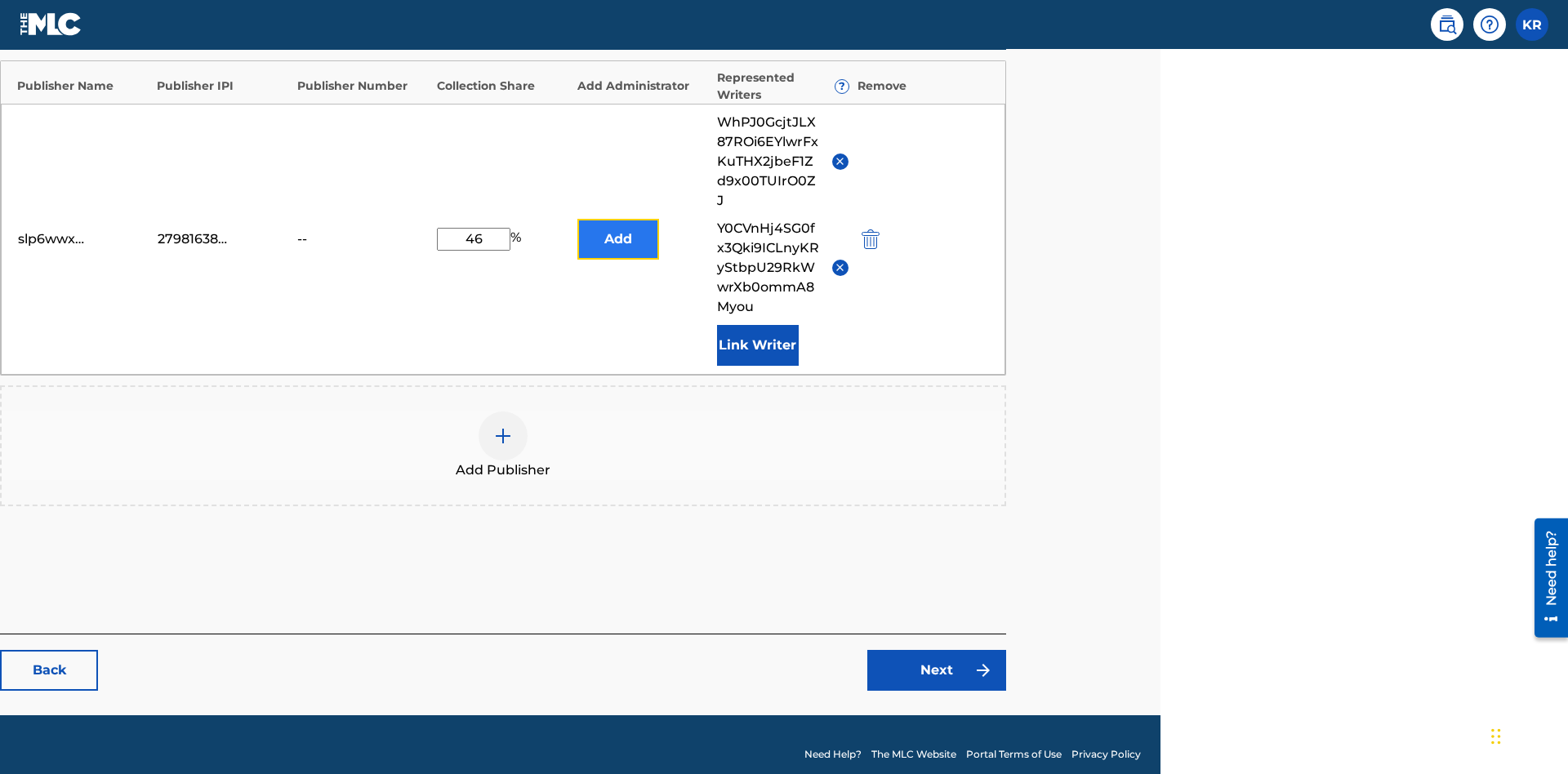
click at [618, 228] on button "Add" at bounding box center [619, 239] width 82 height 41
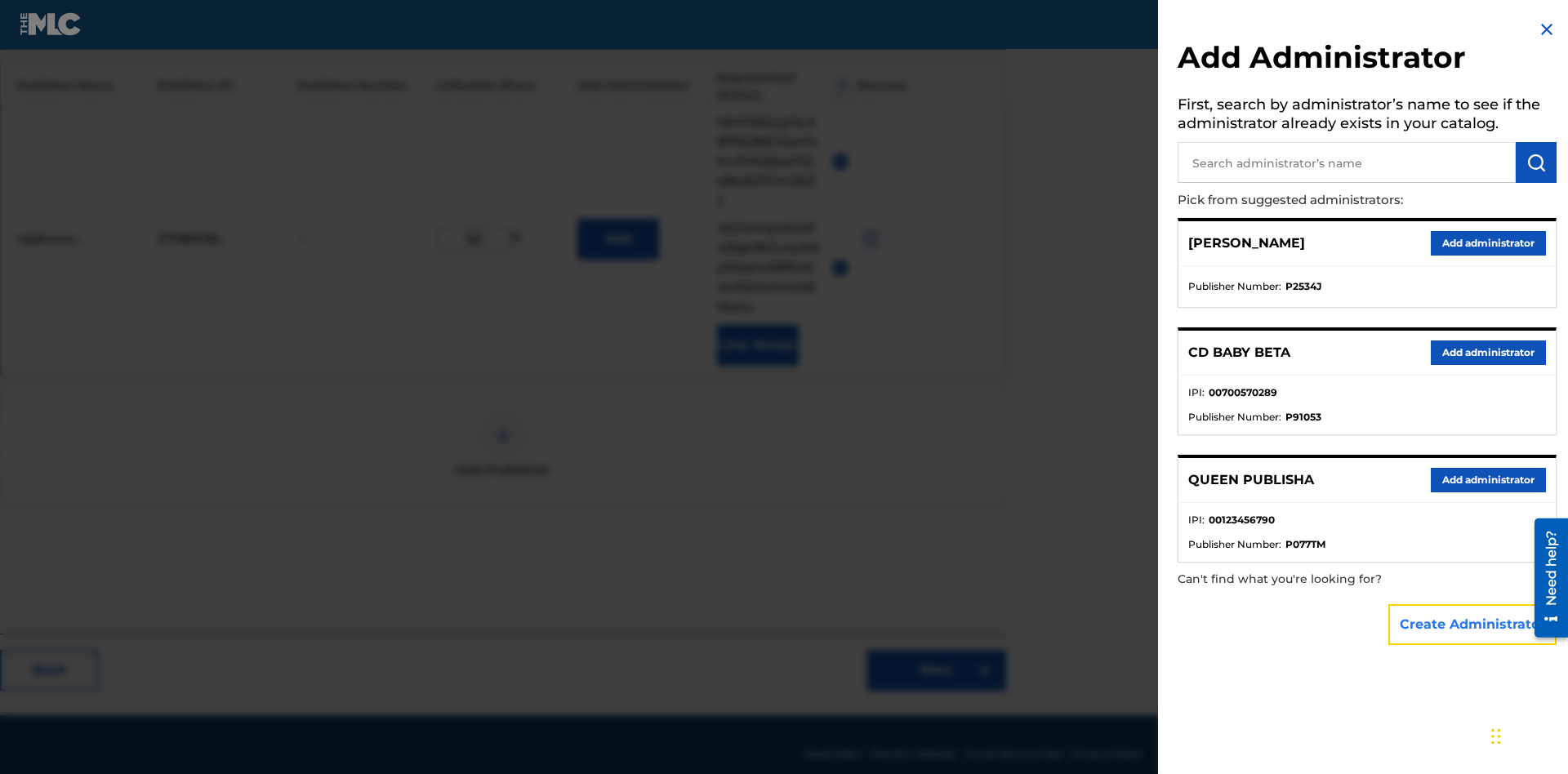
click at [1473, 624] on button "Create Administrator" at bounding box center [1472, 624] width 168 height 41
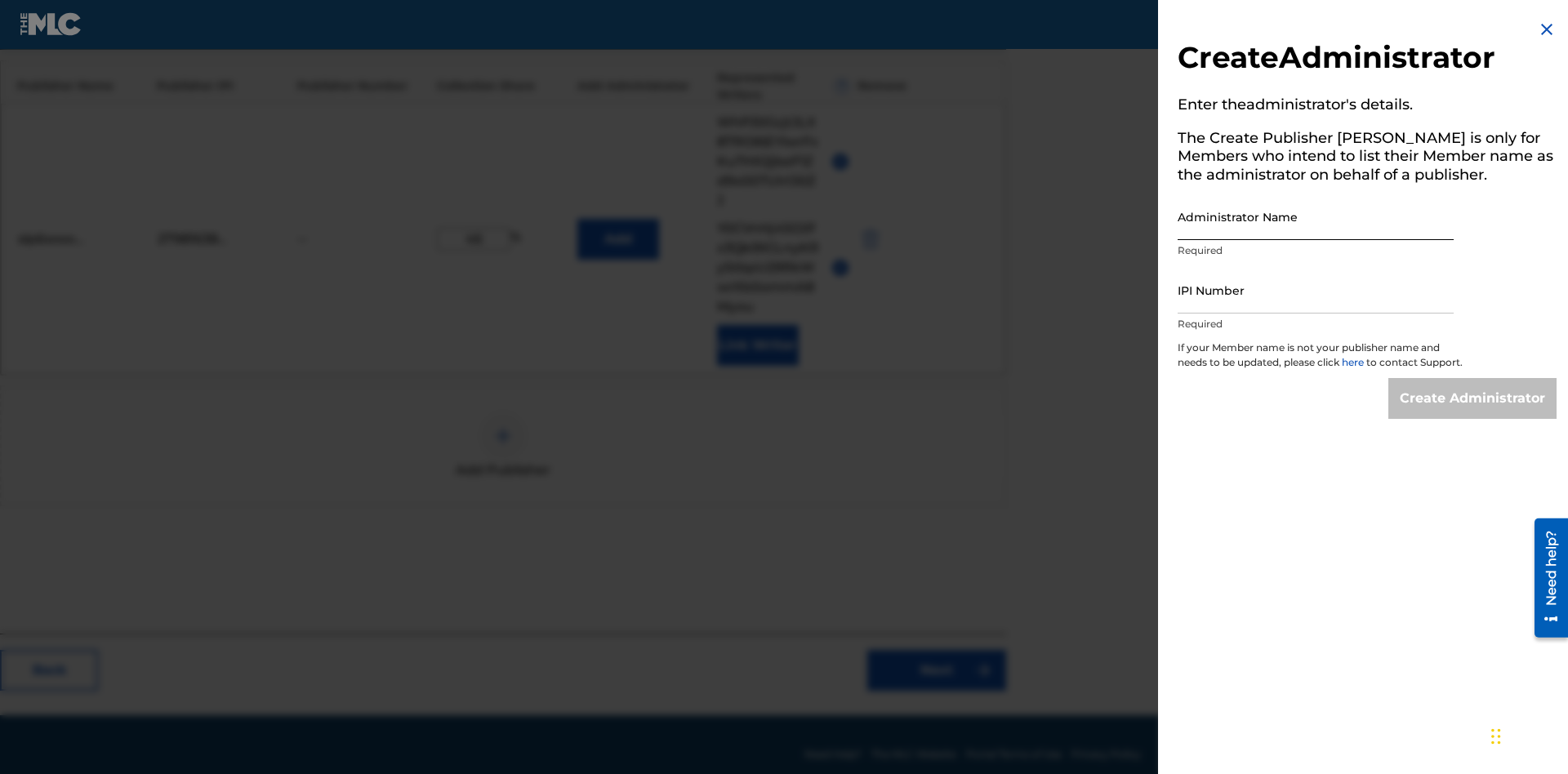
click at [1316, 216] on input "Administrator Name" at bounding box center [1315, 216] width 276 height 46
type input "o4hm1qMCM6wKjrI0VOyN"
click at [1316, 290] on input "IPI Number" at bounding box center [1315, 290] width 276 height 46
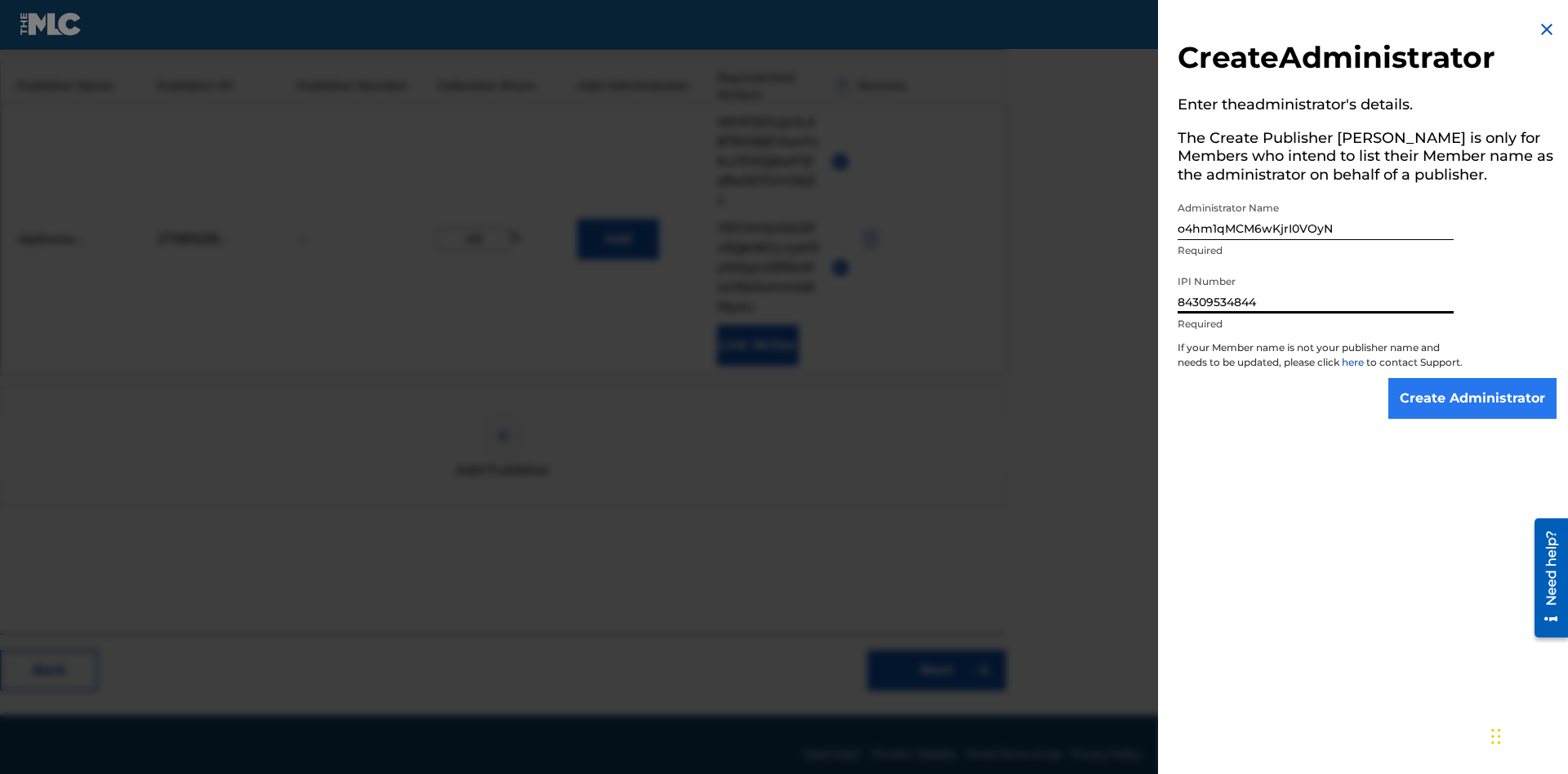
type input "84309534844"
click at [1473, 413] on input "Create Administrator" at bounding box center [1472, 398] width 168 height 41
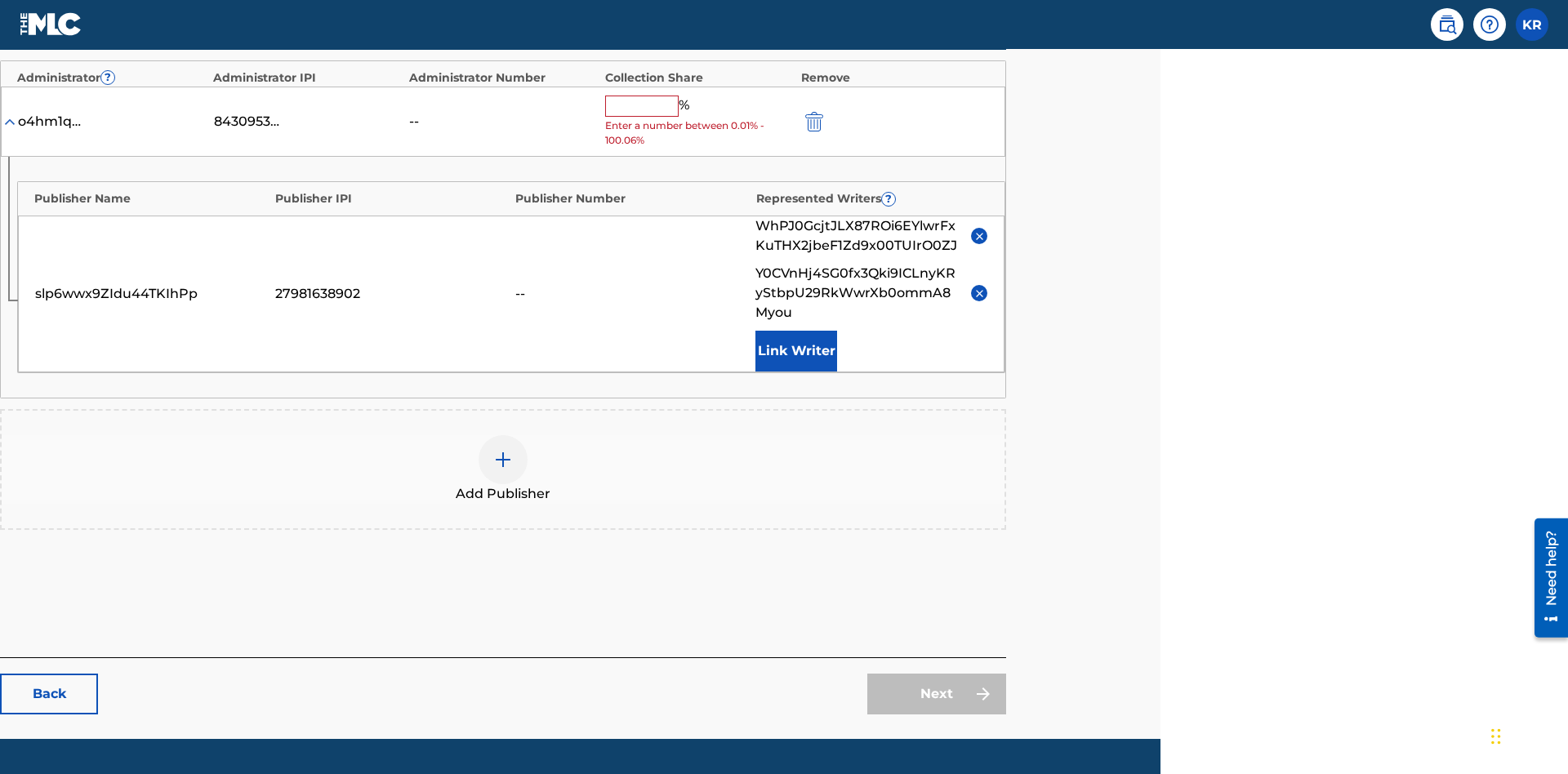
scroll to position [461, 408]
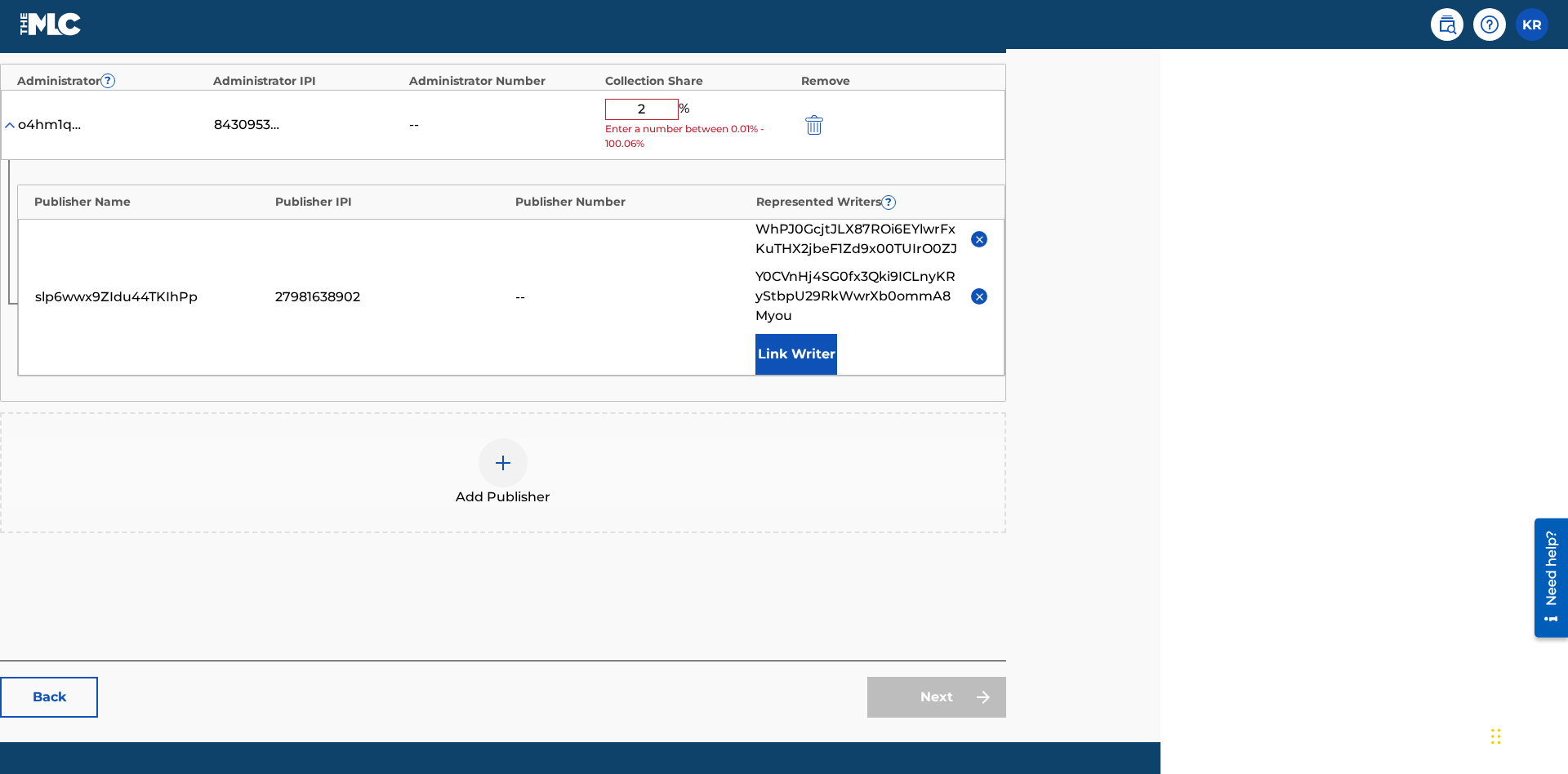
type input "26"
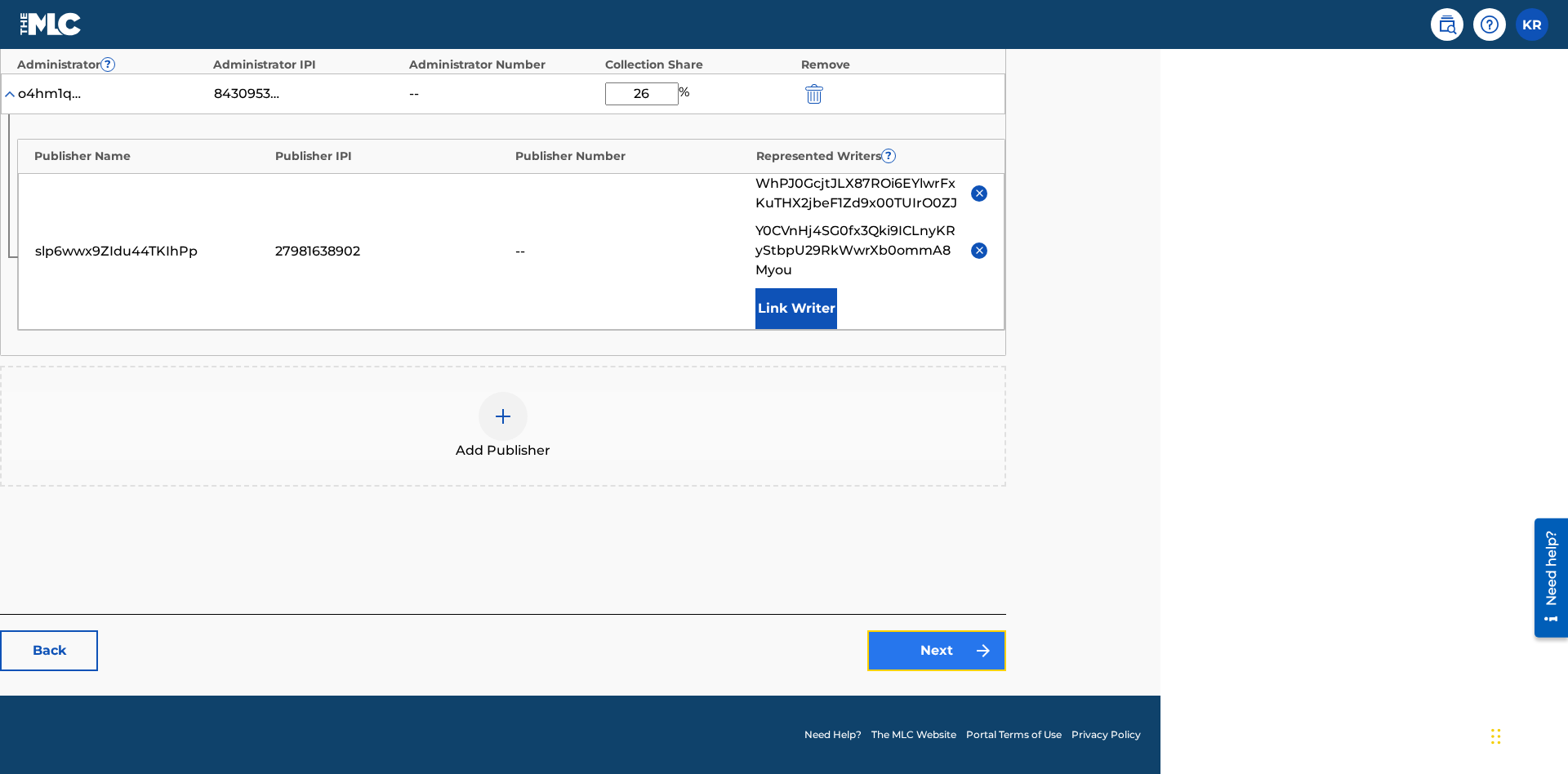
click at [937, 650] on link "Next" at bounding box center [936, 650] width 139 height 41
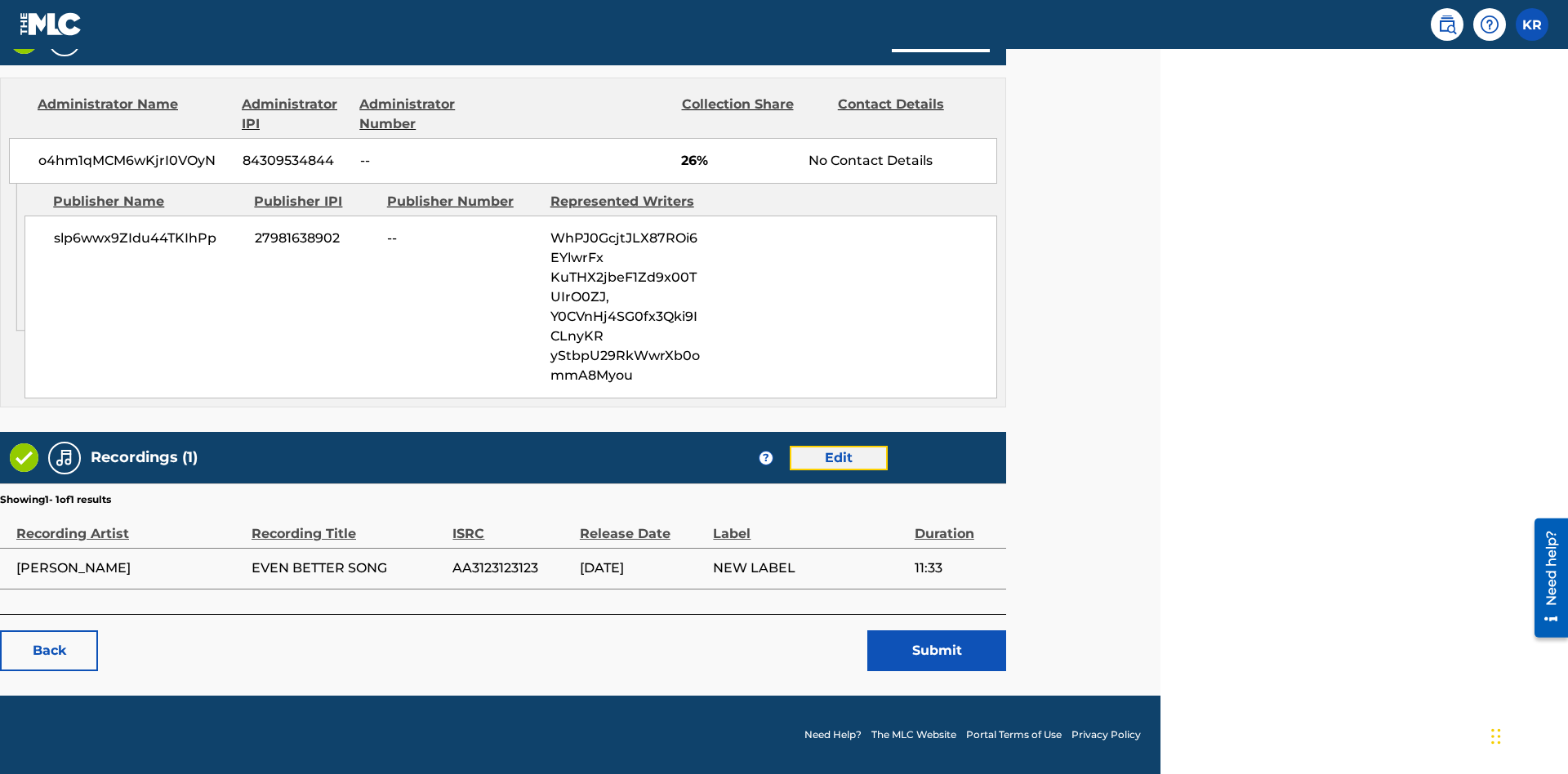
click at [838, 457] on link "Edit" at bounding box center [839, 457] width 98 height 25
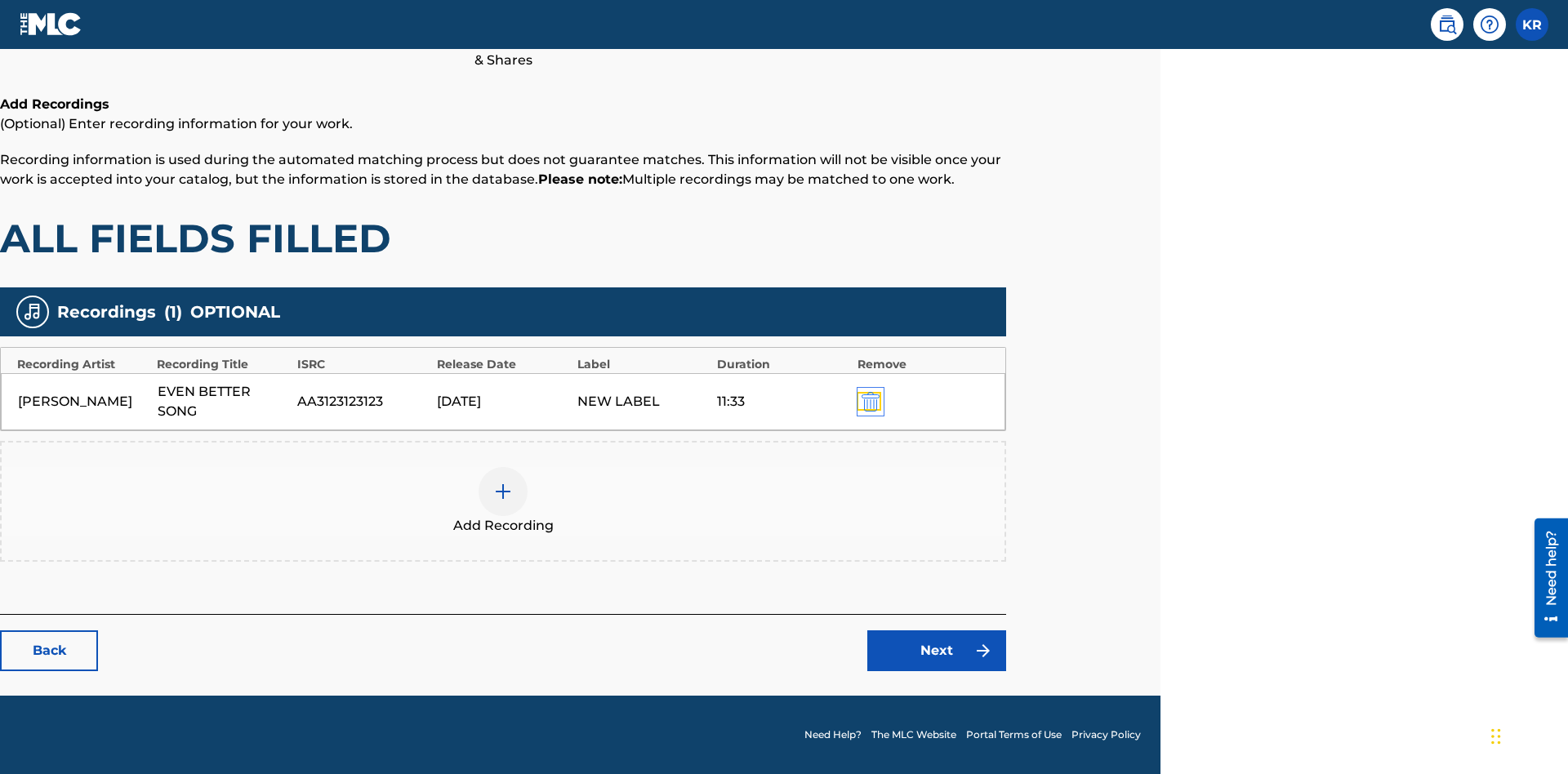
click at [868, 401] on img "submit" at bounding box center [871, 402] width 18 height 20
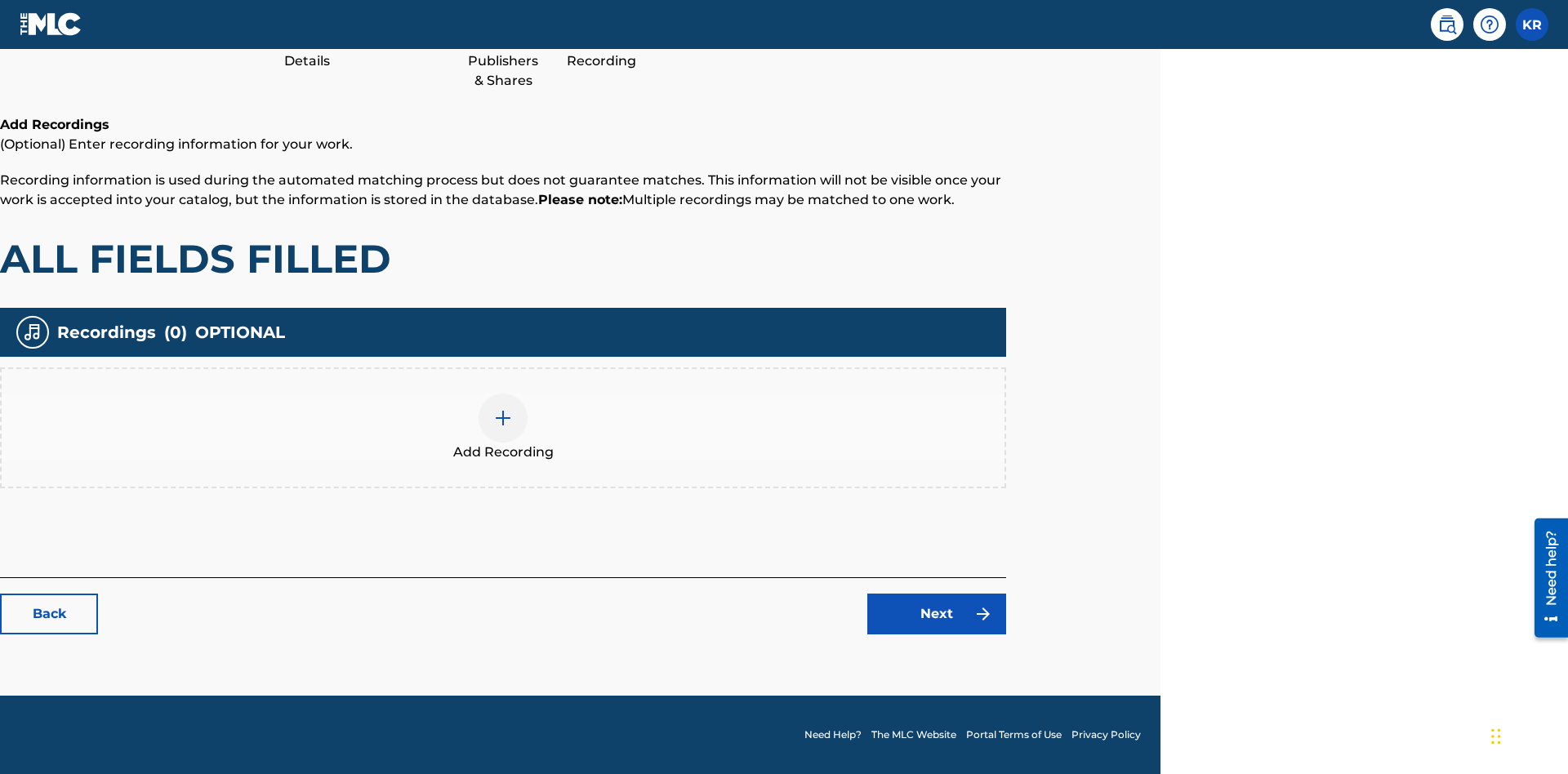
click at [503, 427] on img at bounding box center [503, 418] width 20 height 20
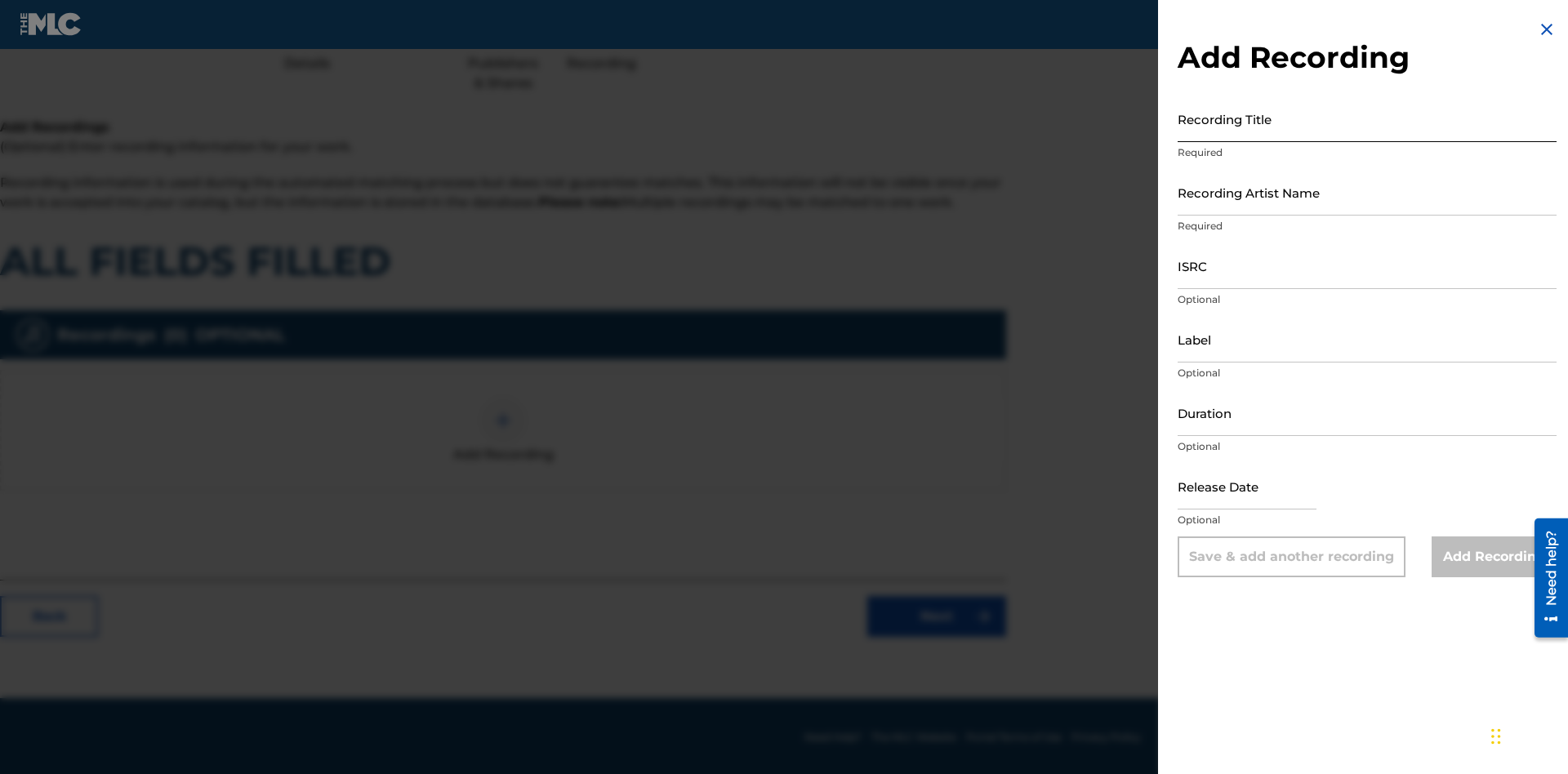
click at [1368, 118] on input "Recording Title" at bounding box center [1367, 118] width 379 height 46
type input "xmzS2FVCnsk6PwdCcEcZrUpji"
click at [1368, 192] on input "Recording Artist Name" at bounding box center [1367, 192] width 379 height 46
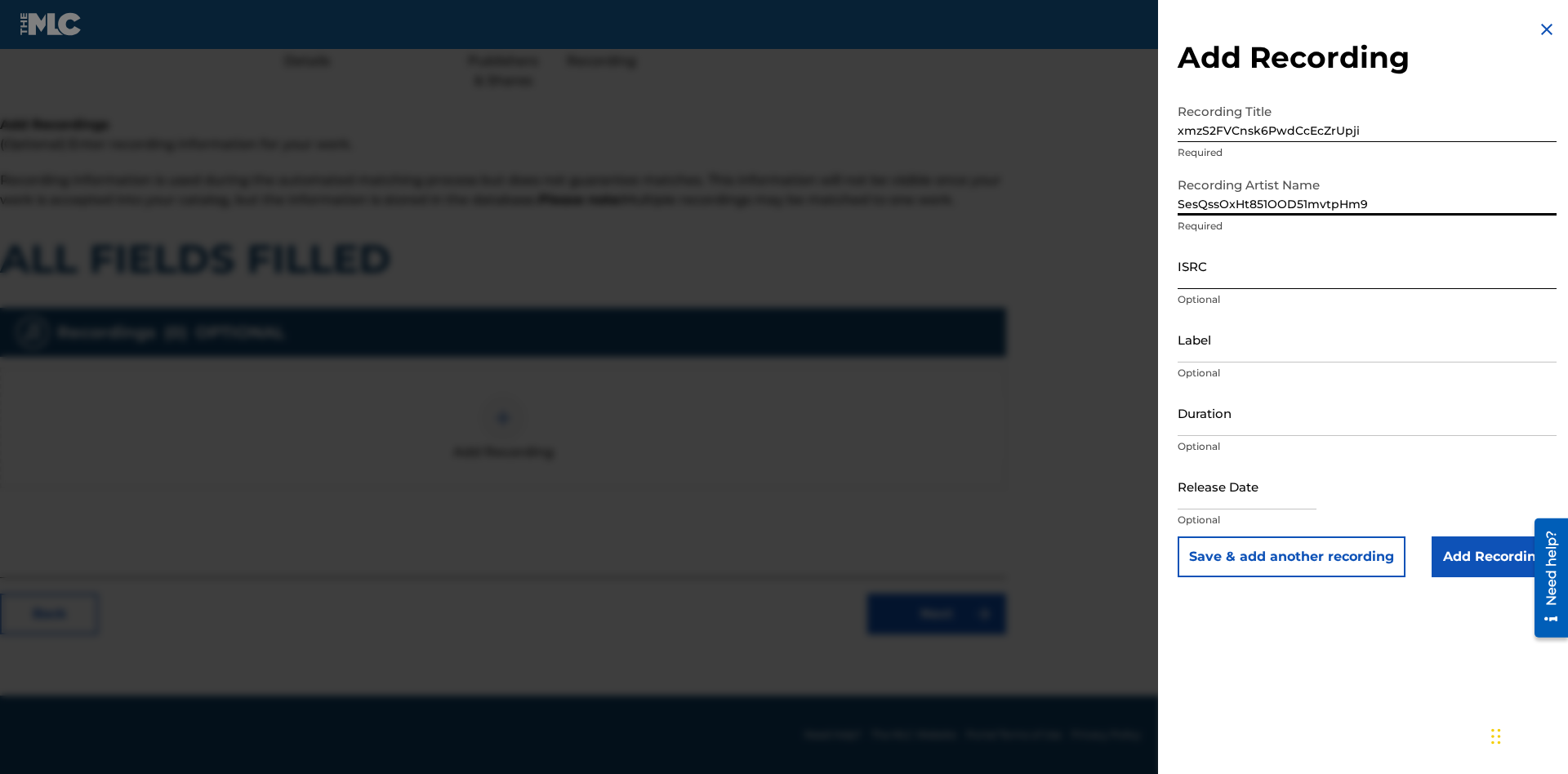
type input "SesQssOxHt851OOD51mvtpHm9"
click at [1368, 266] on input "ISRC" at bounding box center [1367, 266] width 379 height 46
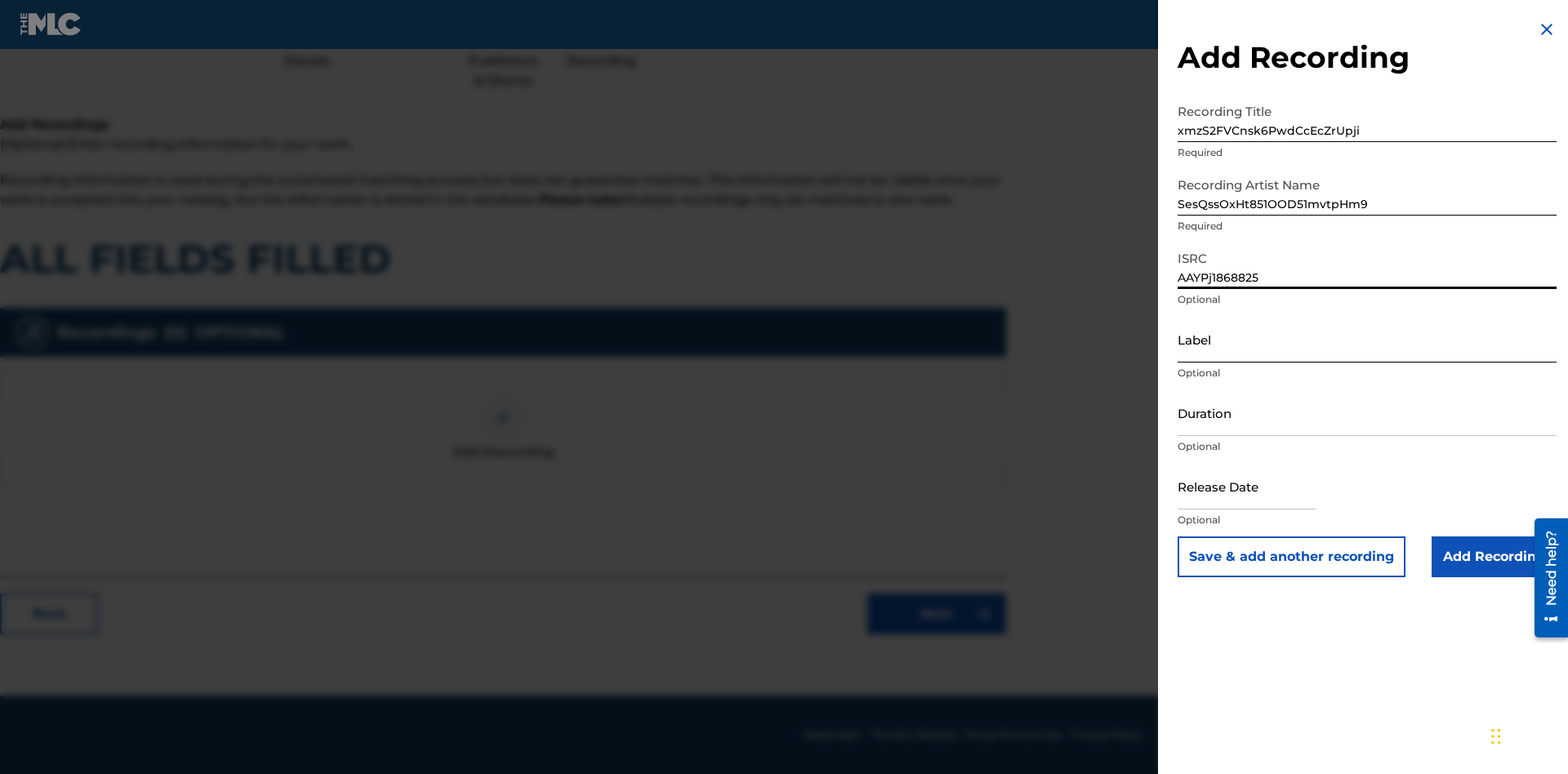
type input "AAYPj1868825"
click at [1368, 339] on input "Label" at bounding box center [1367, 338] width 379 height 46
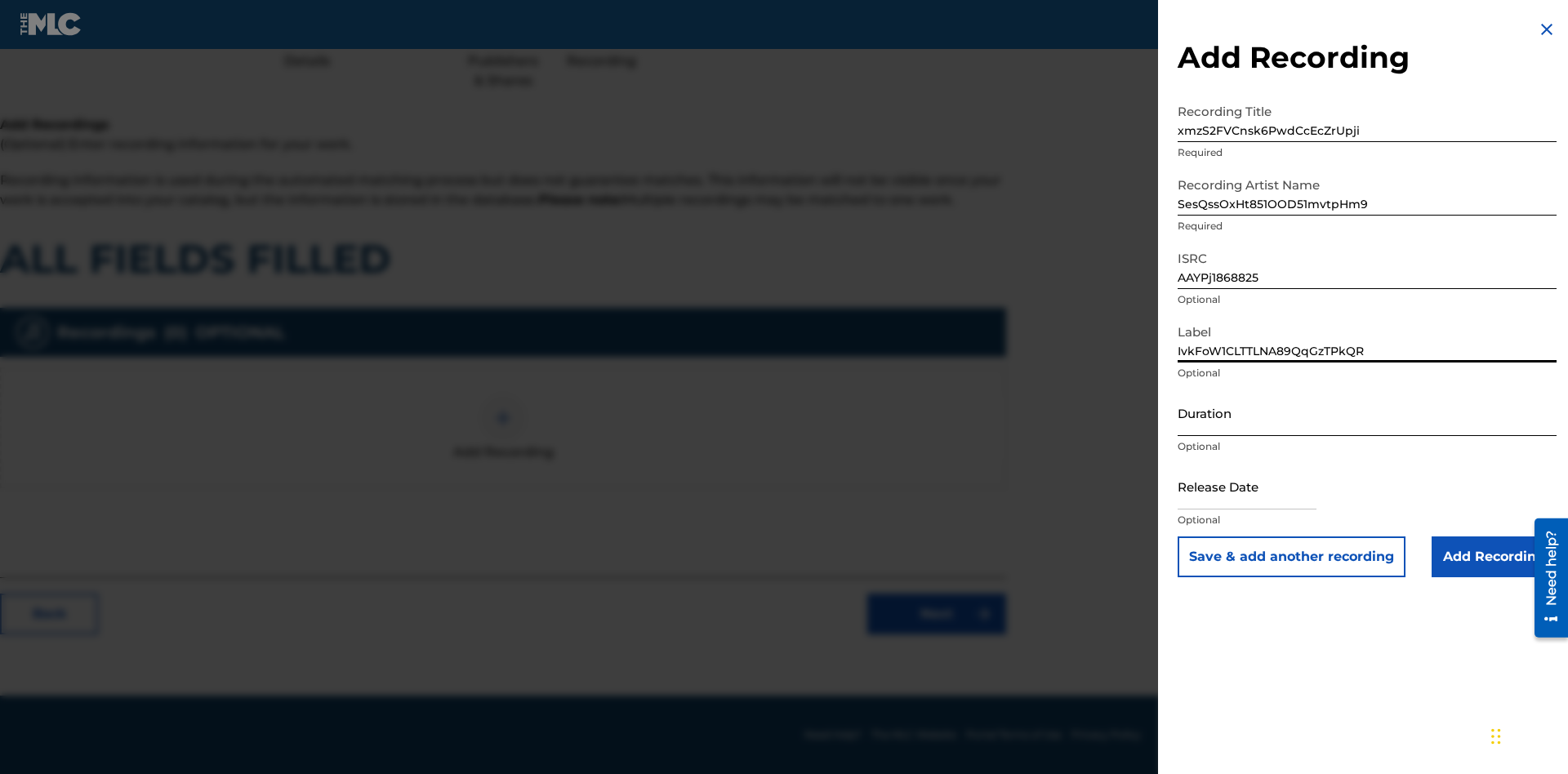
type input "IvkFoW1CLTTLNA89QqGzTPkQR"
click at [1368, 412] on input "Duration" at bounding box center [1367, 412] width 379 height 46
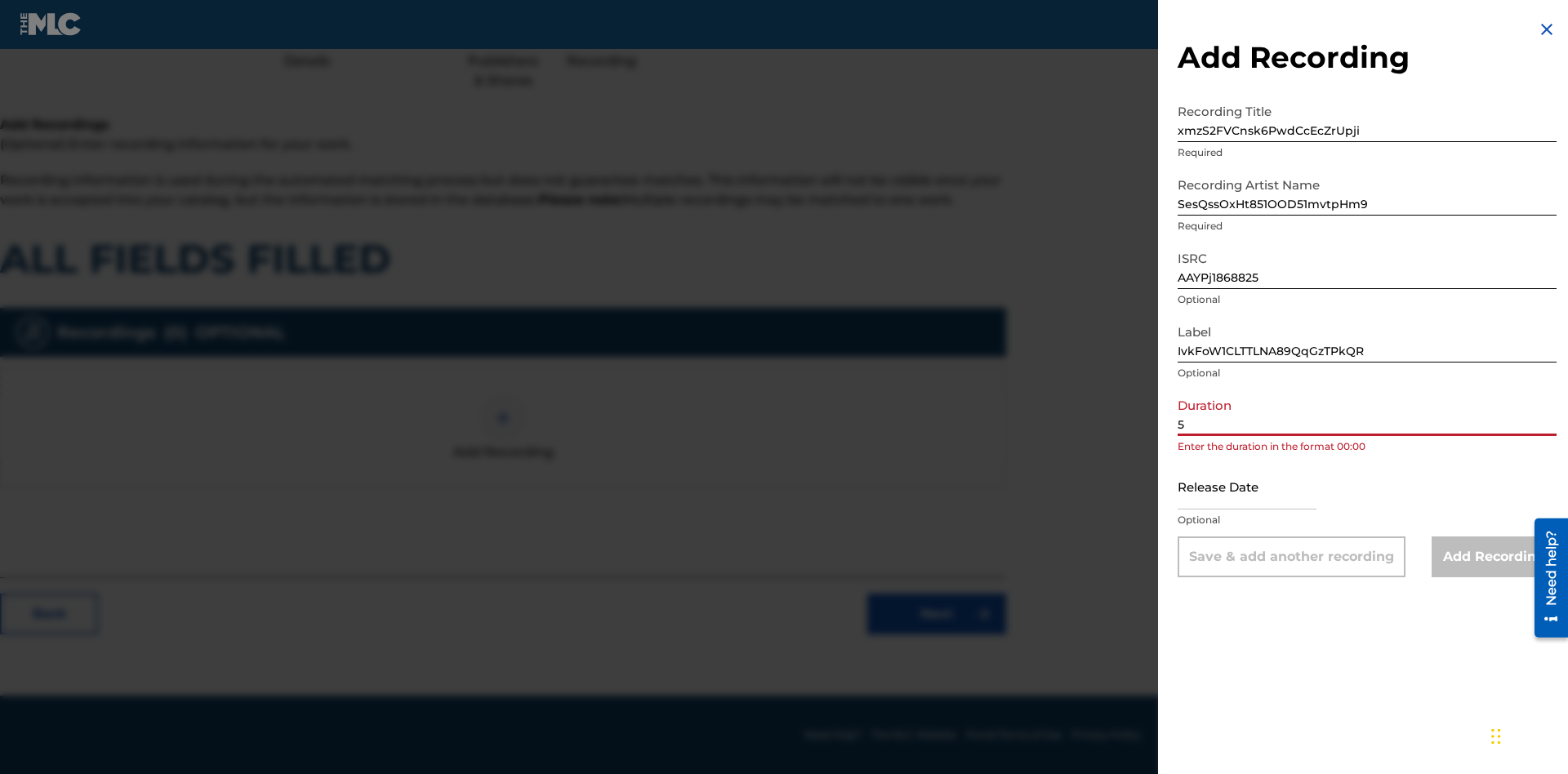
click at [1368, 412] on input "5" at bounding box center [1367, 412] width 379 height 46
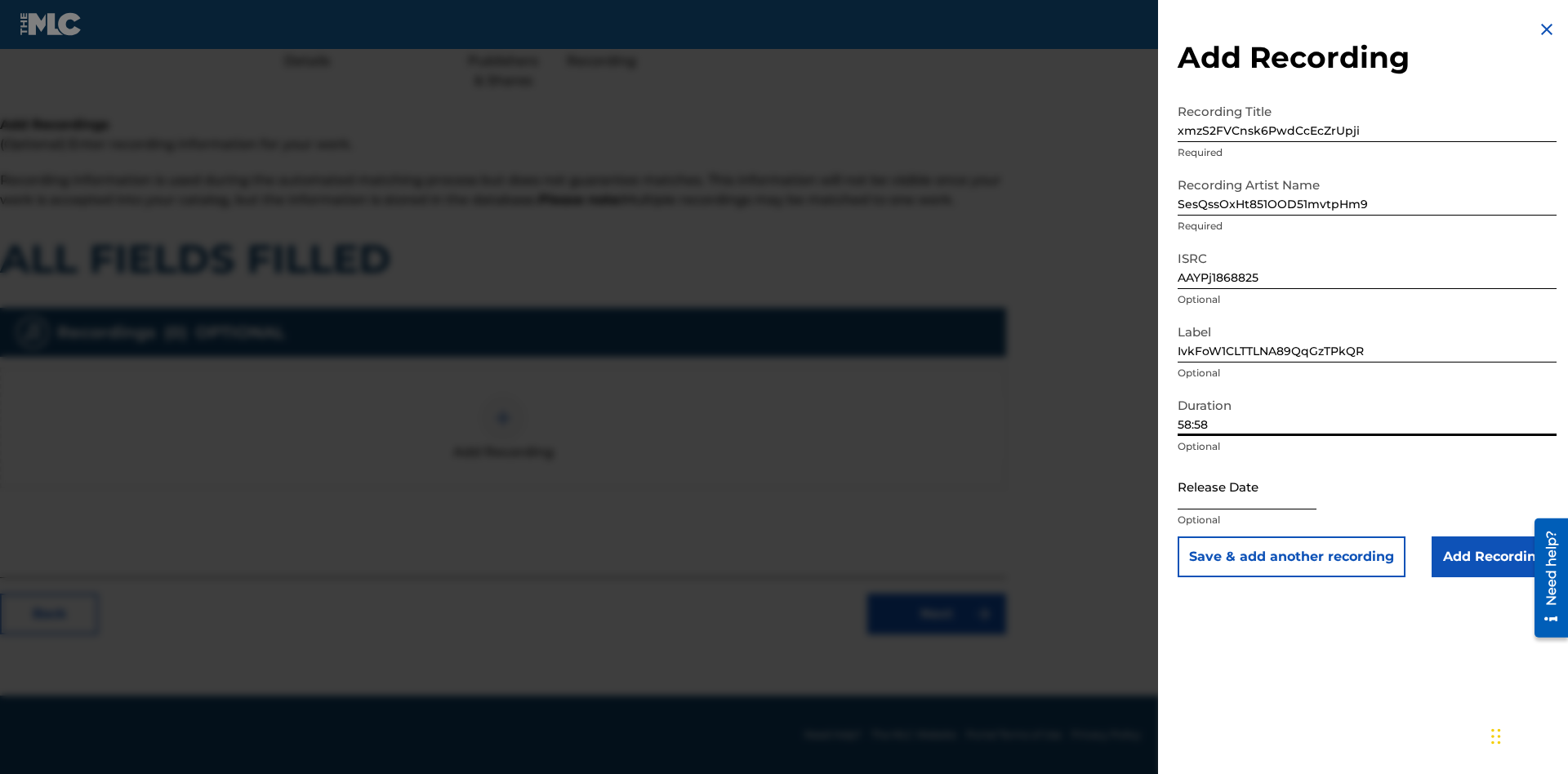
type input "58:58"
click at [1260, 488] on input "text" at bounding box center [1247, 486] width 139 height 46
select select "8"
select select "2025"
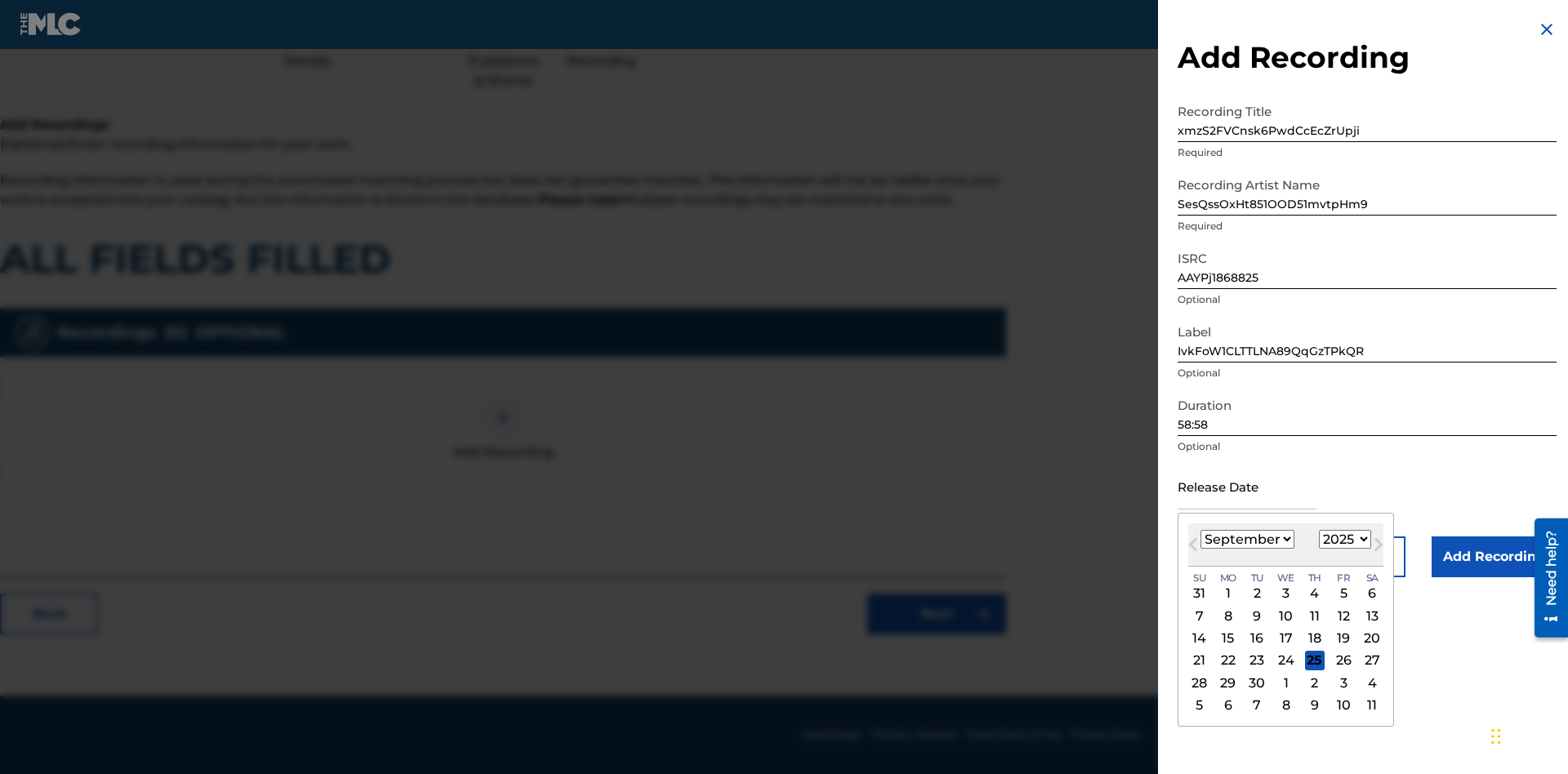
click at [1247, 539] on select "January February March April May June July August September October November De…" at bounding box center [1247, 539] width 94 height 19
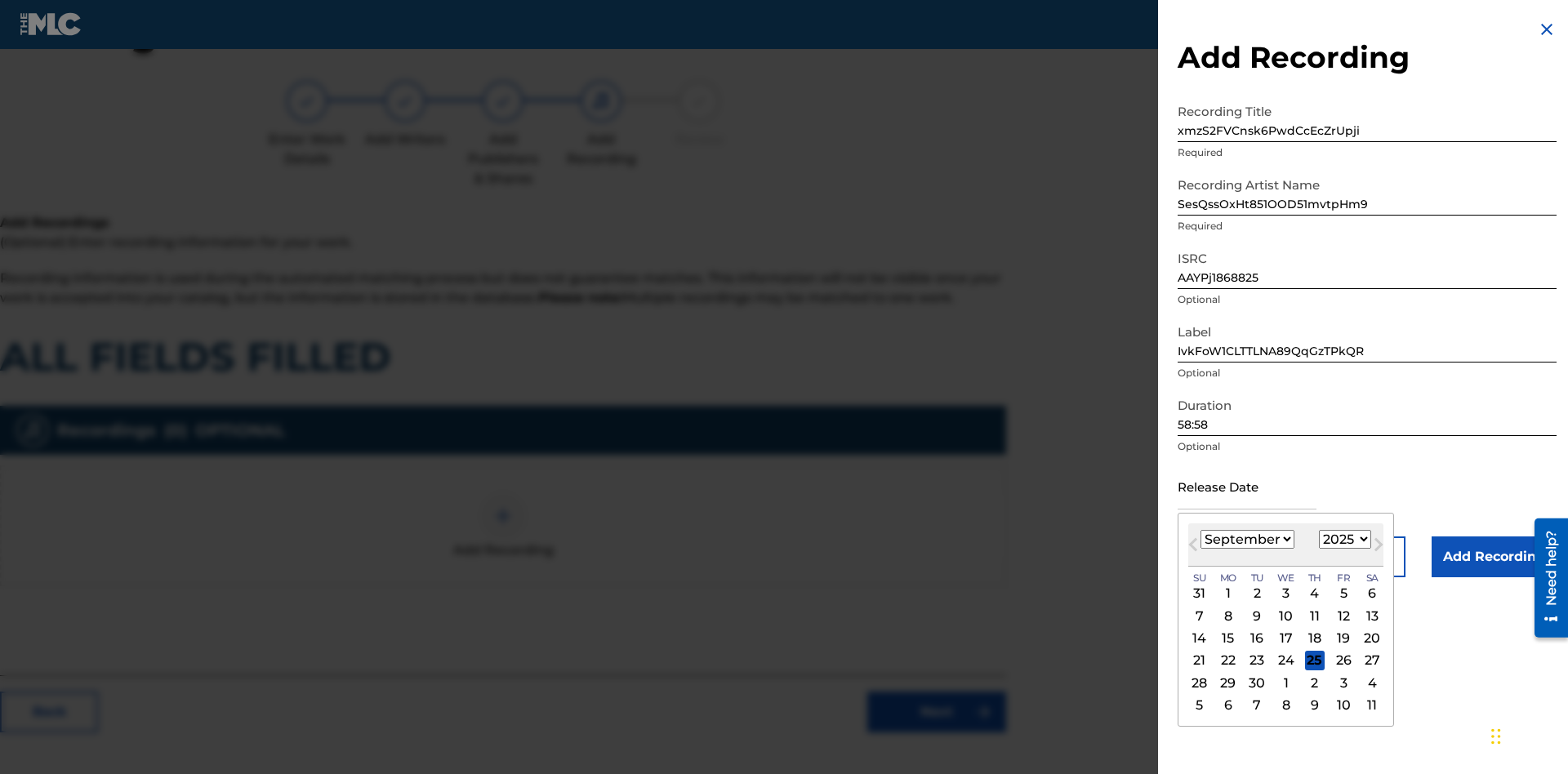
select select "8"
click at [1343, 539] on select "1900 1901 1902 1903 1904 1905 1906 1907 1908 1909 1910 1911 1912 1913 1914 1915…" at bounding box center [1345, 539] width 52 height 19
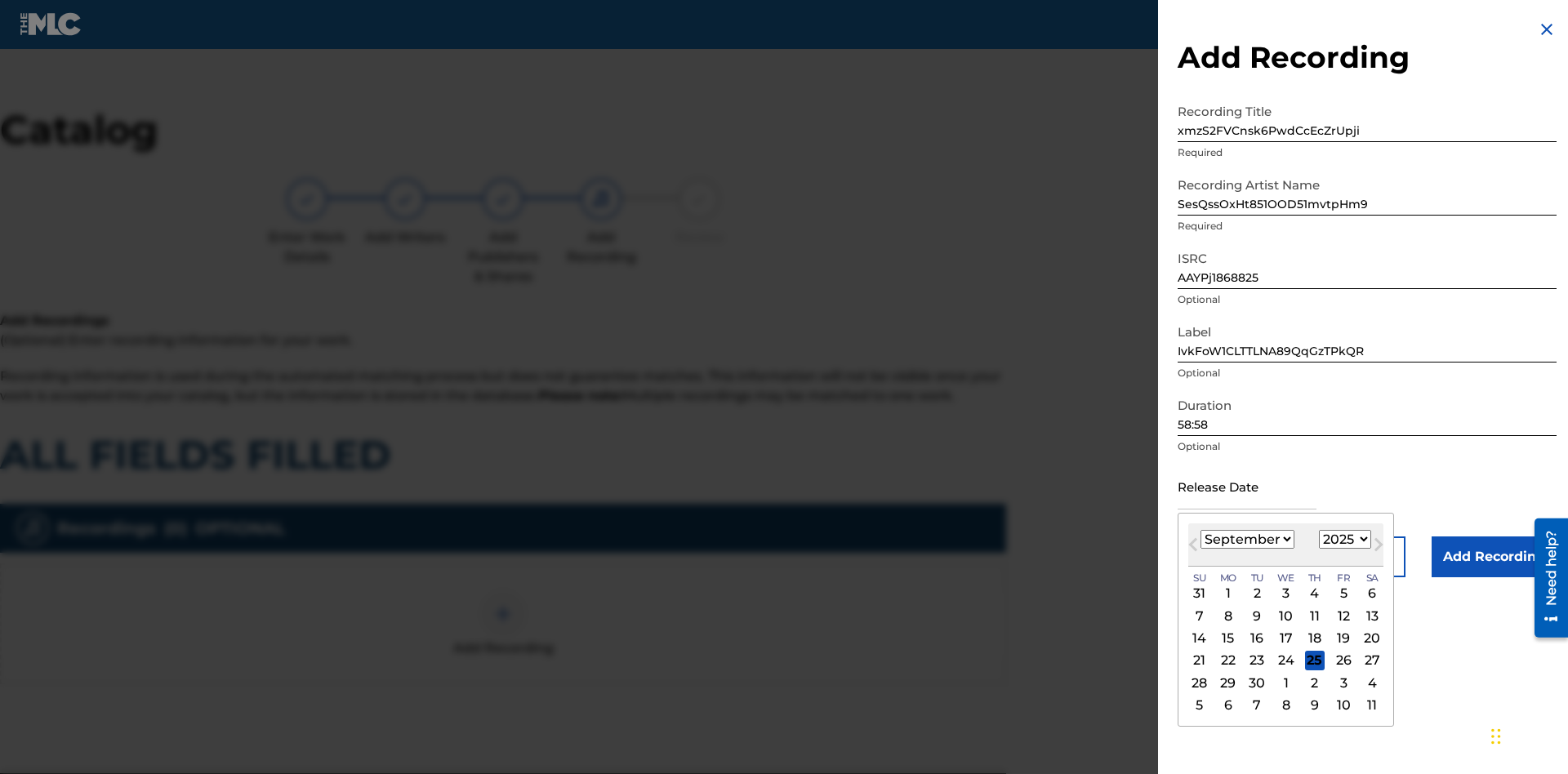
select select "2025"
click at [1343, 539] on select "1900 1901 1902 1903 1904 1905 1906 1907 1908 1909 1910 1911 1912 1913 1914 1915…" at bounding box center [1345, 539] width 52 height 19
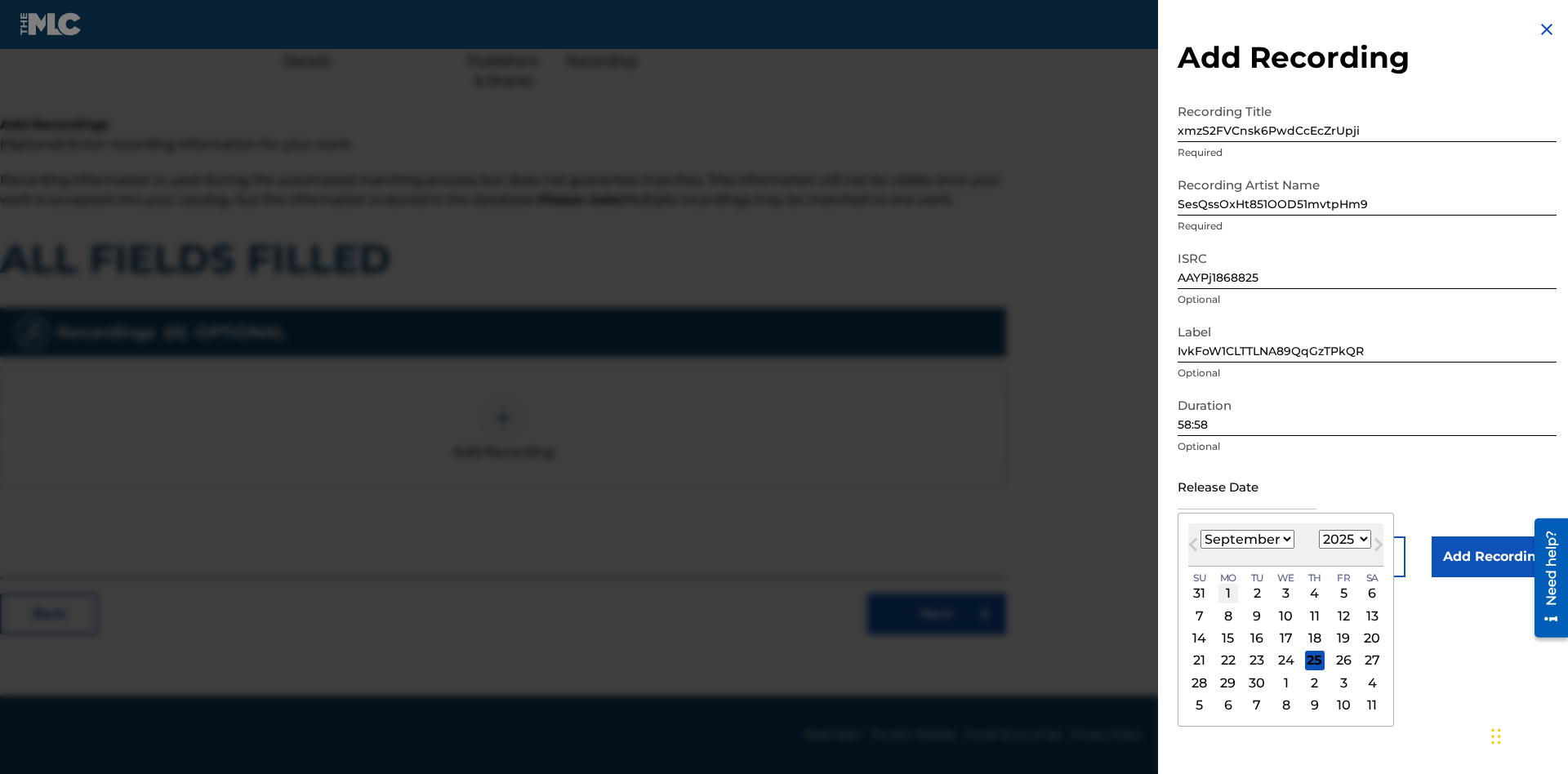
click at [1228, 594] on div "1" at bounding box center [1229, 594] width 20 height 20
type input "September 1 2025"
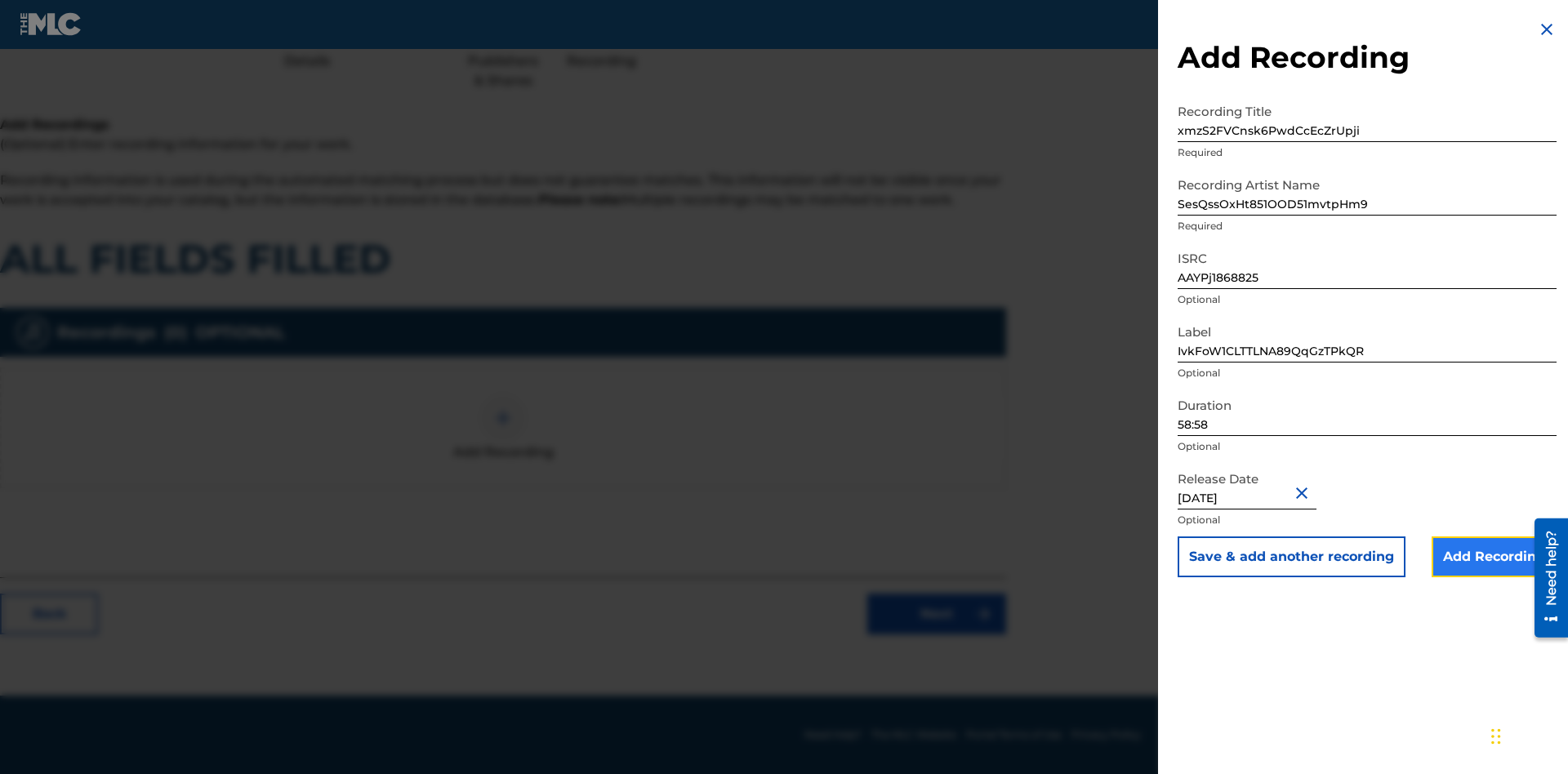
click at [1494, 557] on input "Add Recording" at bounding box center [1494, 557] width 125 height 41
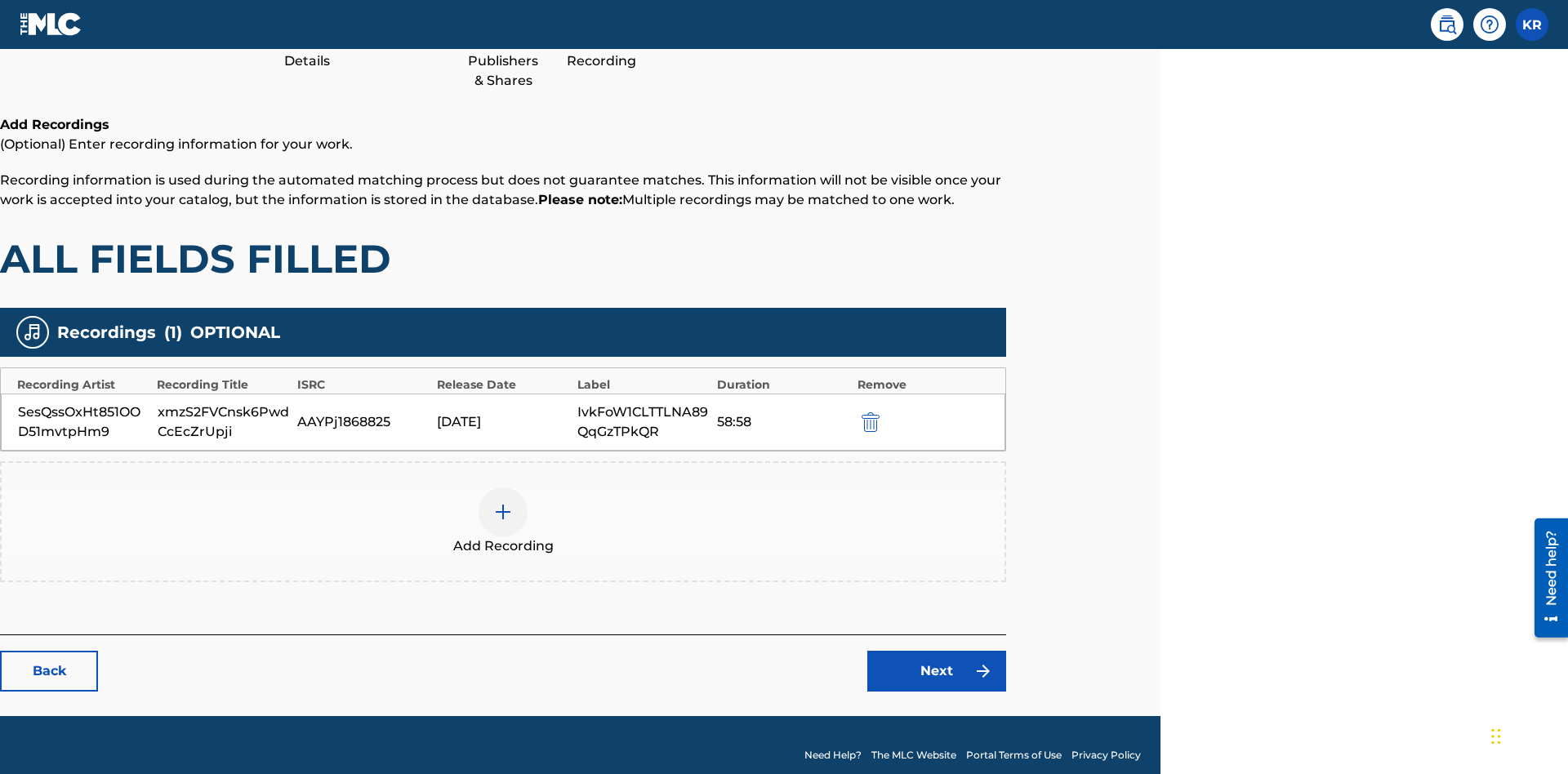
scroll to position [226, 408]
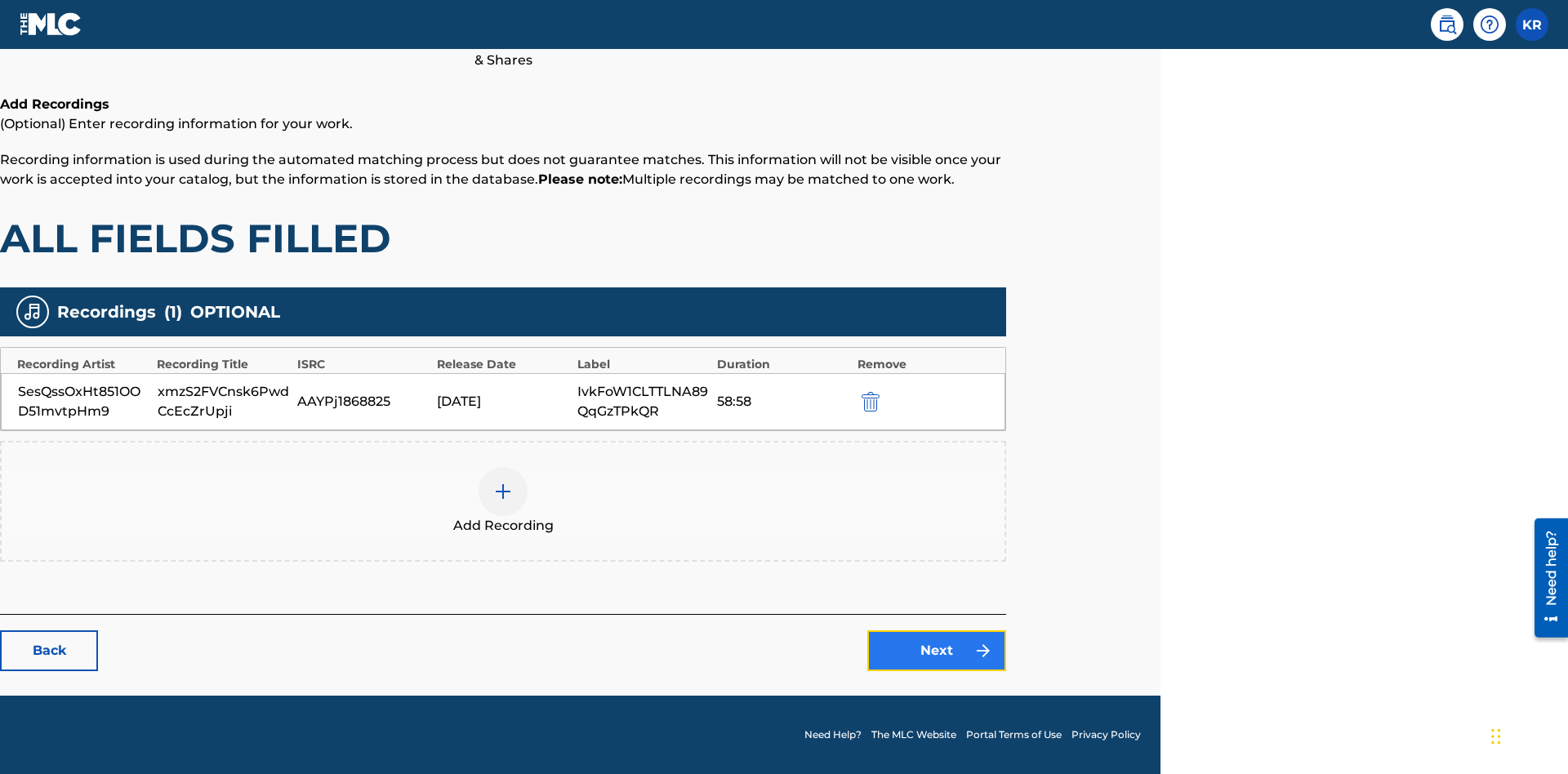
click at [937, 650] on link "Next" at bounding box center [936, 650] width 139 height 41
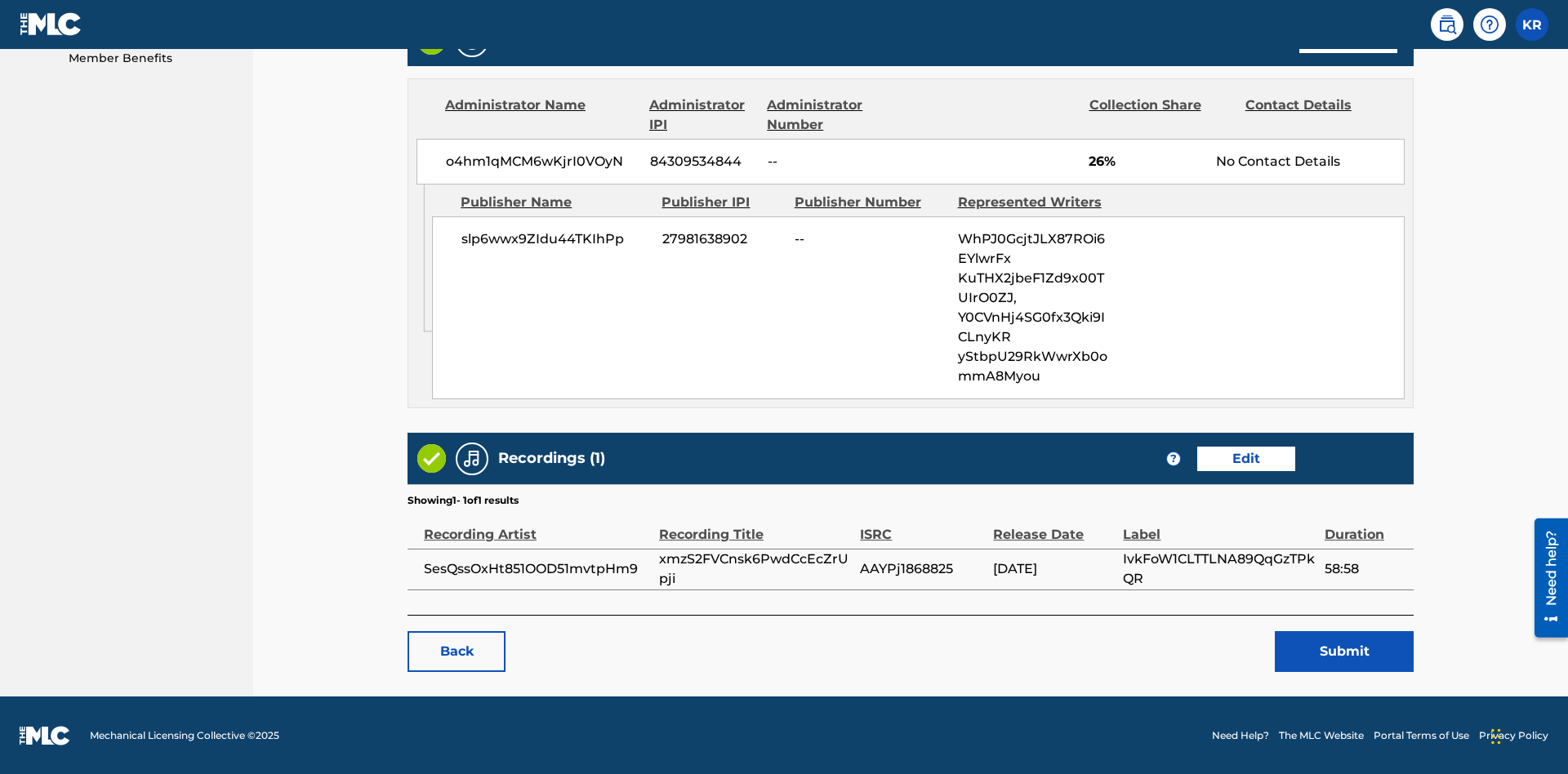
scroll to position [815, 408]
